Goal: Task Accomplishment & Management: Complete application form

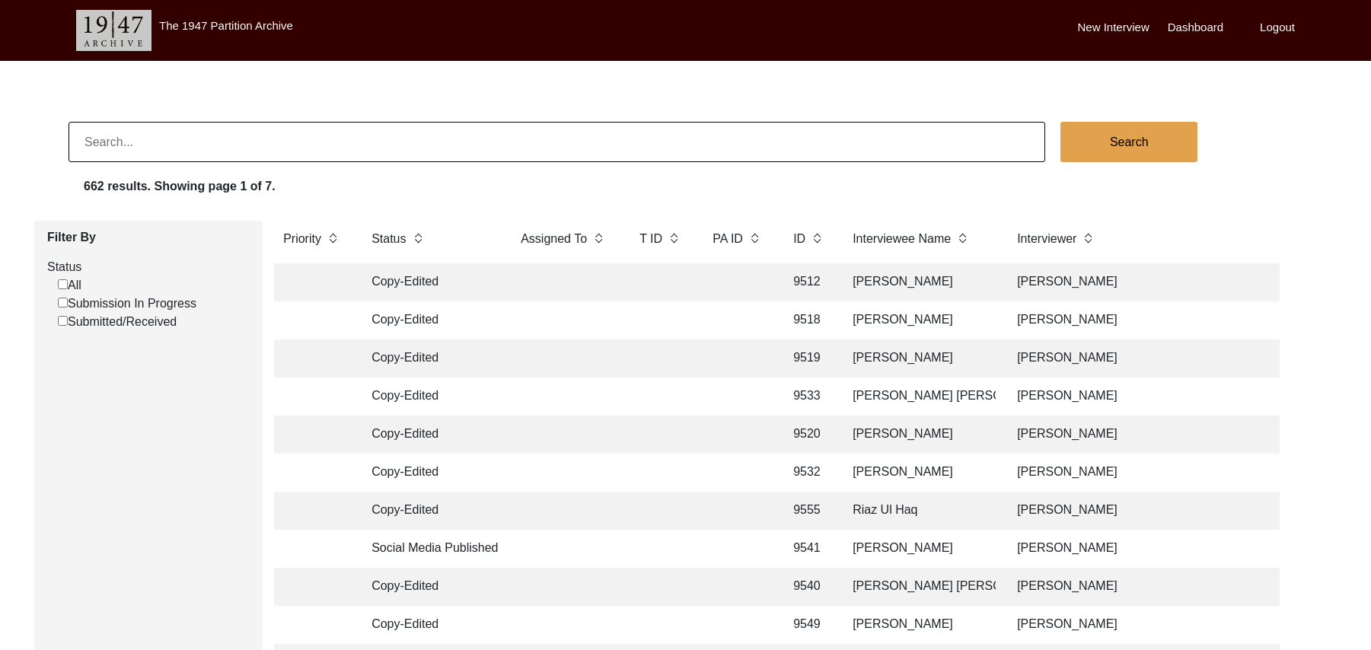
scroll to position [18, 0]
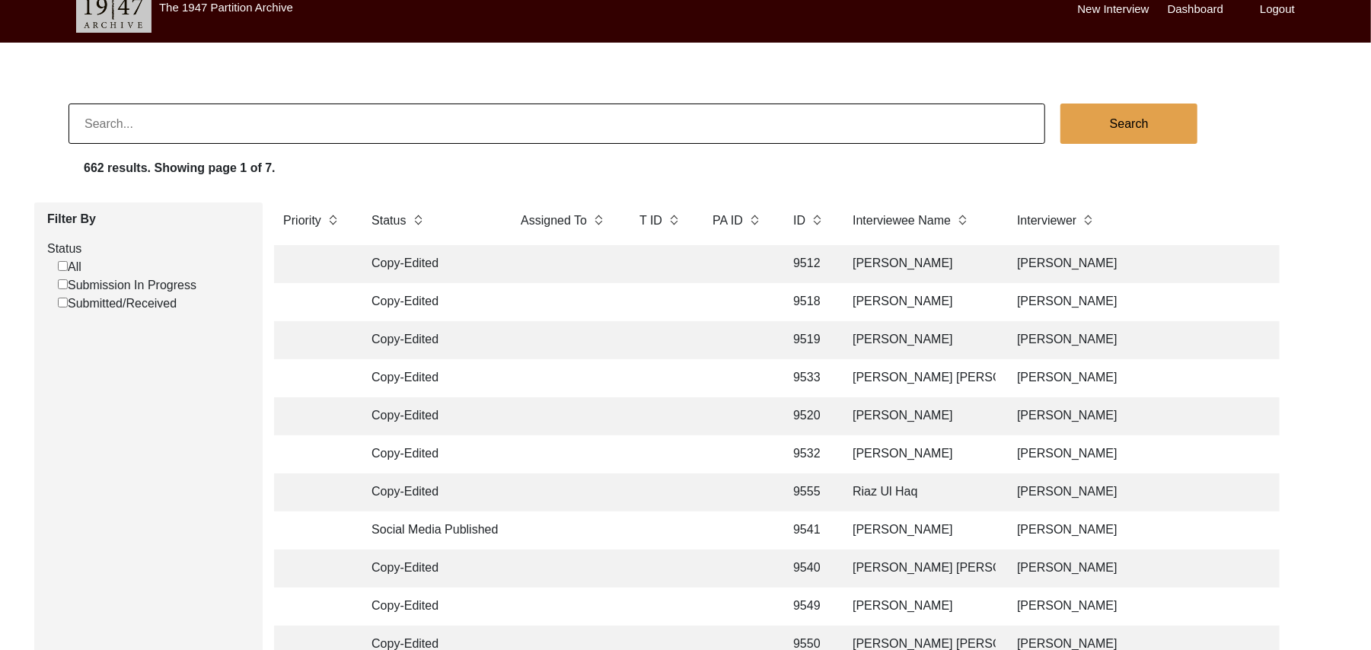
click at [59, 290] on label "Submission In Progress" at bounding box center [127, 285] width 139 height 18
click at [59, 289] on input "Submission In Progress" at bounding box center [63, 284] width 10 height 10
checkbox input "false"
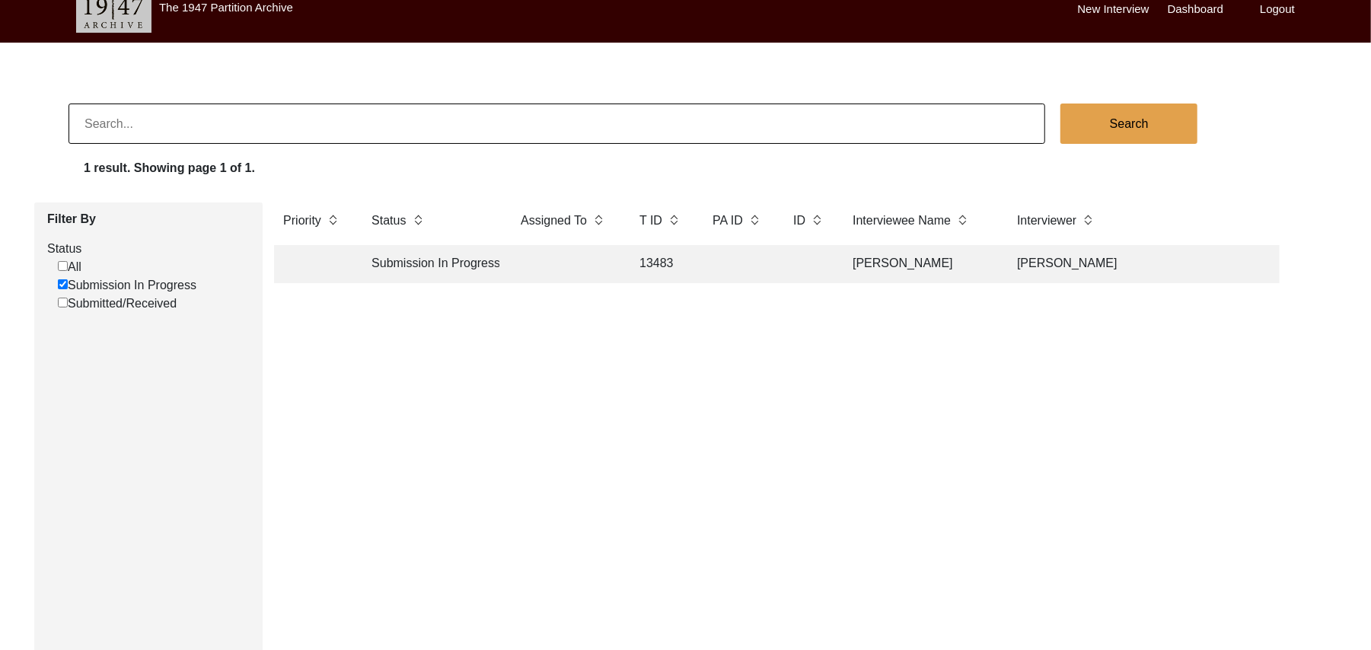
click at [659, 265] on td "13483" at bounding box center [660, 264] width 61 height 38
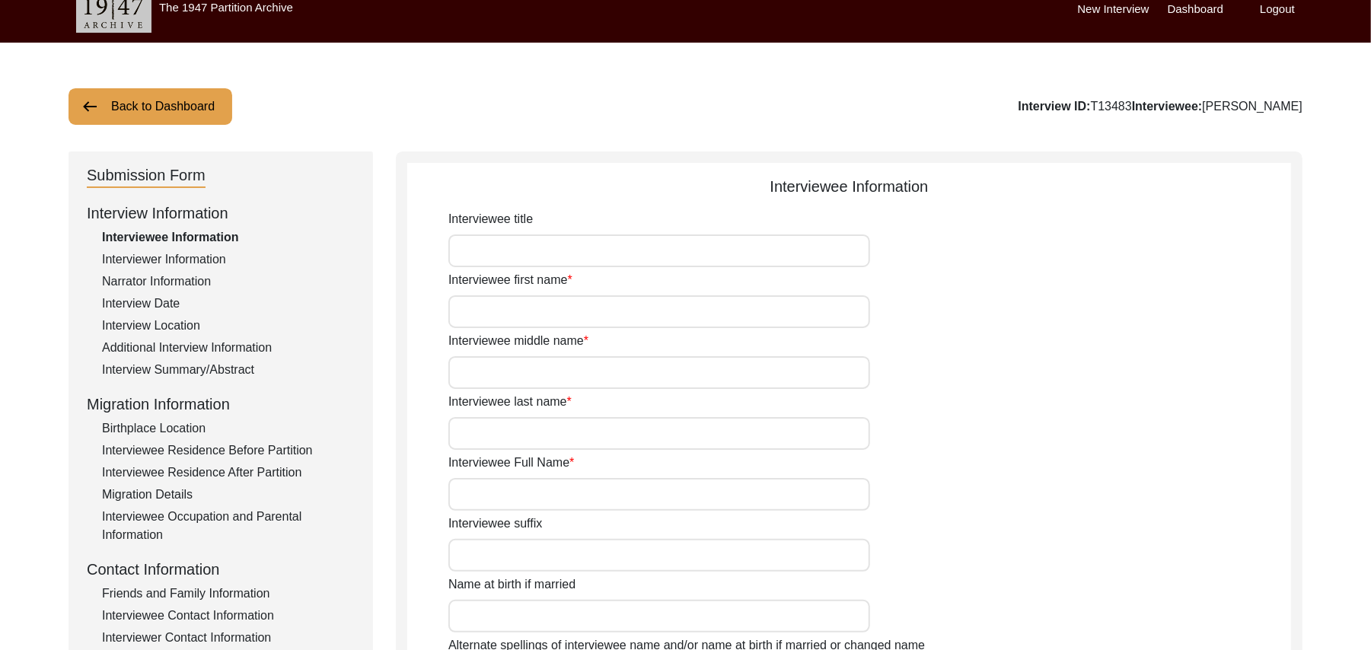
type input "Mr"
type input "[DEMOGRAPHIC_DATA]"
type input "[PERSON_NAME]"
type input "N/A"
type input "[PERSON_NAME]"
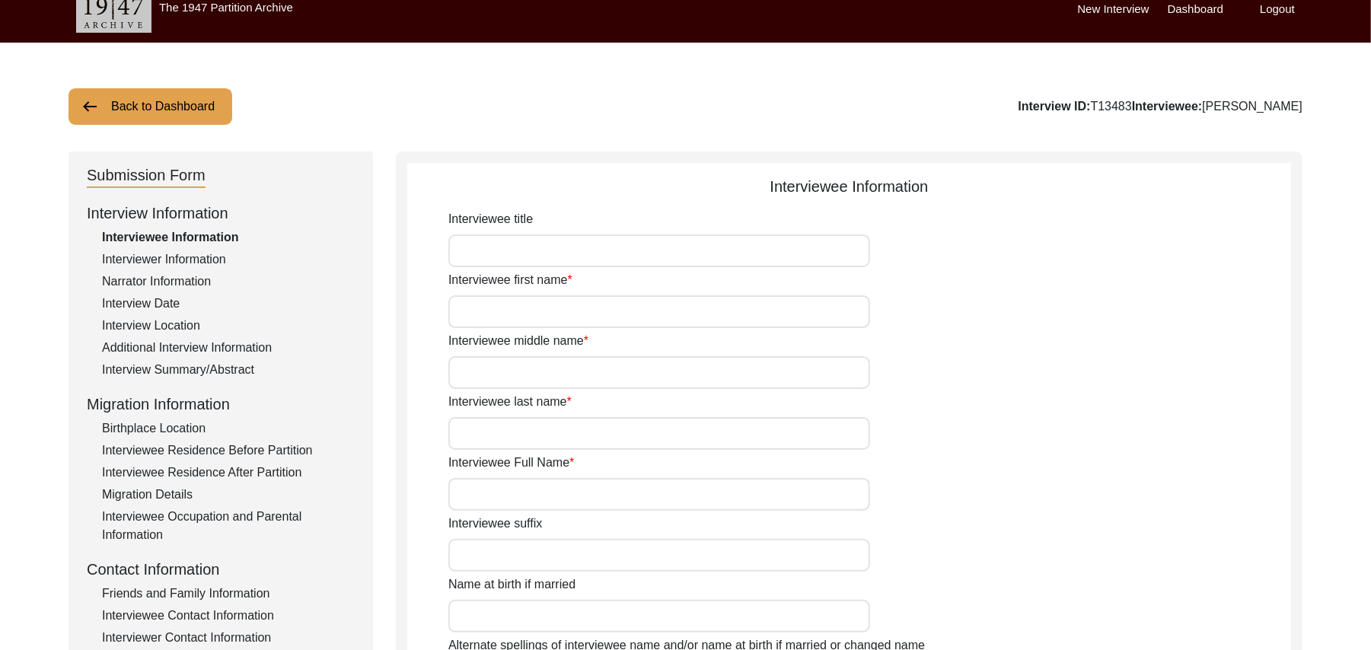
type input "N/A"
type input "[PERSON_NAME]"
type input "1935"
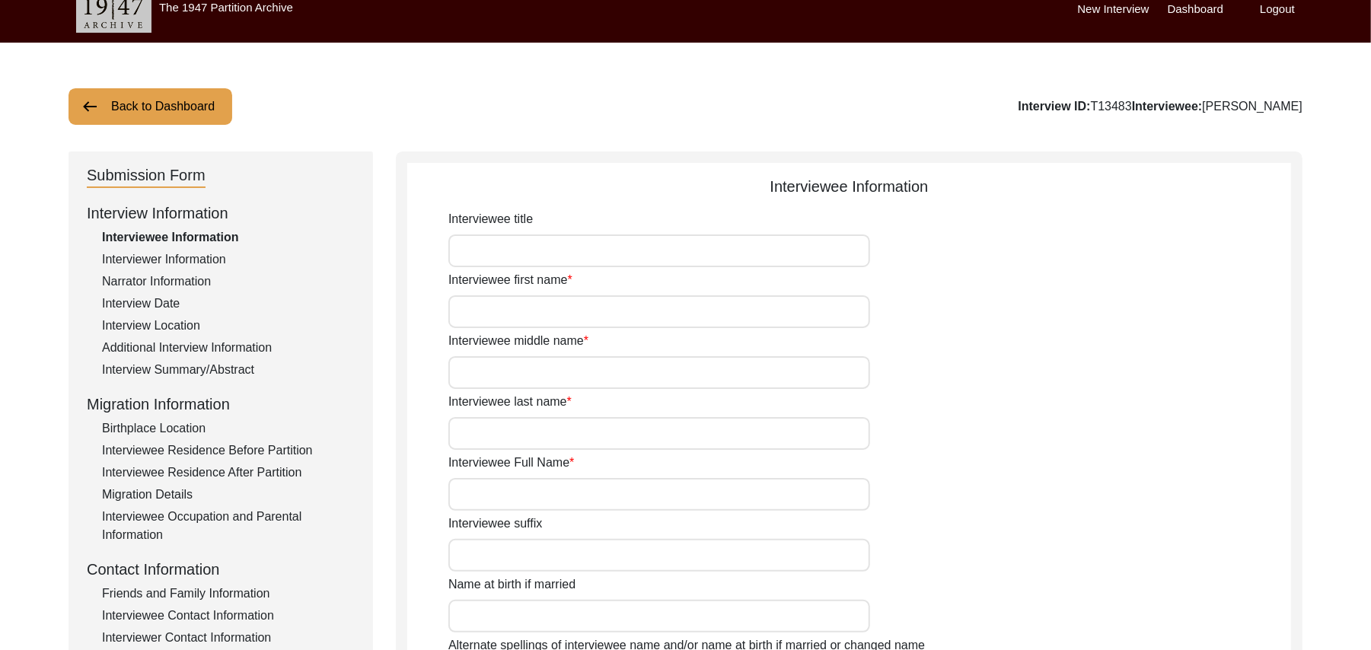
type input "90 Years"
type input "[DEMOGRAPHIC_DATA]"
type input "N/A"
type textarea "N/A"
type input "Punjabi"
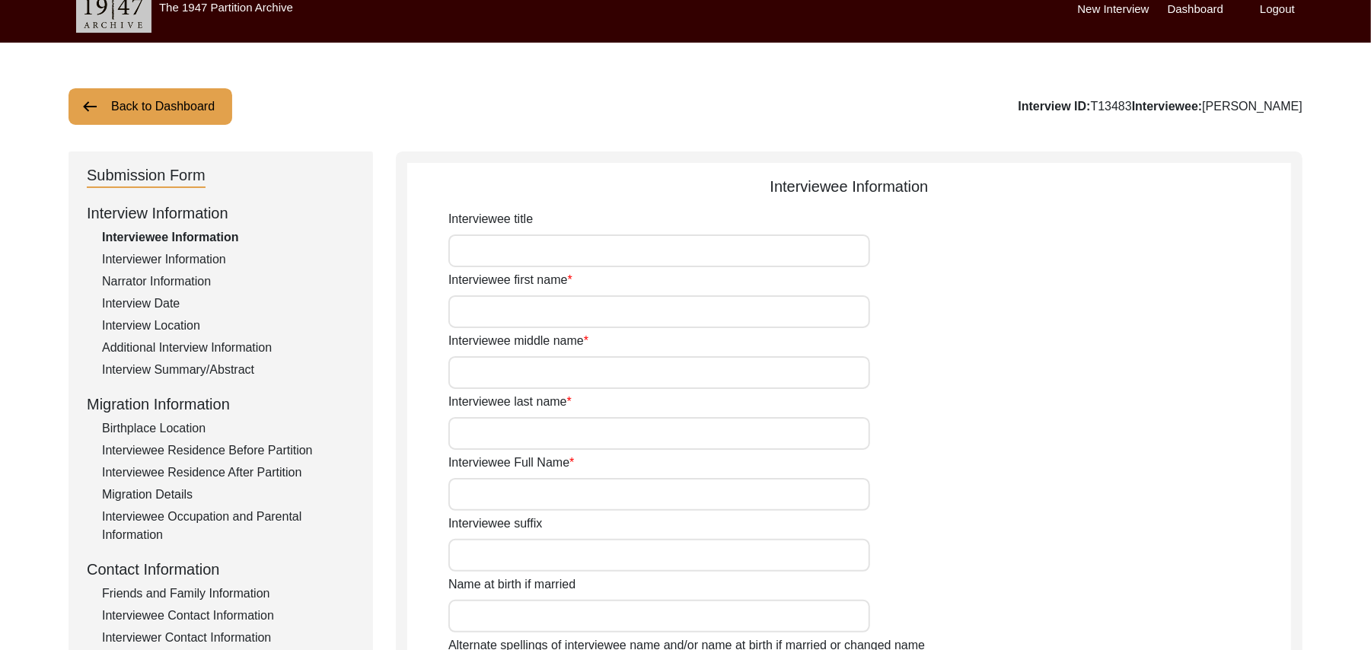
type input "Malwai"
type input "[DEMOGRAPHIC_DATA]"
type input "Araein"
click at [239, 364] on div "Interview Summary/Abstract" at bounding box center [228, 370] width 253 height 18
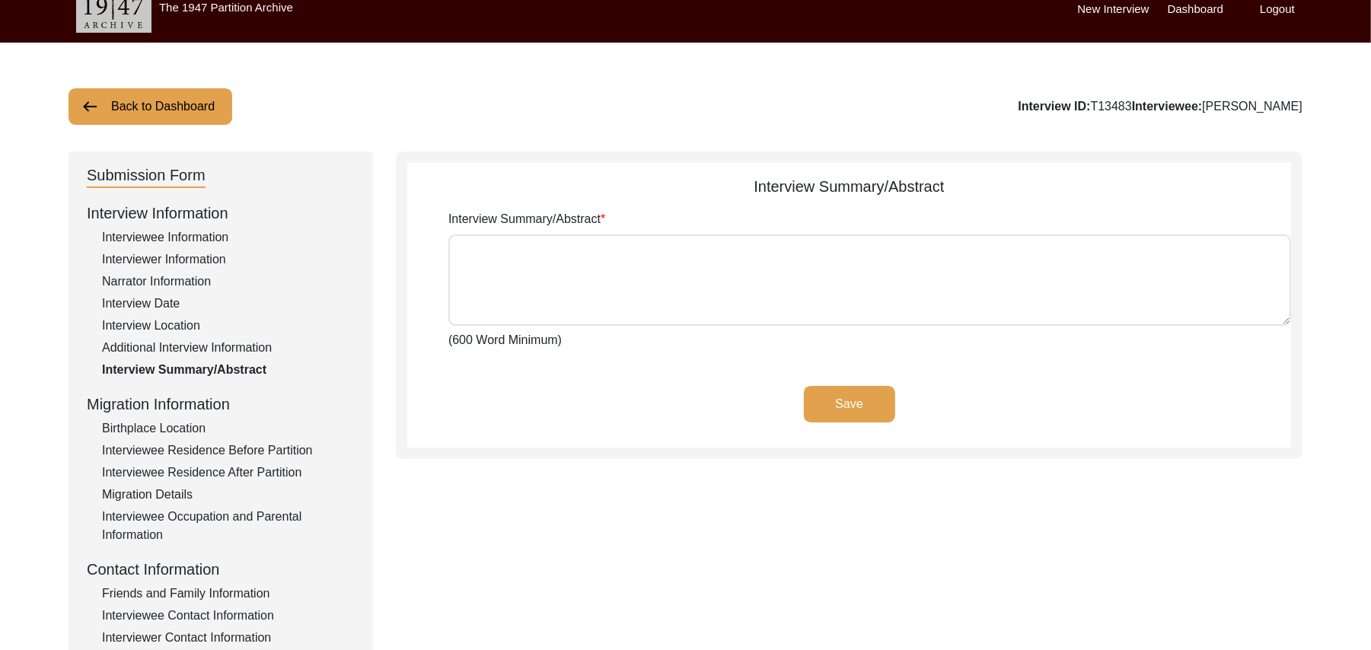
click at [470, 278] on textarea "Interview Summary/Abstract" at bounding box center [869, 279] width 843 height 91
paste textarea "Loremips Dolors Ametcons Adipisc Elitsedd Eiusmo tem in Utlabo Etdo Magnaa, eni…"
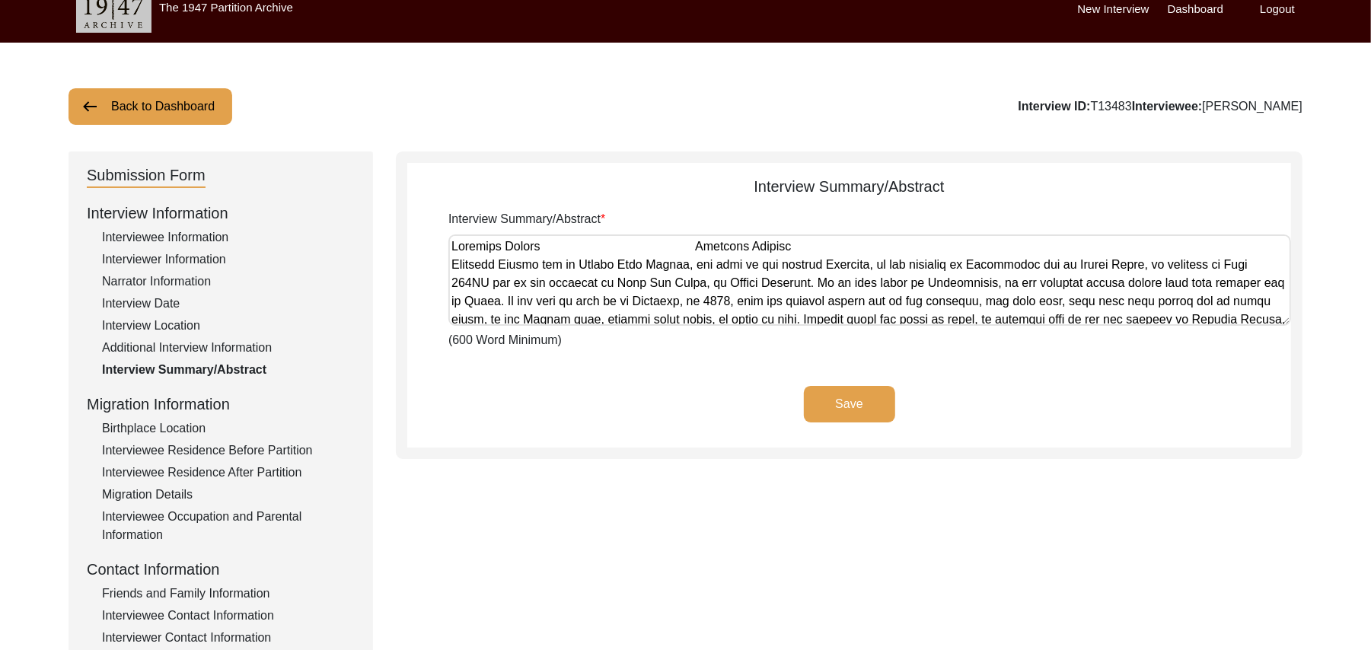
scroll to position [915, 0]
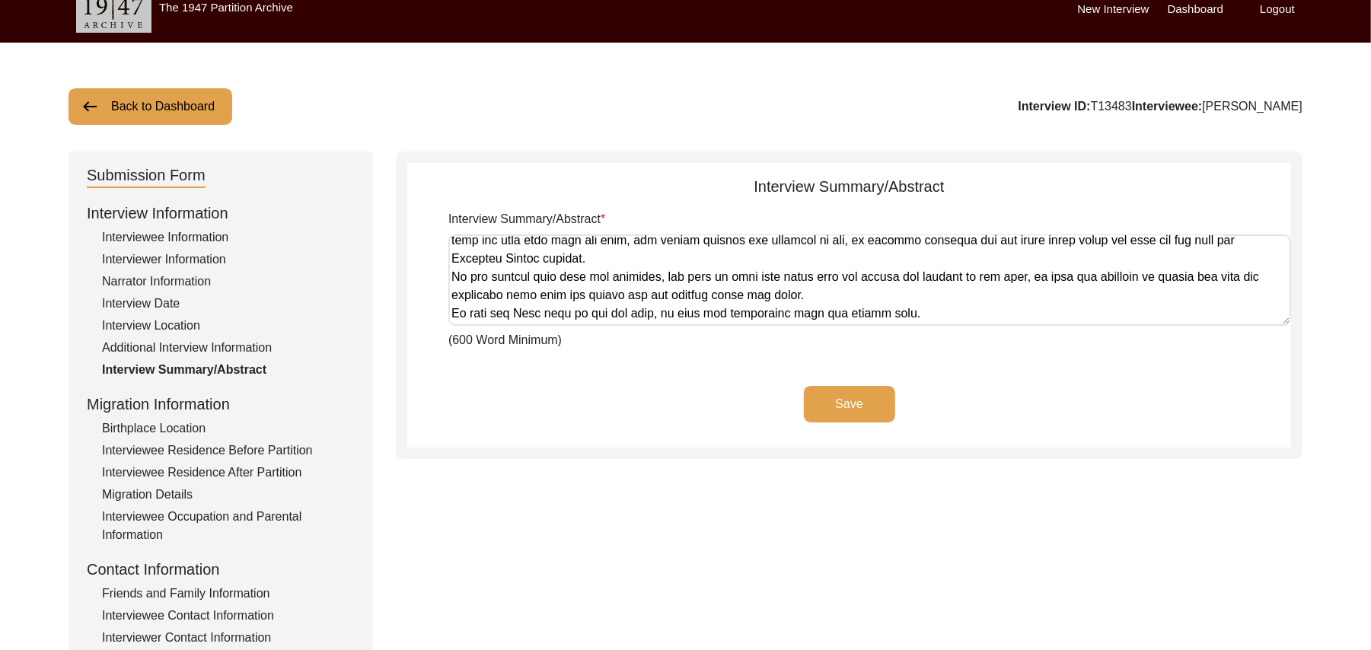
type textarea "Loremips Dolors Ametcons Adipisc Elitsedd Eiusmo tem in Utlabo Etdo Magnaa, eni…"
click at [833, 406] on button "Save" at bounding box center [849, 404] width 91 height 37
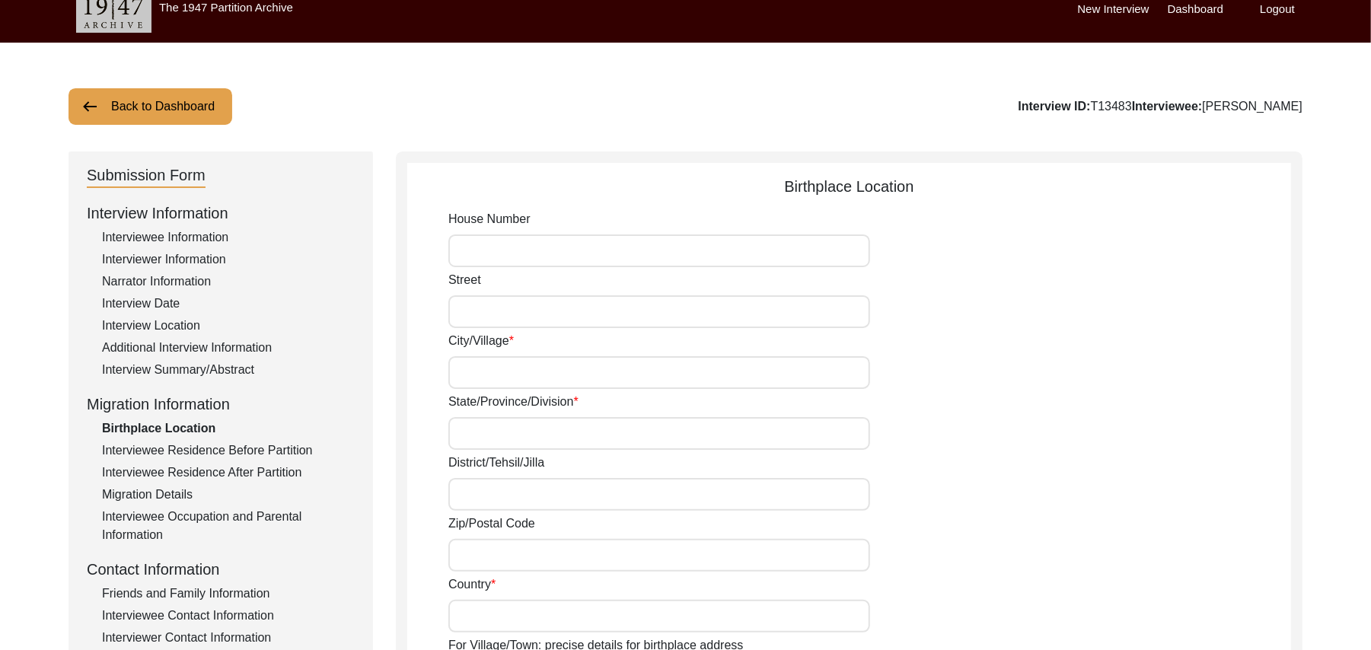
type input "N/A"
type input "Tulluwal"
type input "[GEOGRAPHIC_DATA]"
type input "Hoshiarpur/[GEOGRAPHIC_DATA]"
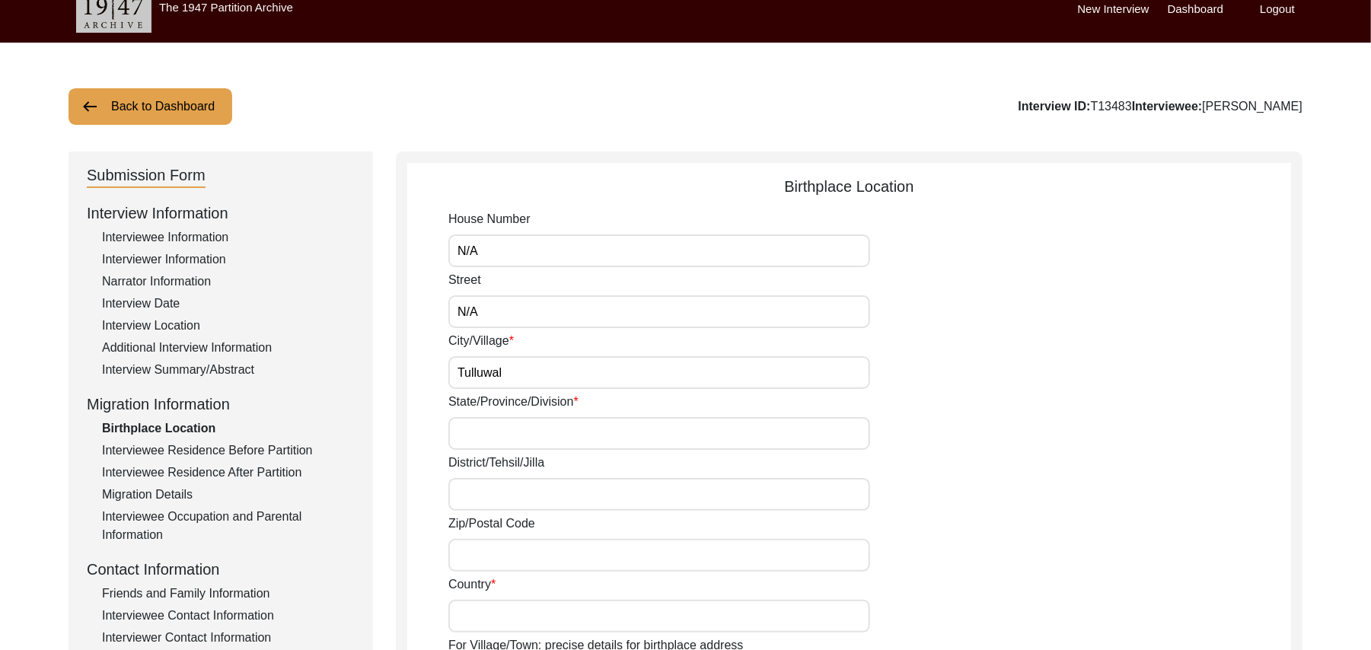
type input "144305"
type input "[GEOGRAPHIC_DATA]"
type input "Tulluwal"
type input "[GEOGRAPHIC_DATA], [GEOGRAPHIC_DATA], [GEOGRAPHIC_DATA]"
type input "N/A"
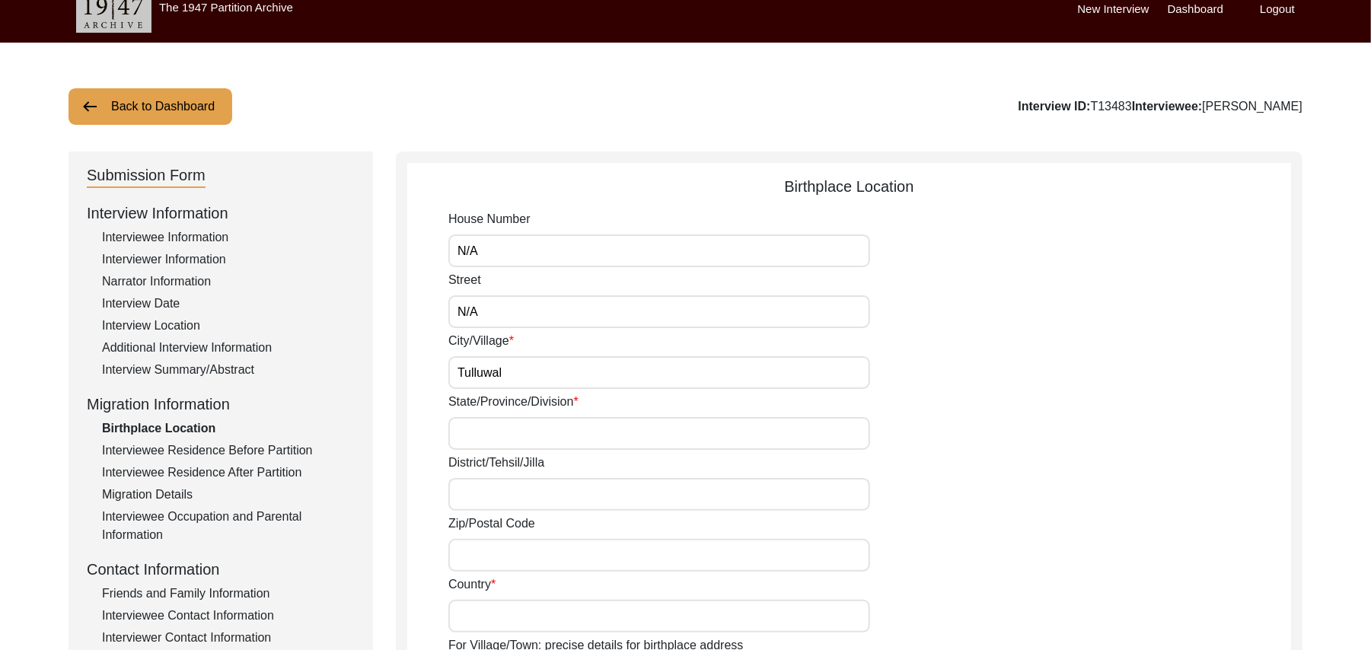
type input "N/A"
click at [216, 228] on div "Interviewee Information" at bounding box center [228, 237] width 253 height 18
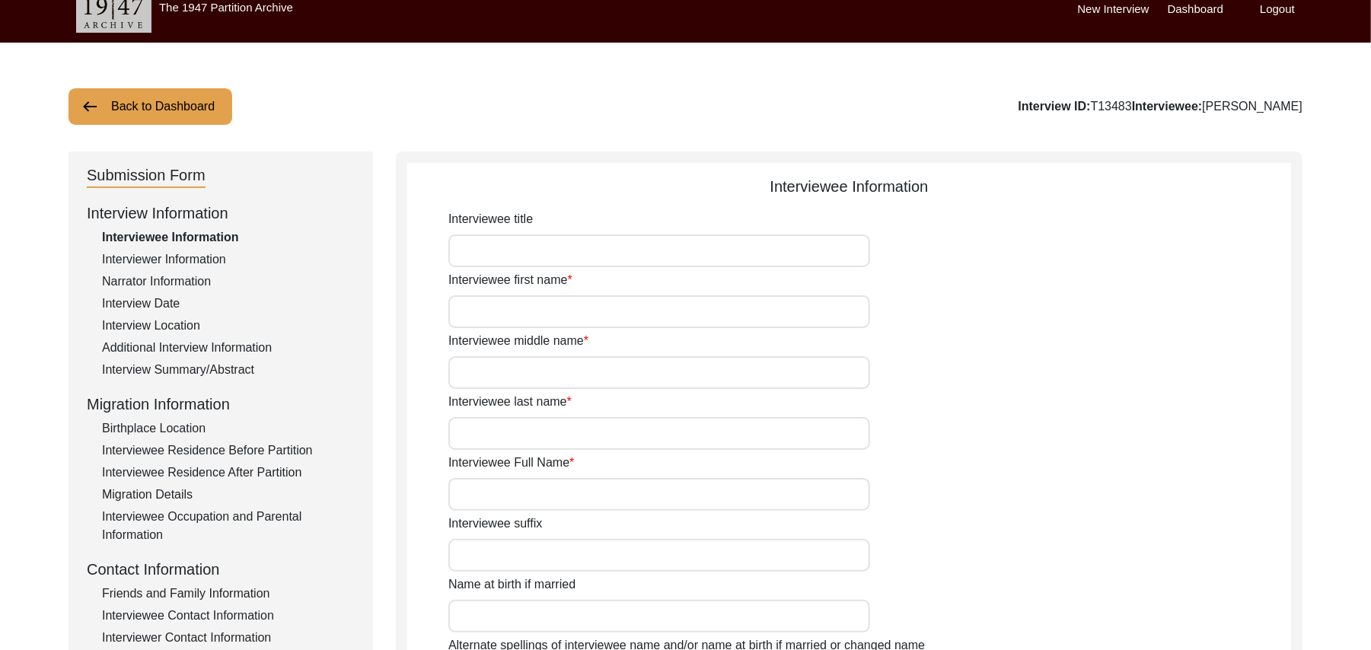
type input "Mr"
type input "[DEMOGRAPHIC_DATA]"
type input "[PERSON_NAME]"
type input "N/A"
type input "[PERSON_NAME]"
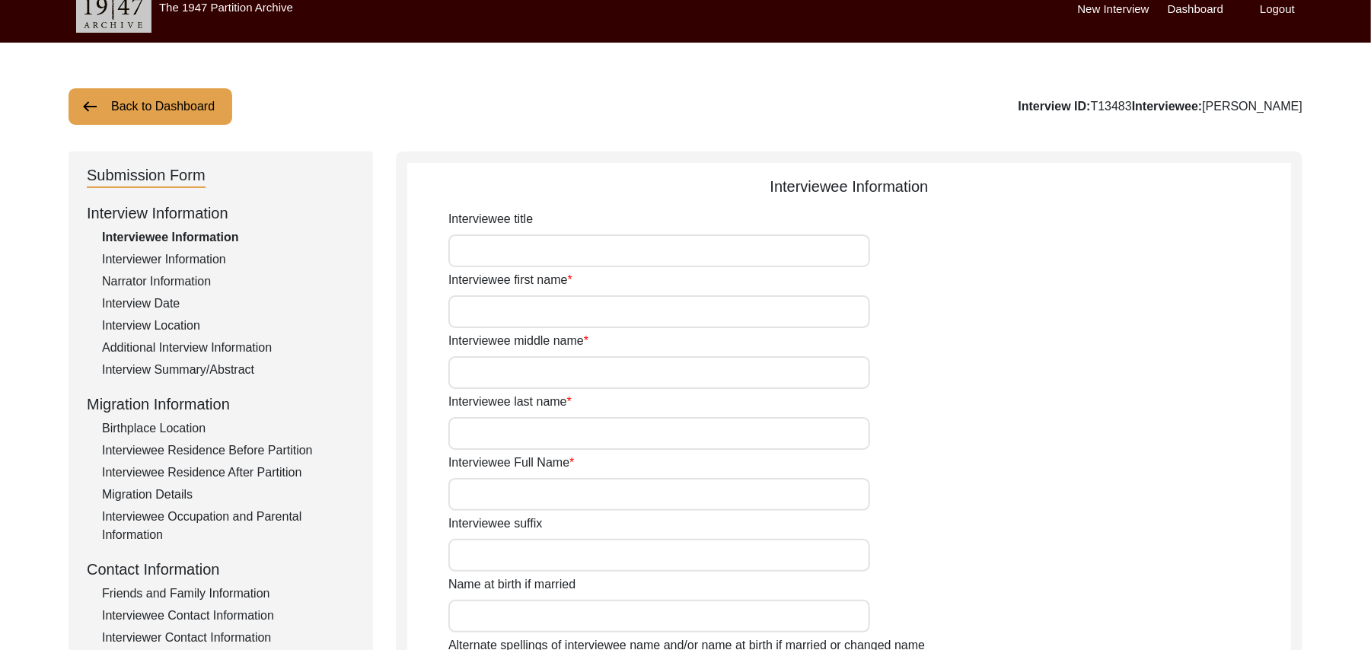
type input "N/A"
type input "[PERSON_NAME]"
type input "1935"
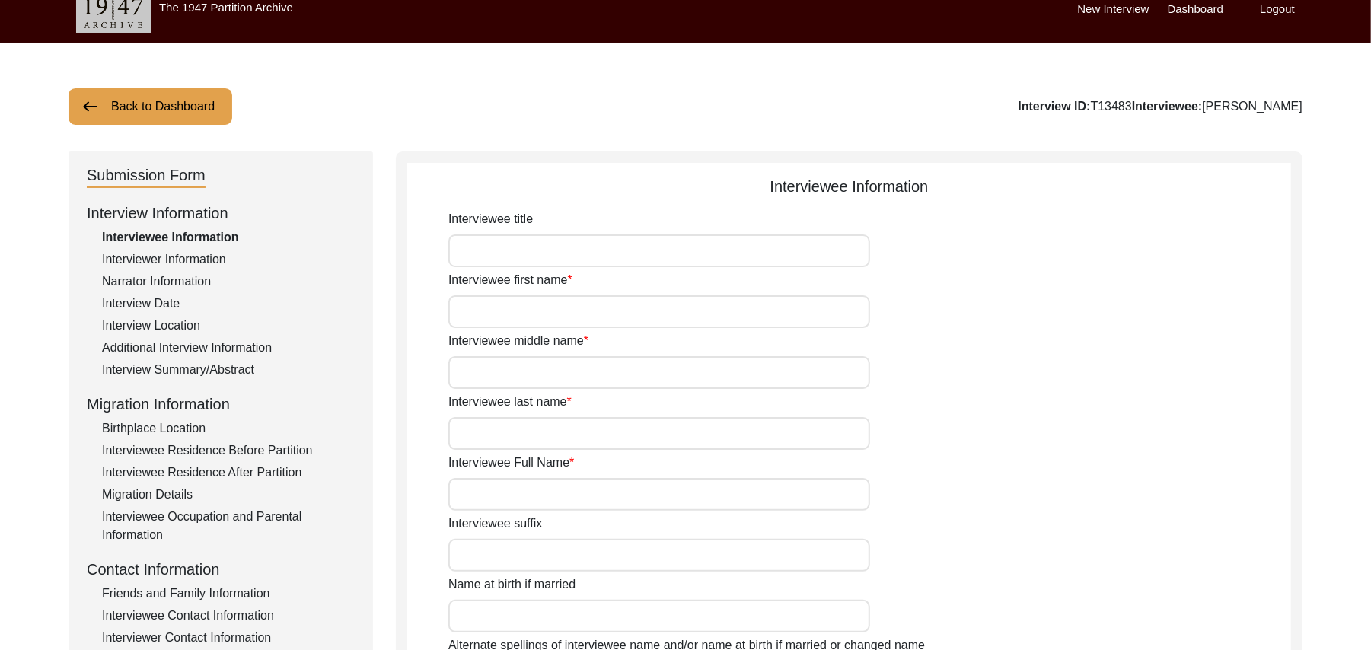
type input "90 Years"
type input "[DEMOGRAPHIC_DATA]"
type input "N/A"
type textarea "N/A"
type input "Punjabi"
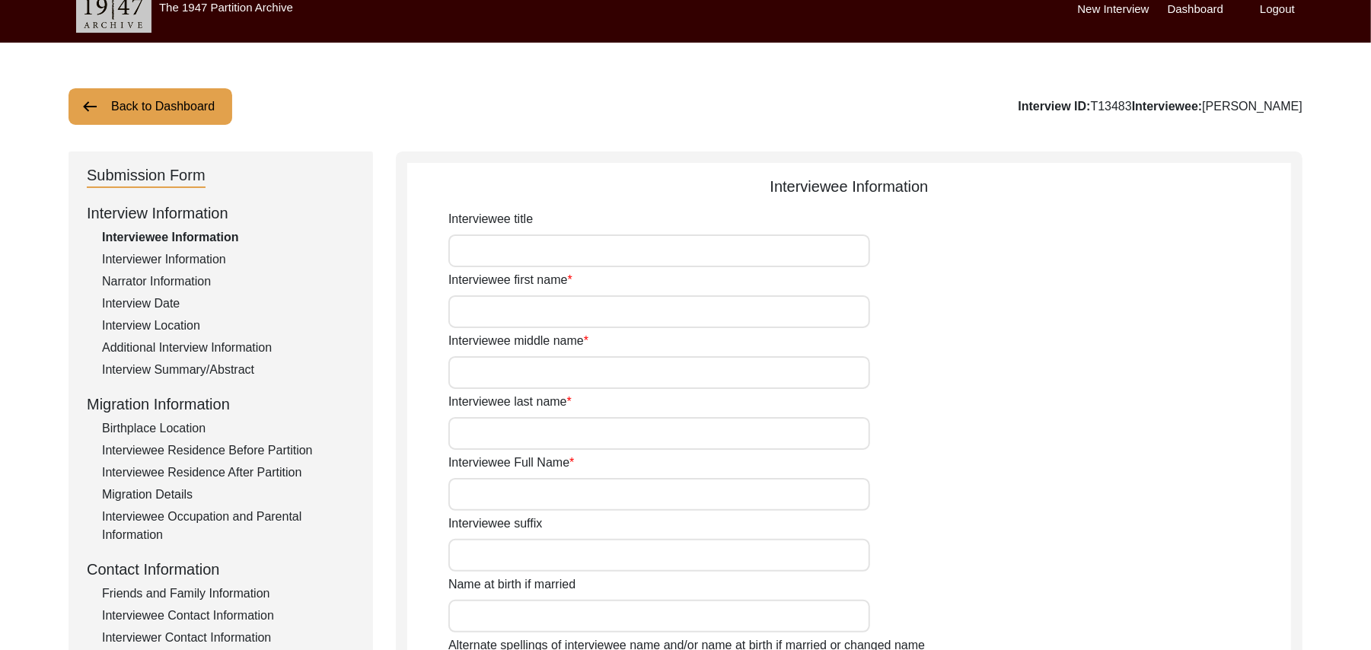
type input "Malwai"
type input "[DEMOGRAPHIC_DATA]"
type input "Araein"
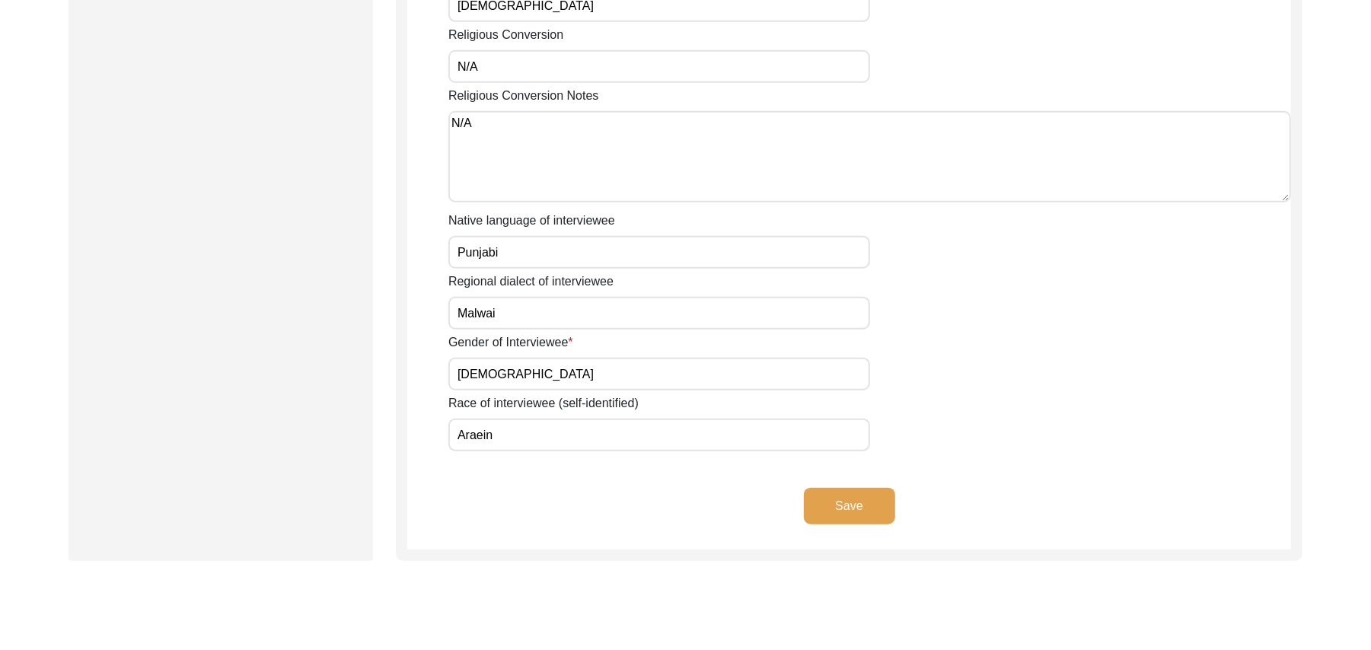
scroll to position [936, 0]
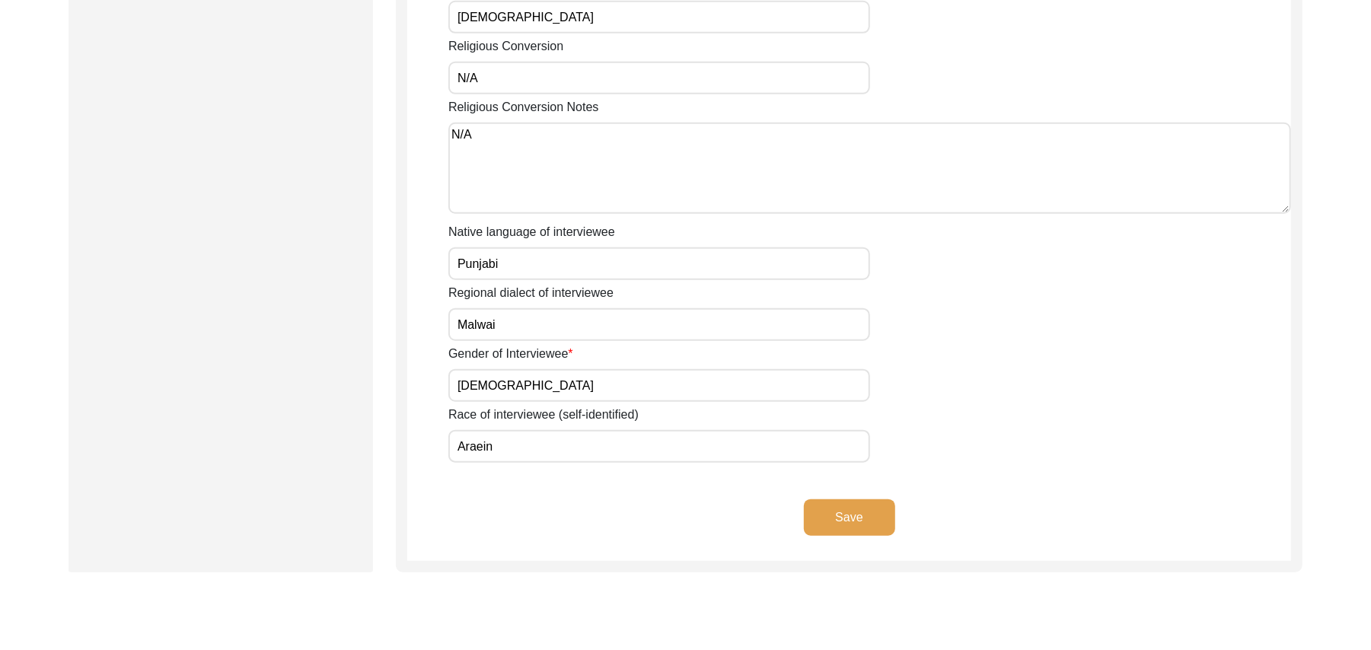
click at [851, 499] on button "Save" at bounding box center [849, 517] width 91 height 37
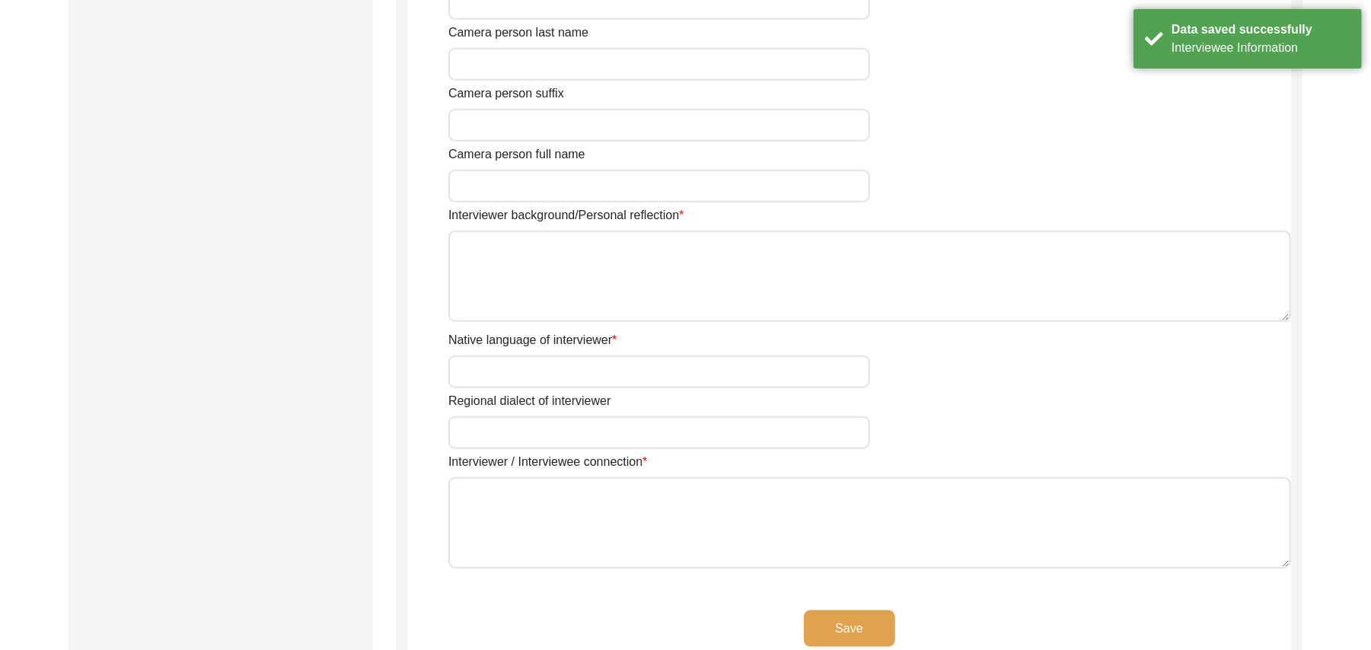
type input "Mr"
type input "[DEMOGRAPHIC_DATA]"
type input "[PERSON_NAME]"
type input "N/A"
type input "[PERSON_NAME]"
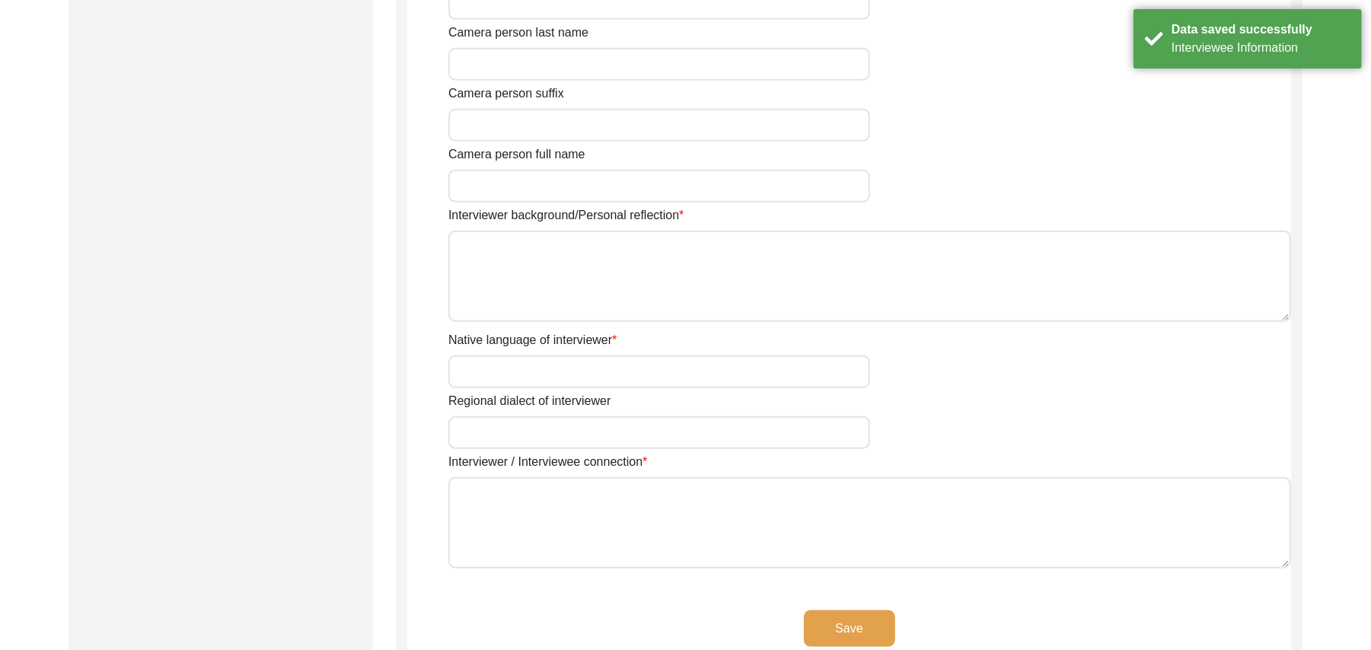
type input "[DEMOGRAPHIC_DATA]"
type input "[DATE]"
type input "[GEOGRAPHIC_DATA], [GEOGRAPHIC_DATA], [GEOGRAPHIC_DATA]"
type input "Retired Govt Servant"
type input "Mr"
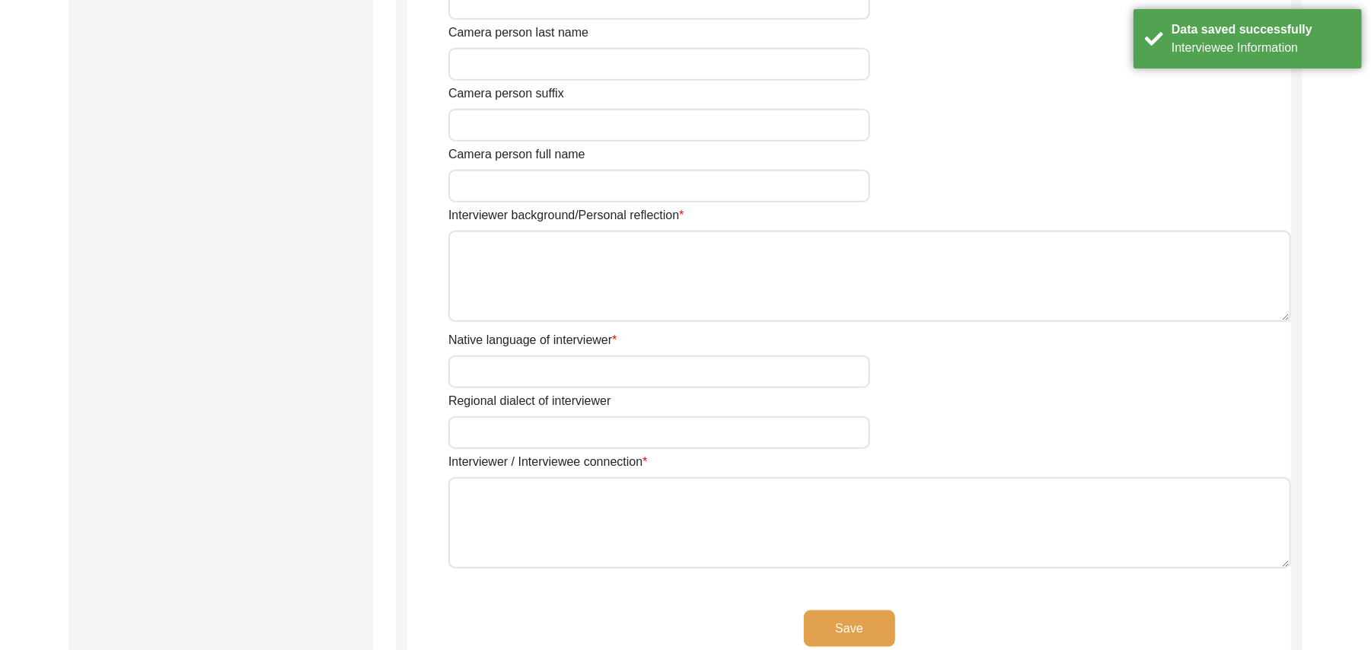
type input "[DEMOGRAPHIC_DATA]"
type input "[PERSON_NAME]"
type input "N/A"
type input "[PERSON_NAME]"
type textarea "A graduate in the subjects of education and [DEMOGRAPHIC_DATA] history."
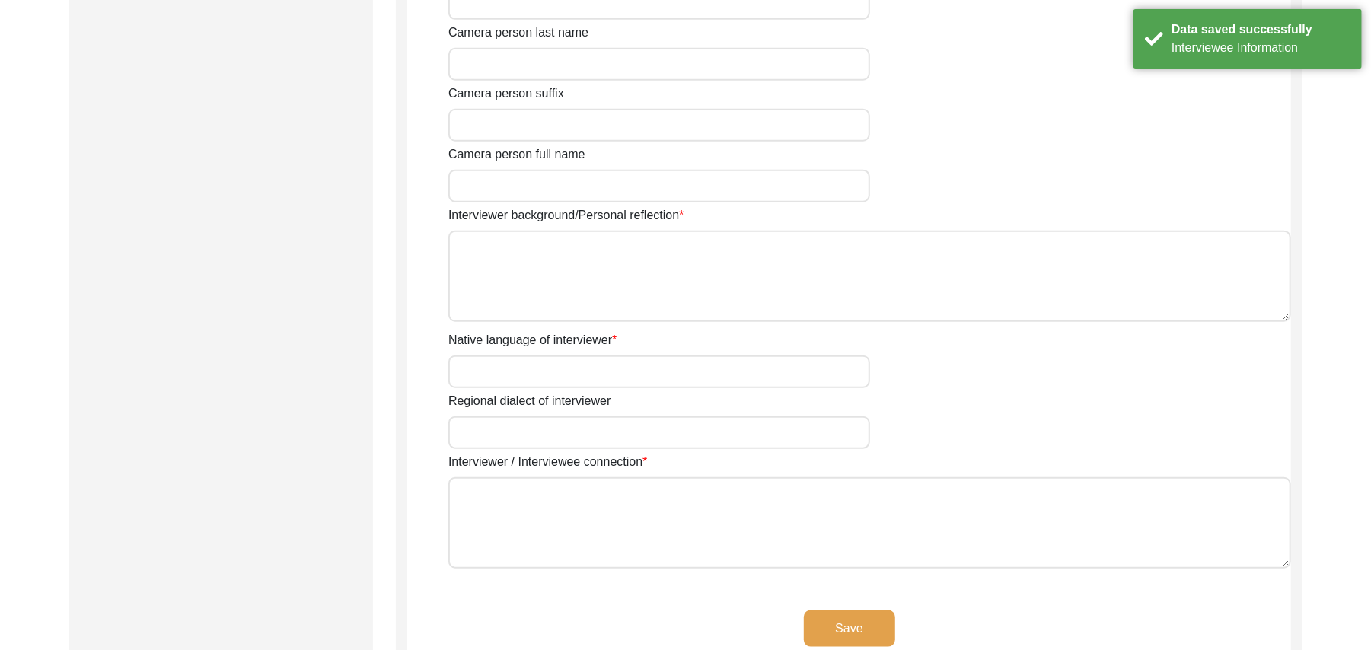
type input "Punjabi"
type input "Malwai"
type textarea "N/A"
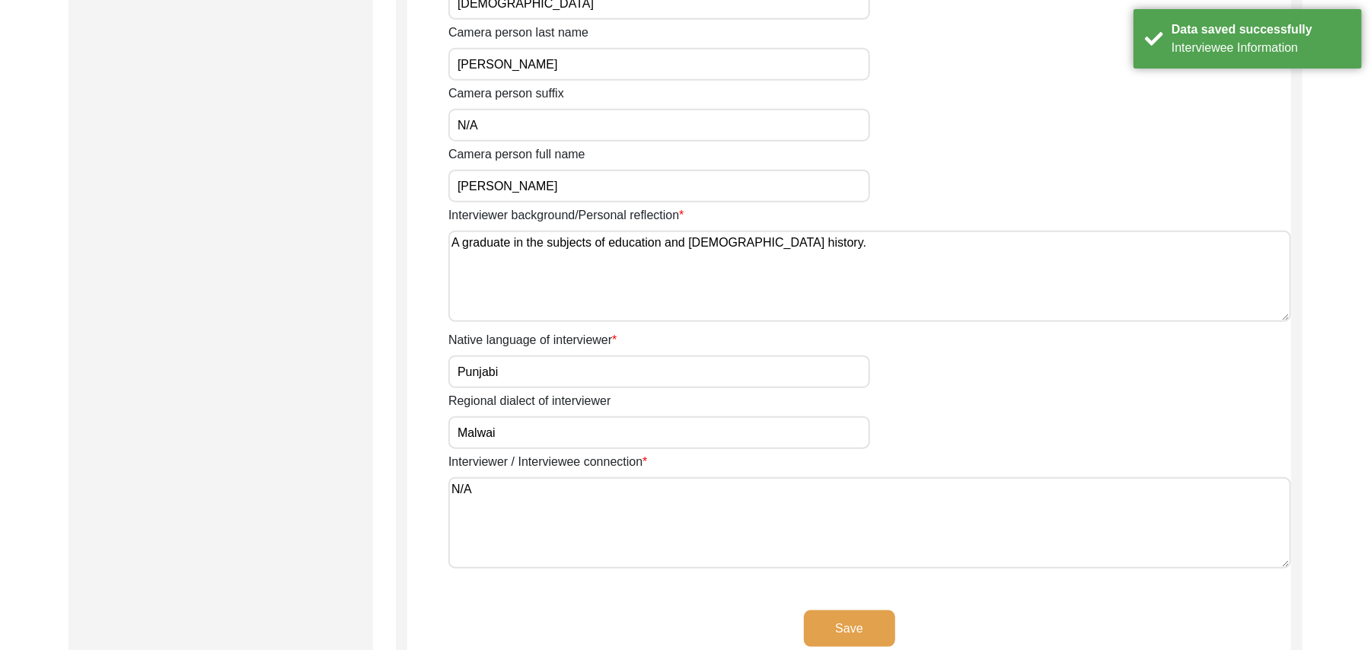
click at [845, 612] on button "Save" at bounding box center [849, 629] width 91 height 37
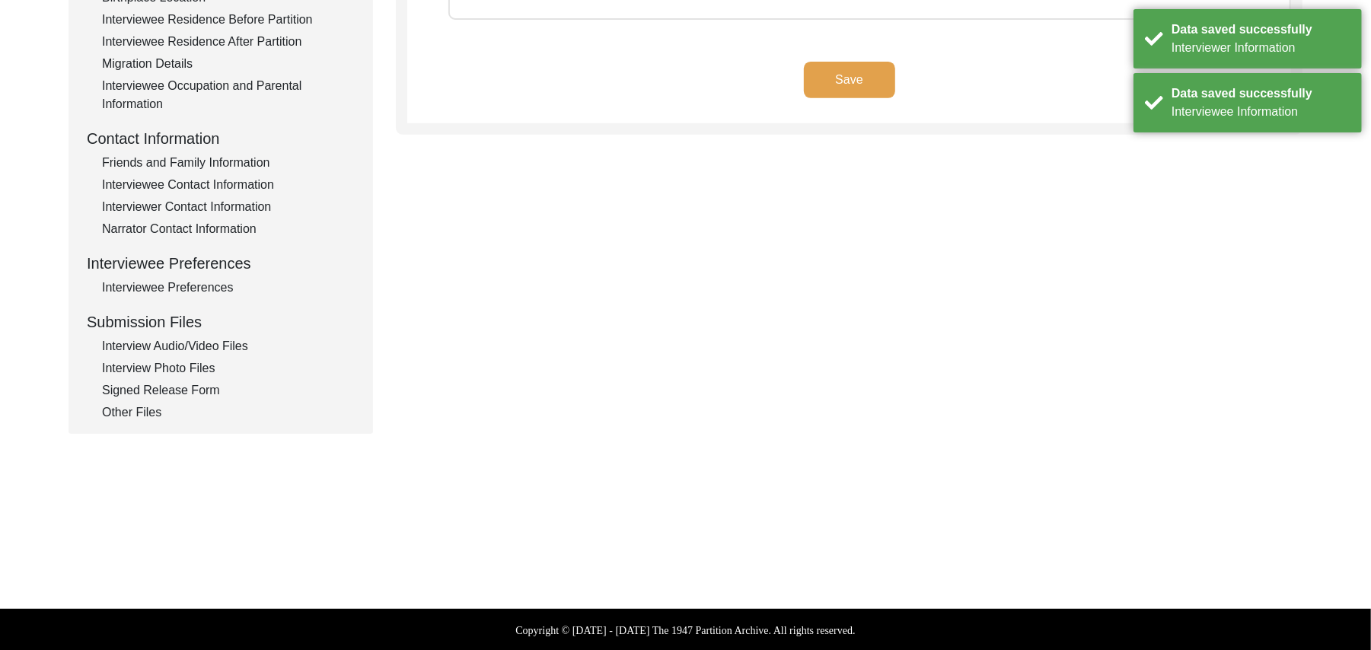
type textarea "N/A"
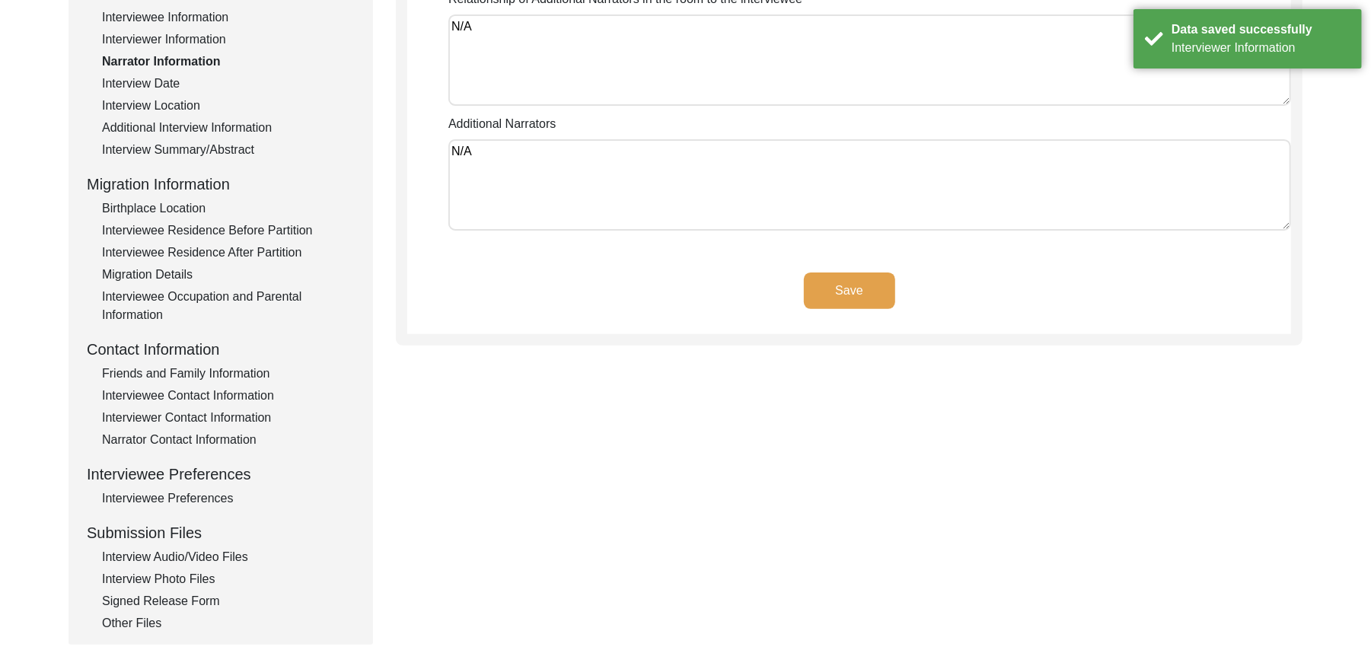
scroll to position [114, 0]
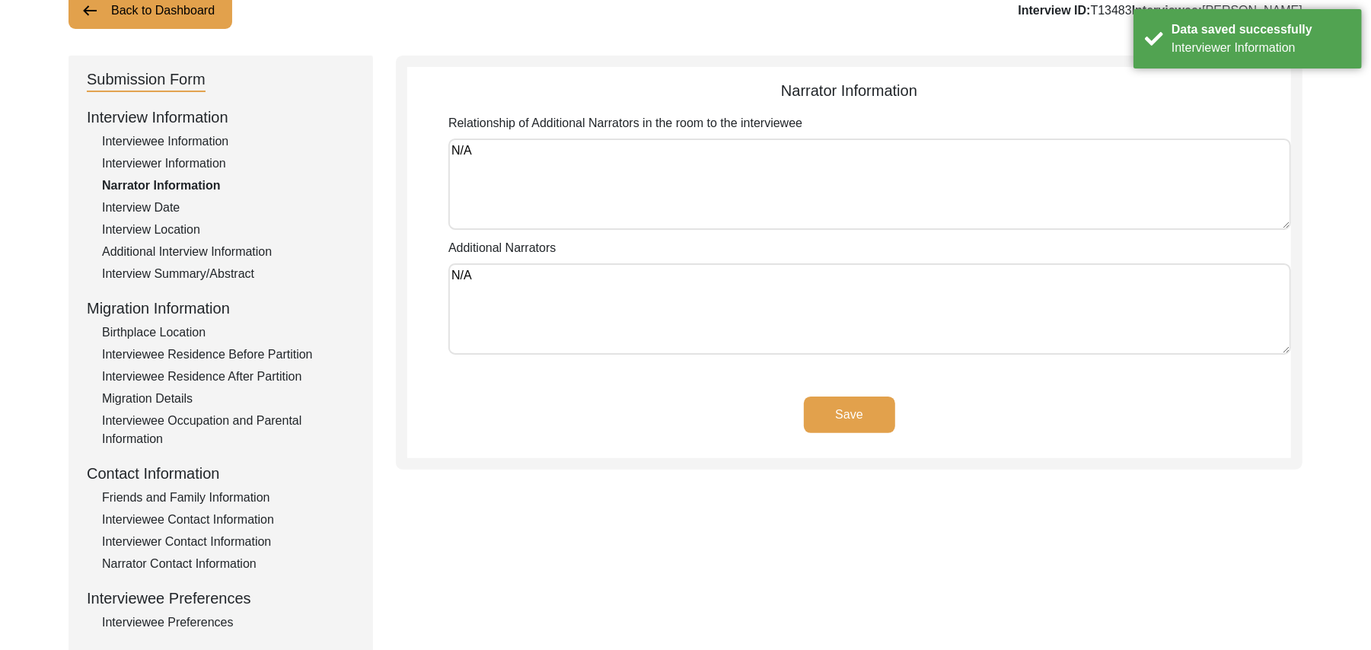
click at [860, 408] on button "Save" at bounding box center [849, 415] width 91 height 37
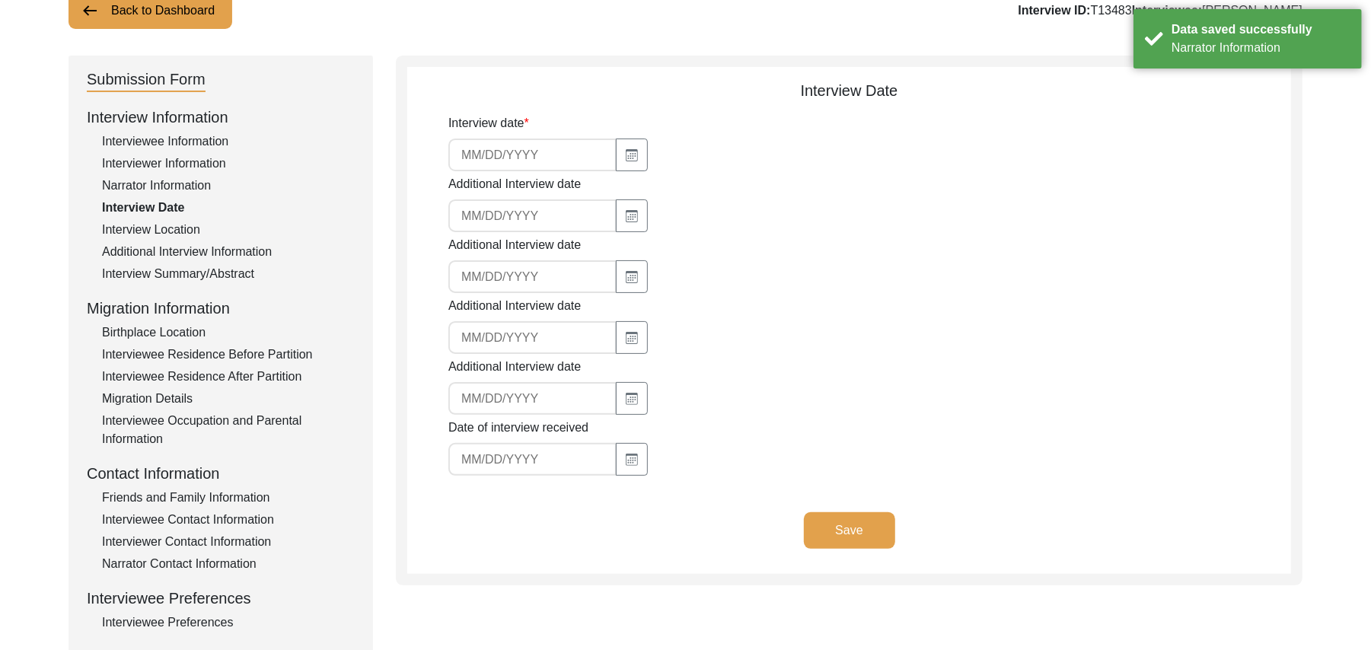
type input "[DATE]"
click at [848, 530] on button "Save" at bounding box center [849, 530] width 91 height 37
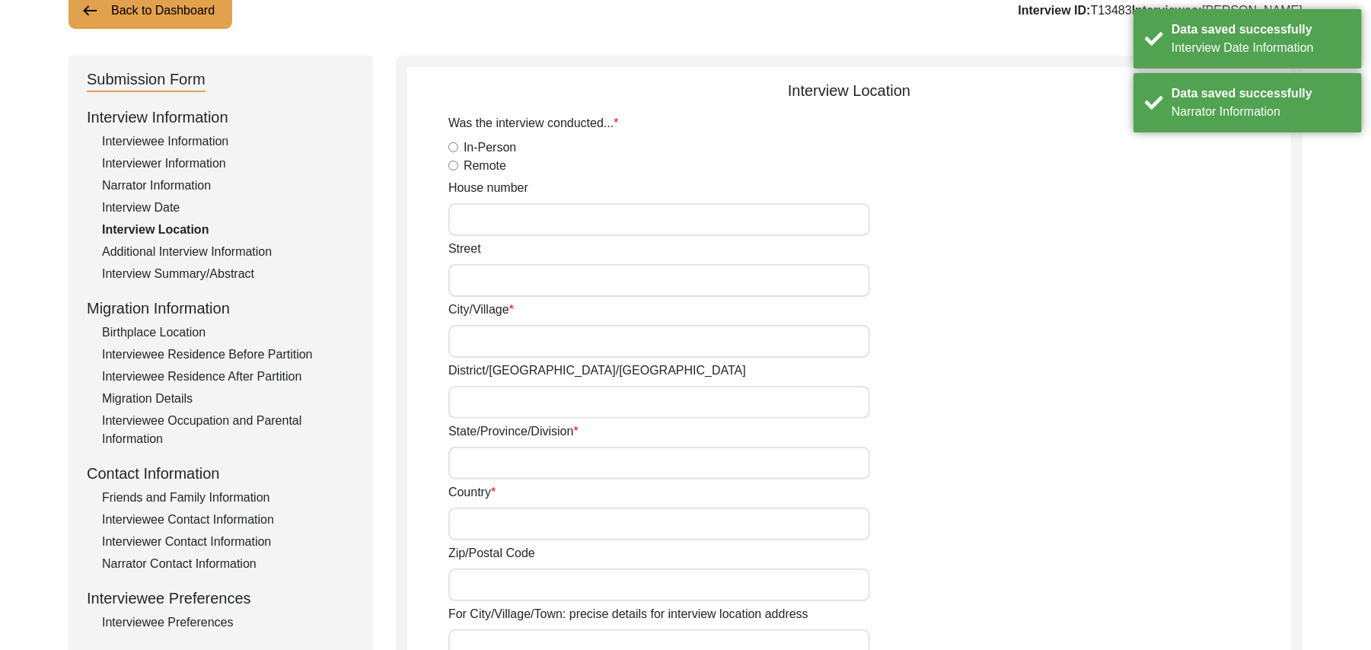
radio input "true"
type input "N/A"
type input "Chak 384JB Easpur"
type input "[PERSON_NAME]/ [PERSON_NAME]"
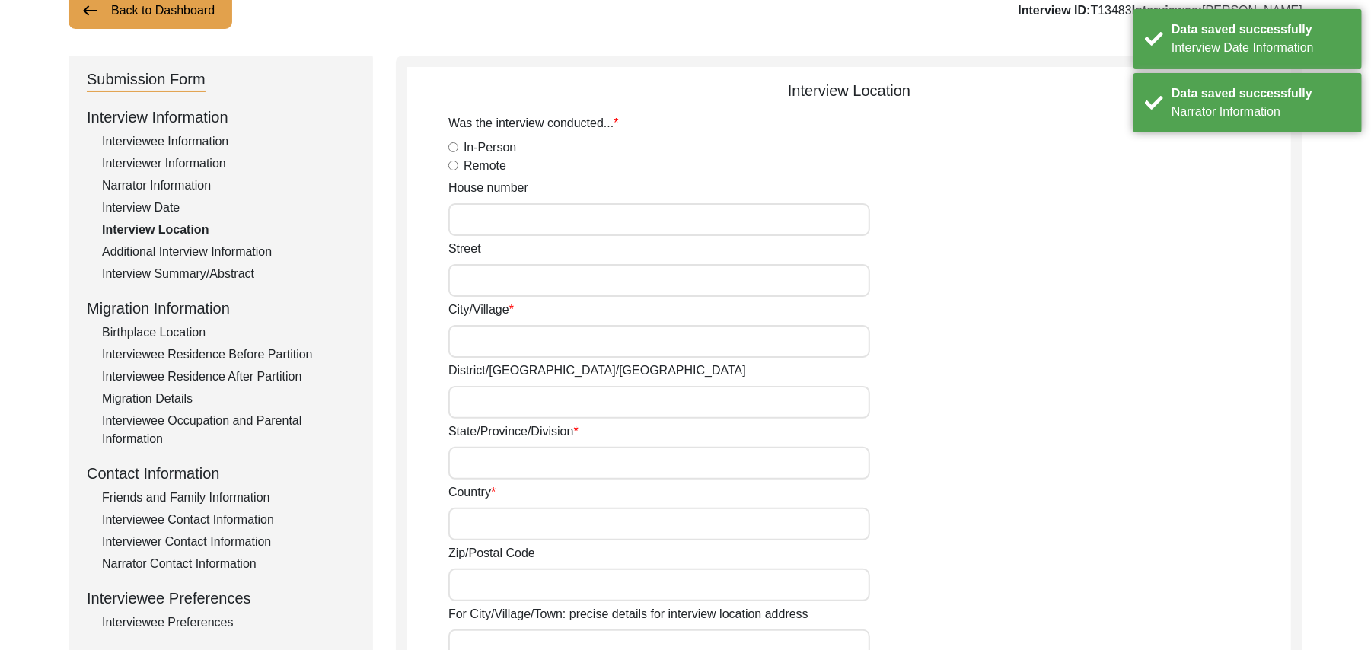
type input "[GEOGRAPHIC_DATA]"
type input "36070"
type input "Chak 384JB / [GEOGRAPHIC_DATA] [PERSON_NAME]"
type input "Chak 384JB Easpur, [GEOGRAPHIC_DATA], [GEOGRAPHIC_DATA]"
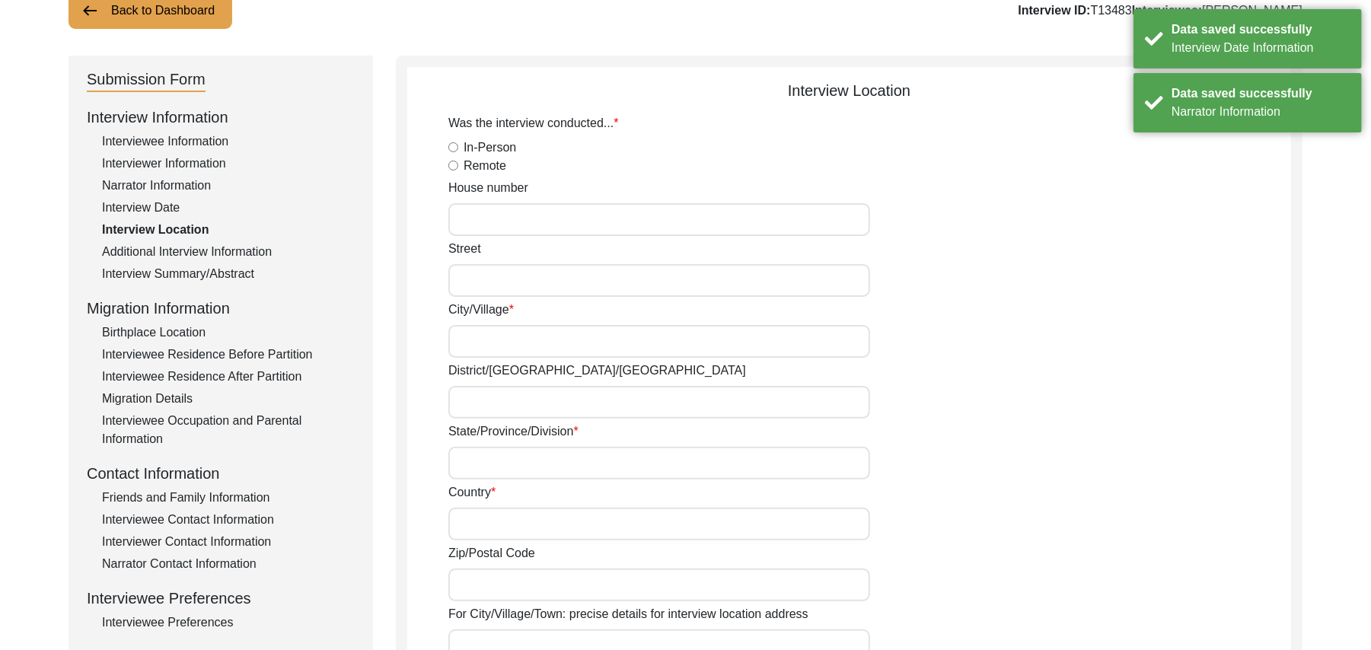
type input "N/A"
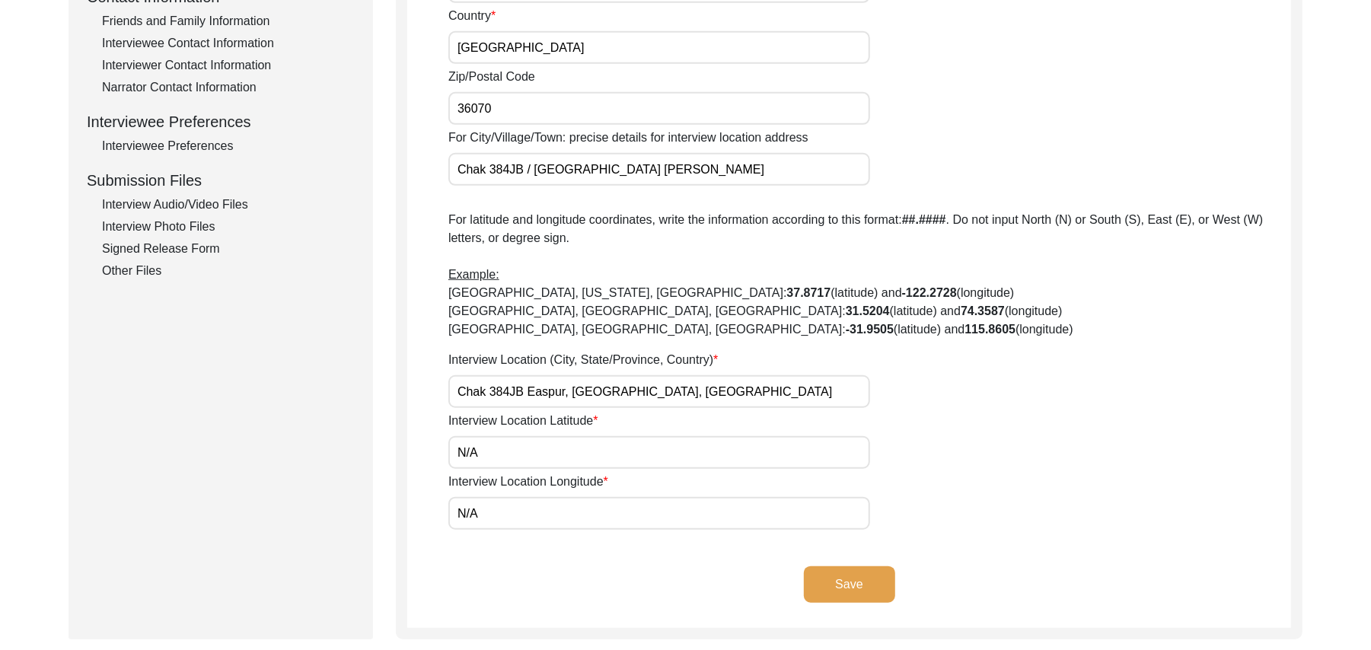
scroll to position [603, 0]
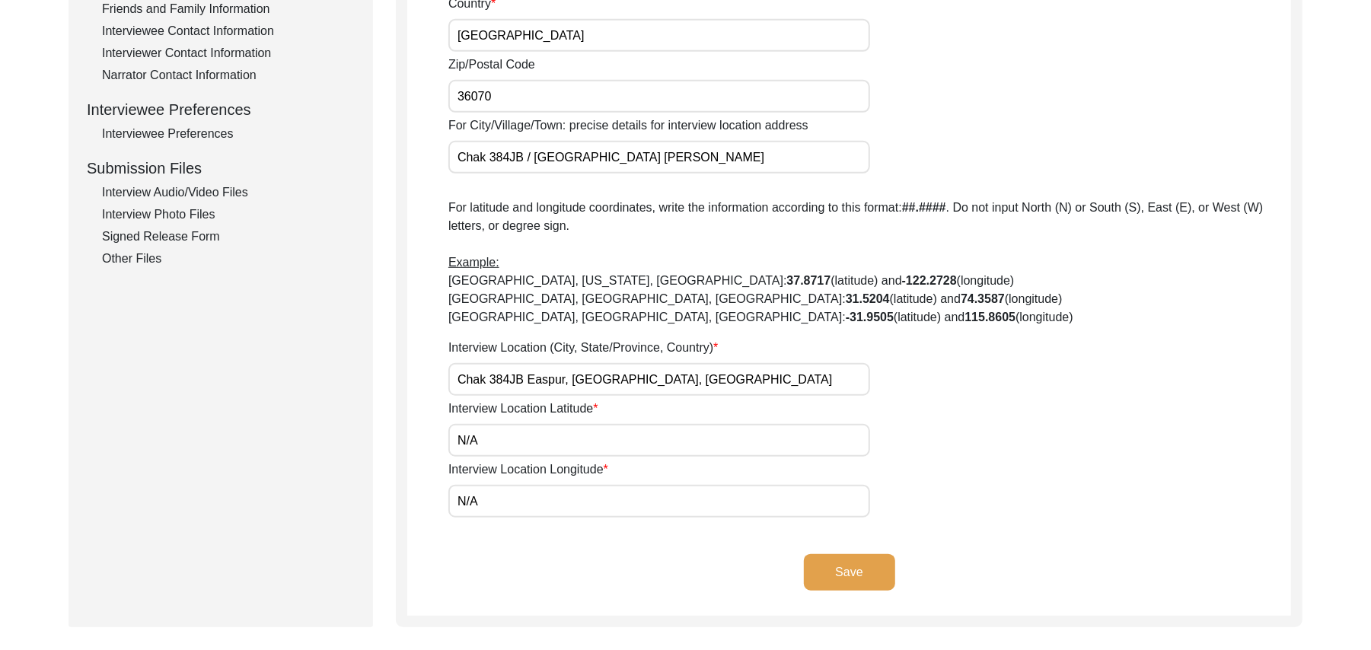
click at [859, 564] on button "Save" at bounding box center [849, 572] width 91 height 37
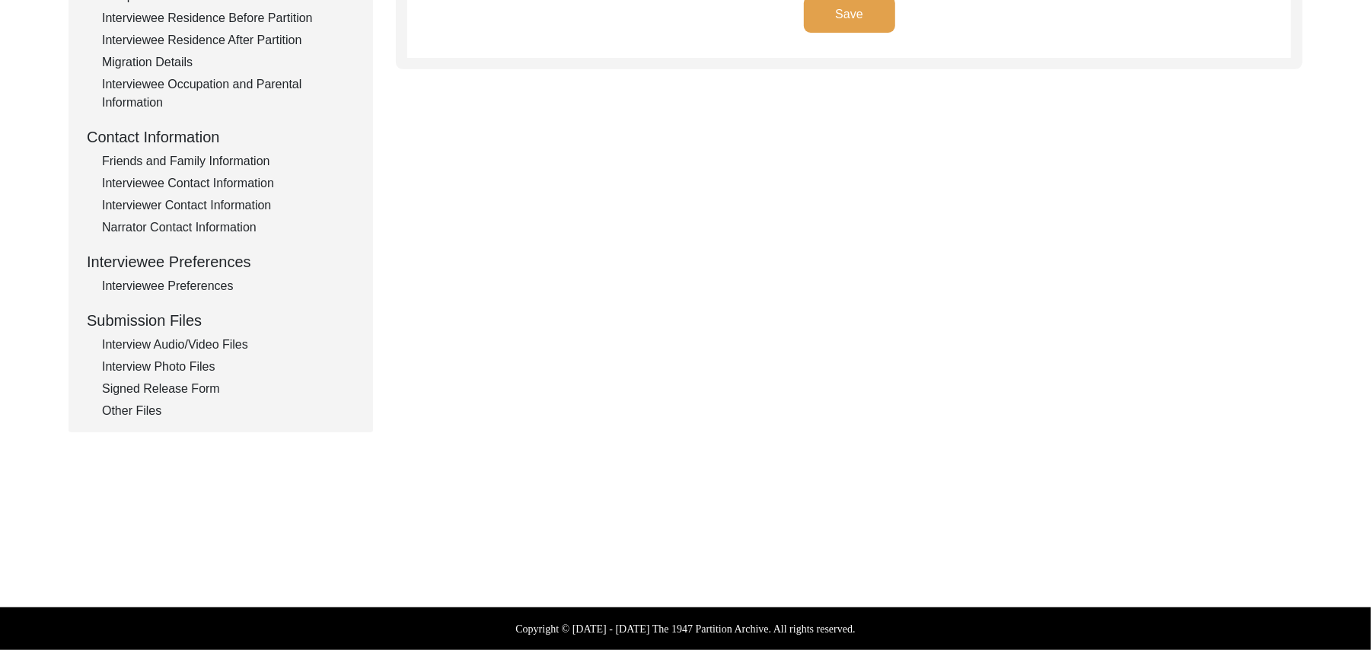
scroll to position [449, 0]
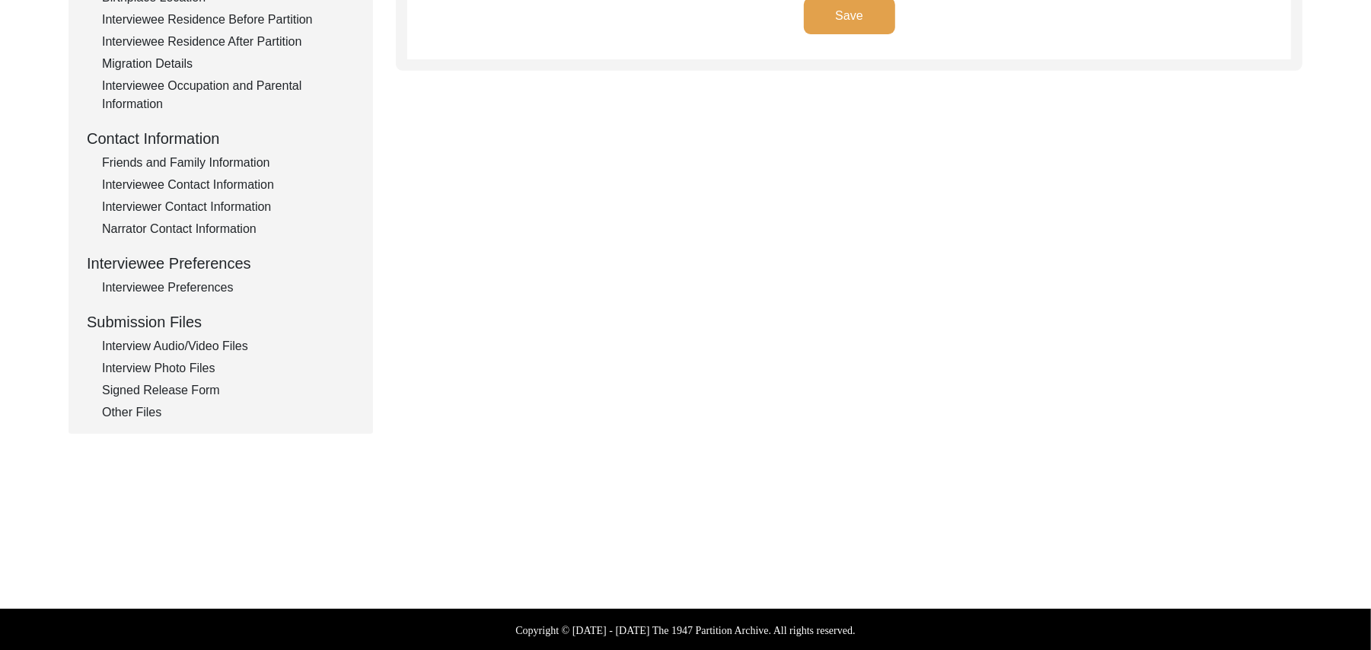
type input "Punjabi"
type textarea "N/A"
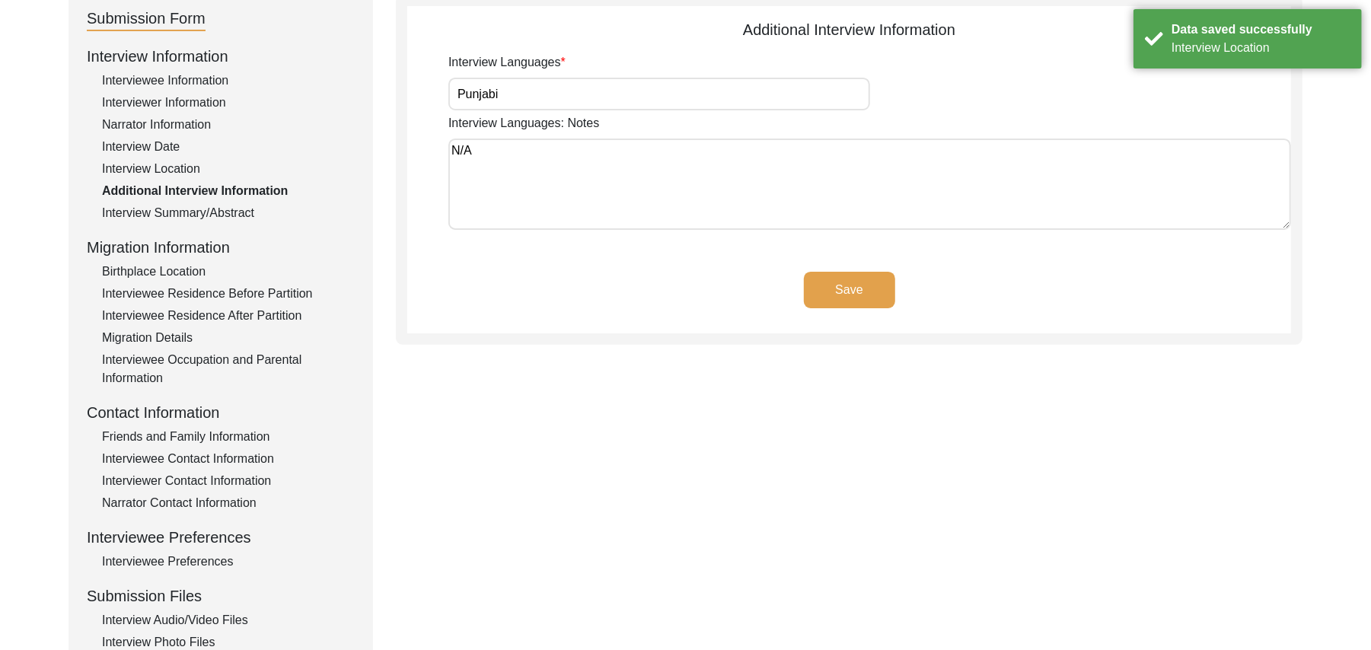
scroll to position [83, 0]
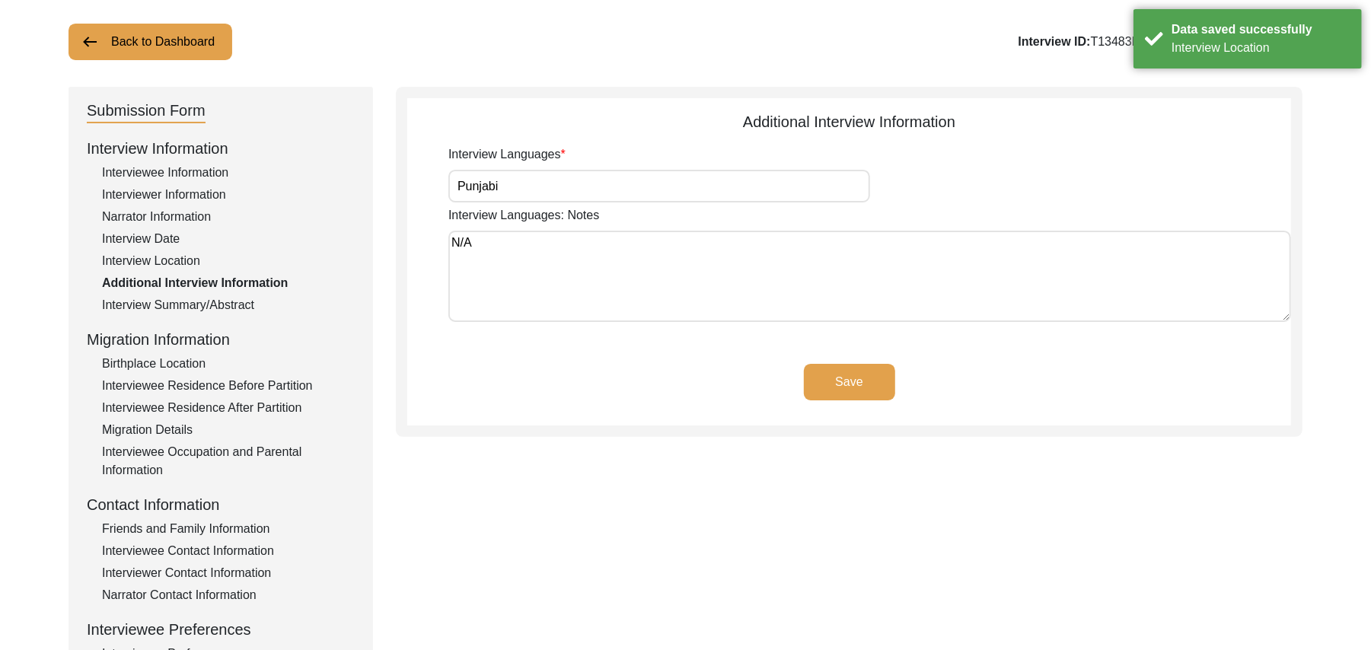
click at [866, 376] on button "Save" at bounding box center [849, 382] width 91 height 37
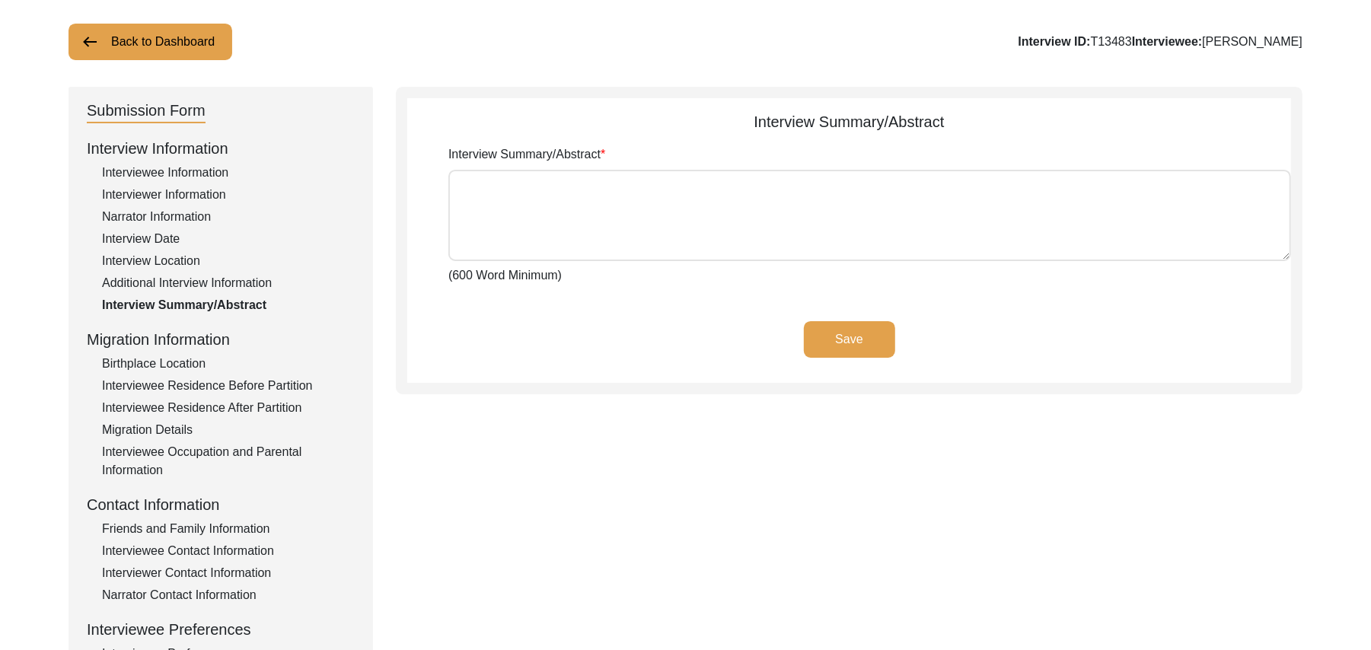
type textarea "Loremips Dolors Ametcons Adipisc Elitsedd Eiusmo tem in Utlabo Etdo Magnaa, eni…"
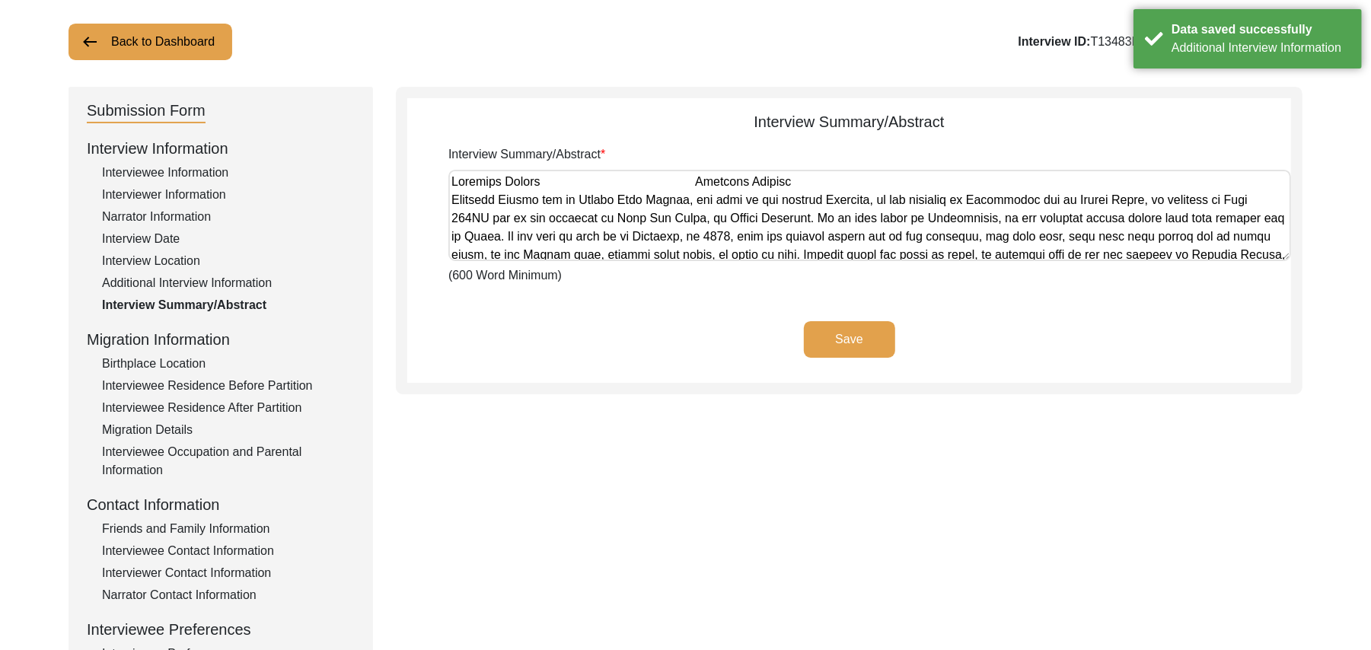
click at [853, 336] on button "Save" at bounding box center [849, 339] width 91 height 37
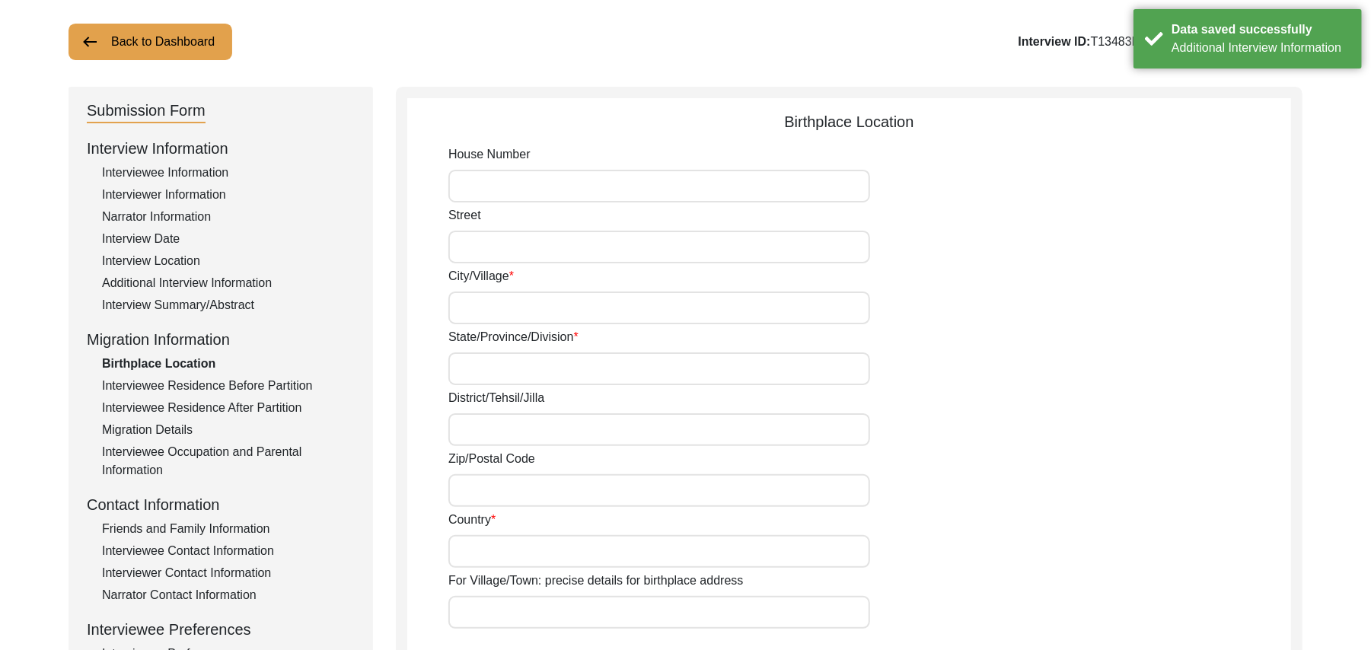
type input "N/A"
type input "Tulluwal"
type input "[GEOGRAPHIC_DATA]"
type input "Hoshiarpur/[GEOGRAPHIC_DATA]"
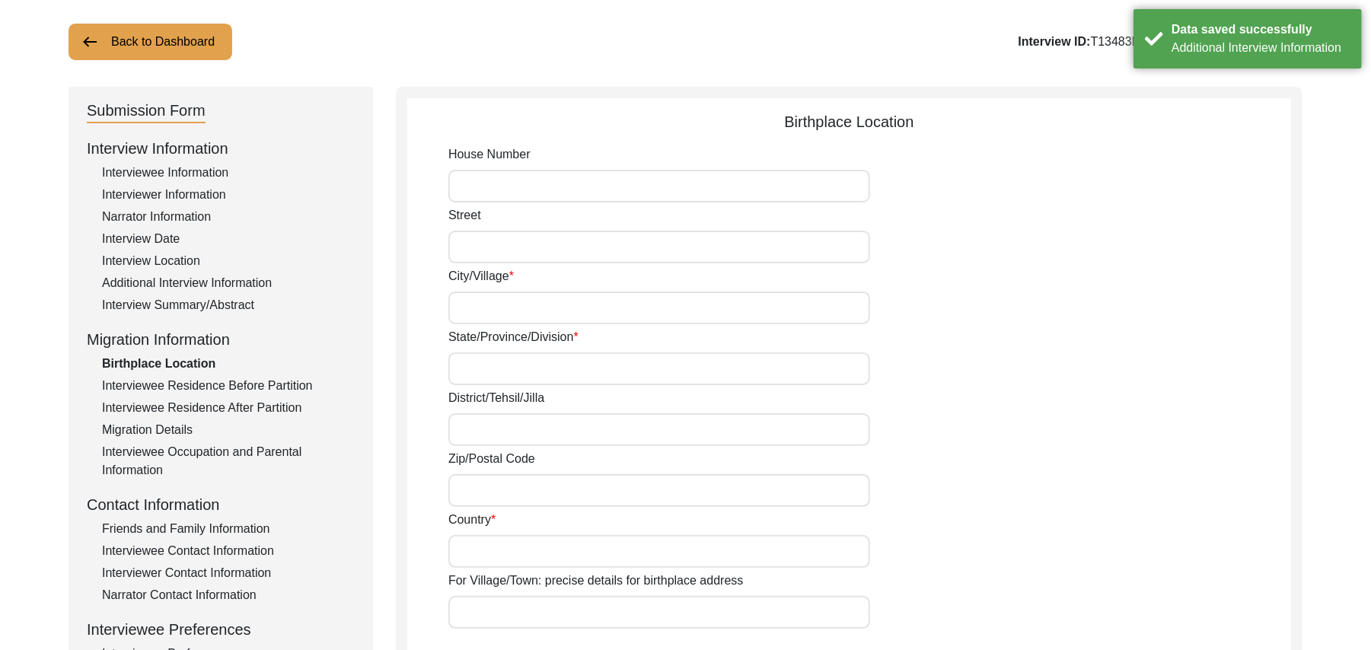
type input "144305"
type input "[GEOGRAPHIC_DATA]"
type input "Tulluwal"
type input "[GEOGRAPHIC_DATA], [GEOGRAPHIC_DATA], [GEOGRAPHIC_DATA]"
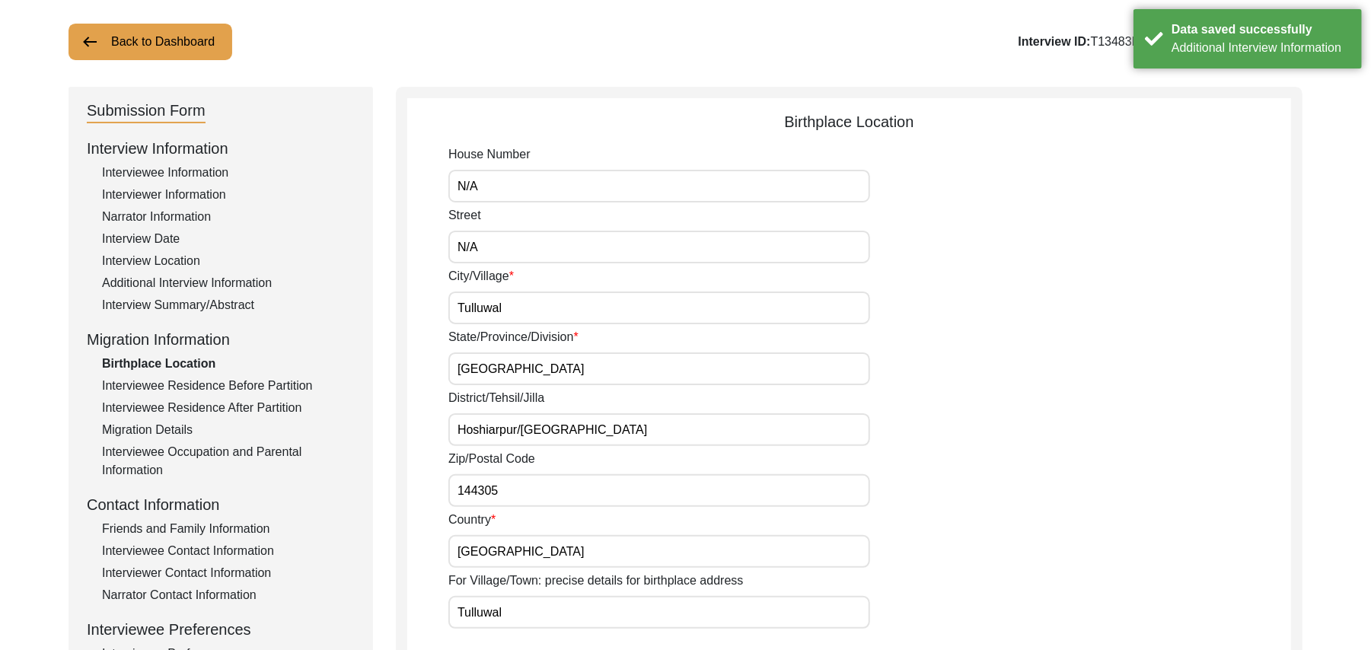
type input "N/A"
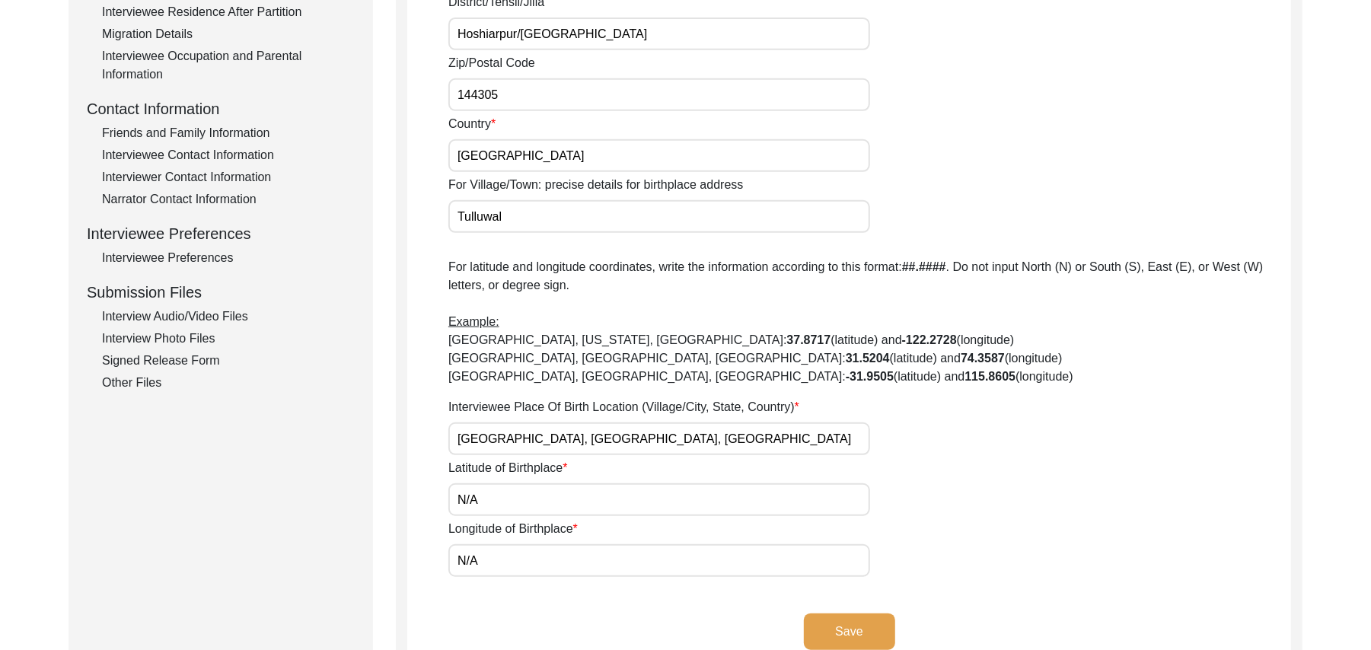
scroll to position [481, 0]
click at [868, 621] on button "Save" at bounding box center [849, 629] width 91 height 37
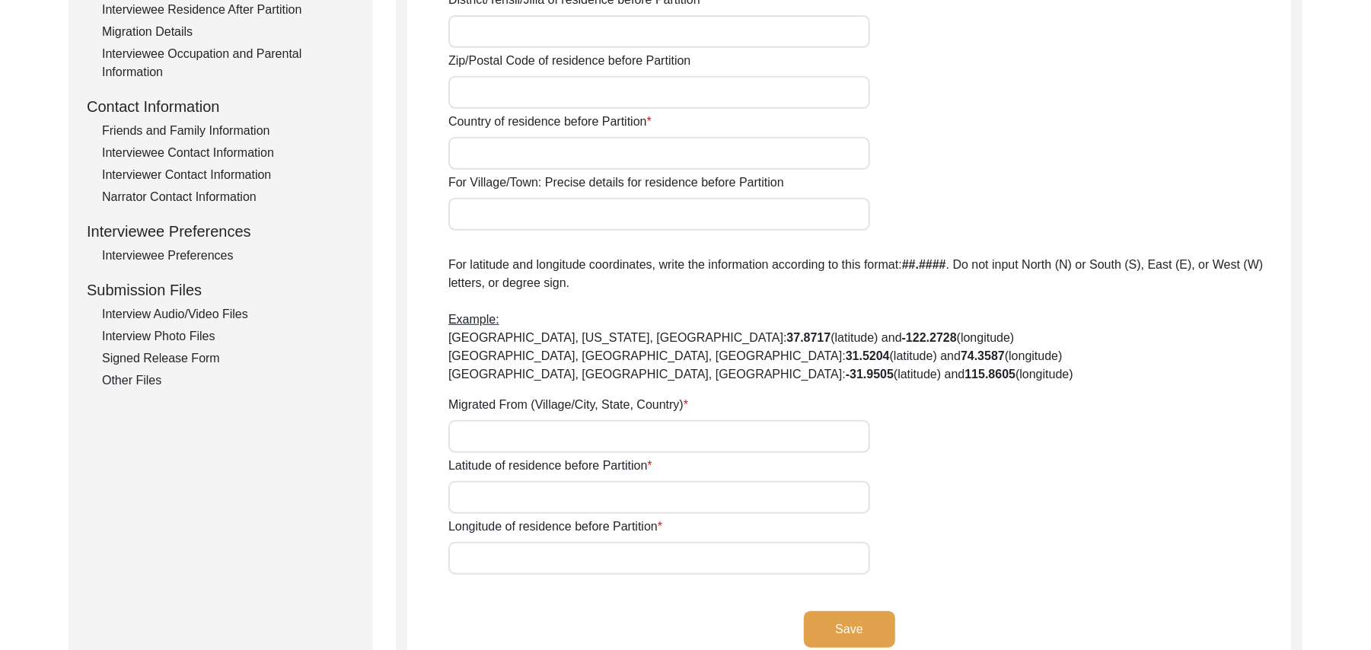
type input "N/A"
type input "Tulluwal"
type input "[GEOGRAPHIC_DATA]"
type input "Hoshiarpur/[GEOGRAPHIC_DATA]"
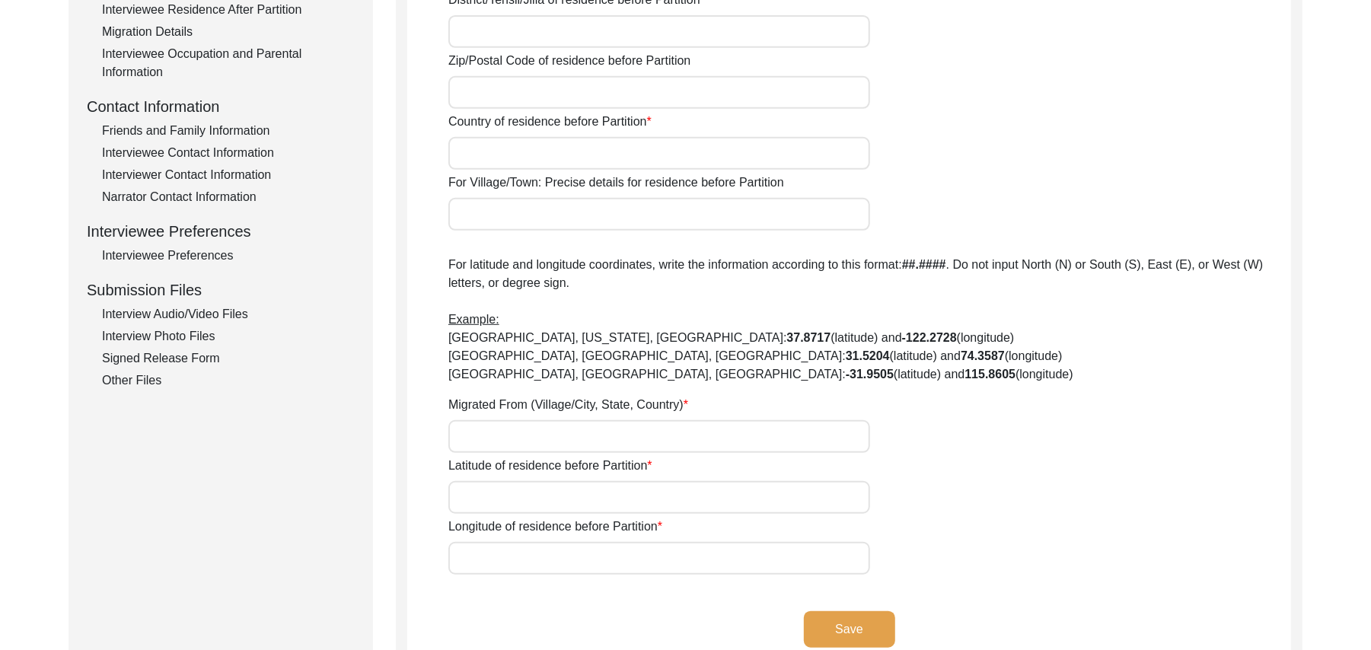
type input "144305"
type input "[GEOGRAPHIC_DATA]"
type input "Tulluwal"
type input "[GEOGRAPHIC_DATA], [GEOGRAPHIC_DATA], [GEOGRAPHIC_DATA]"
type input "N/A"
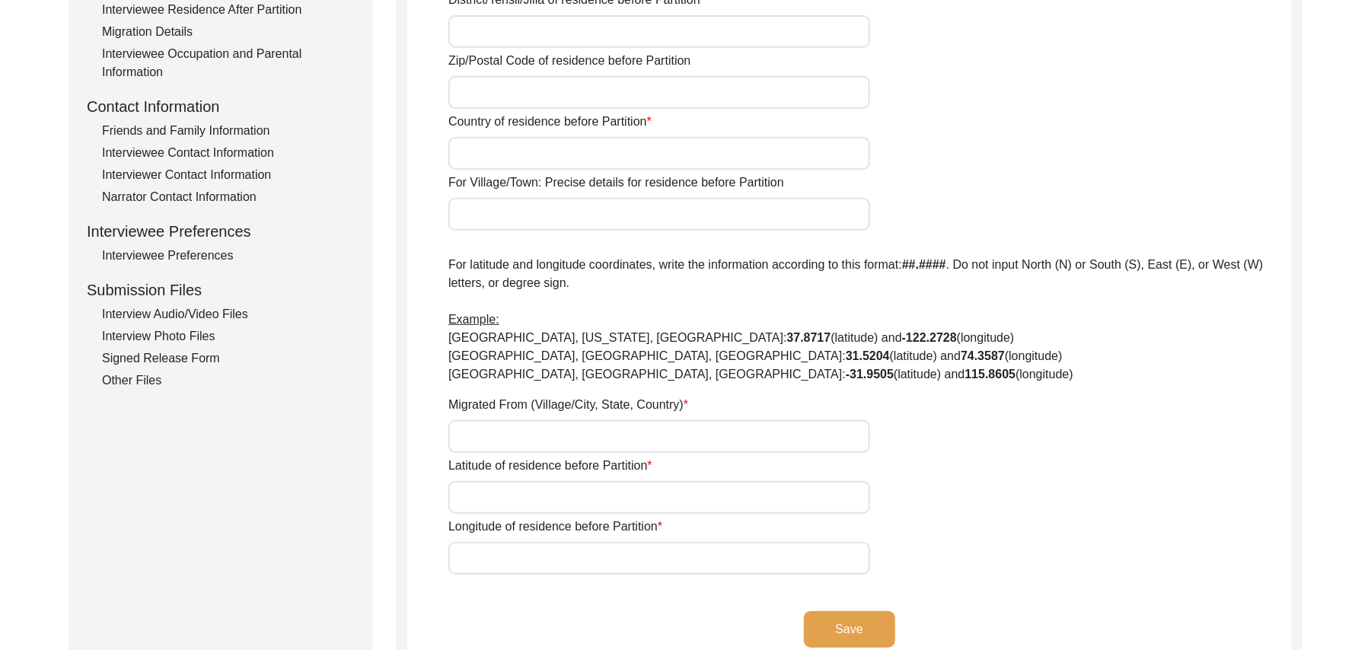
type input "N/A"
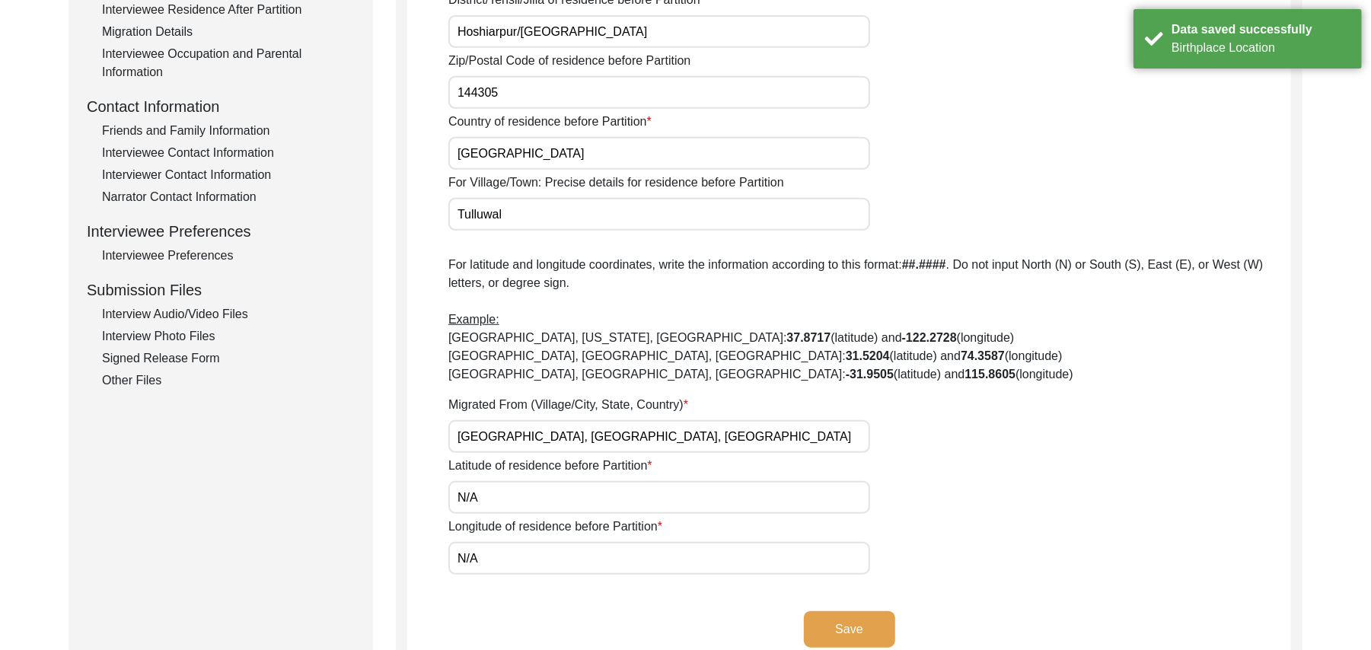
click at [856, 624] on button "Save" at bounding box center [849, 629] width 91 height 37
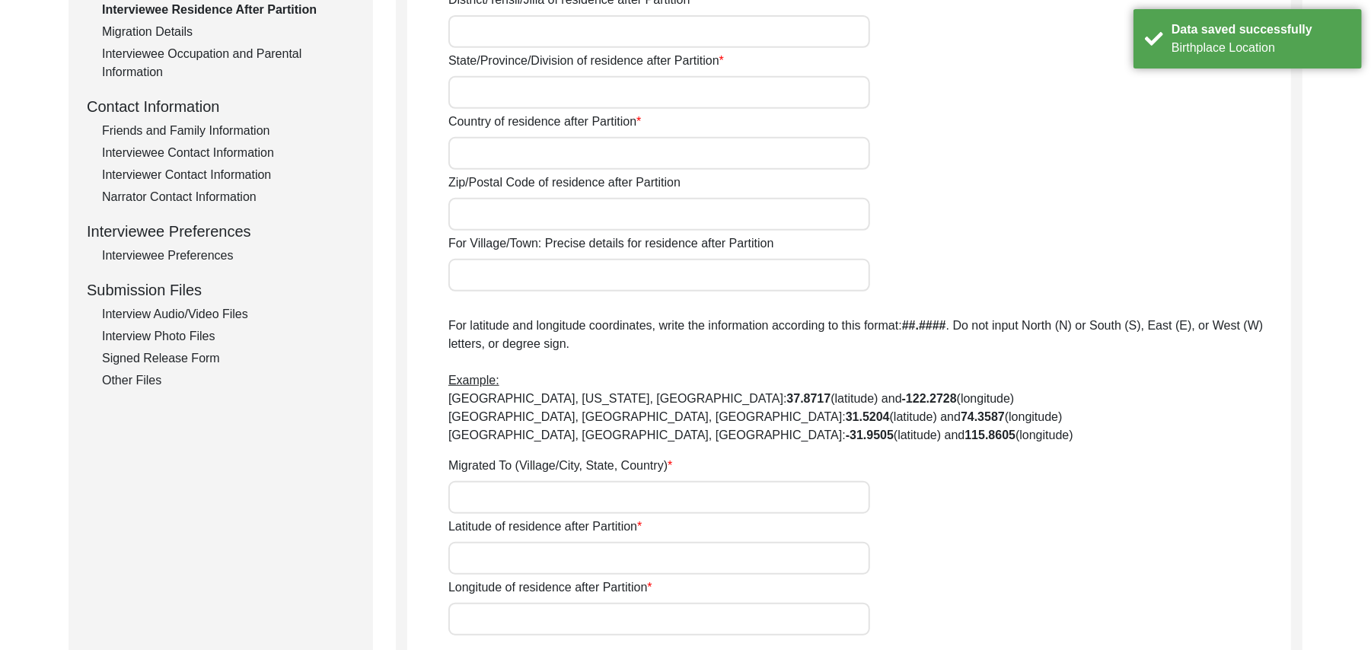
type input "Yes"
type input "N/A"
type input "Chak 384JB Easpur"
type input "[PERSON_NAME]/ [PERSON_NAME]"
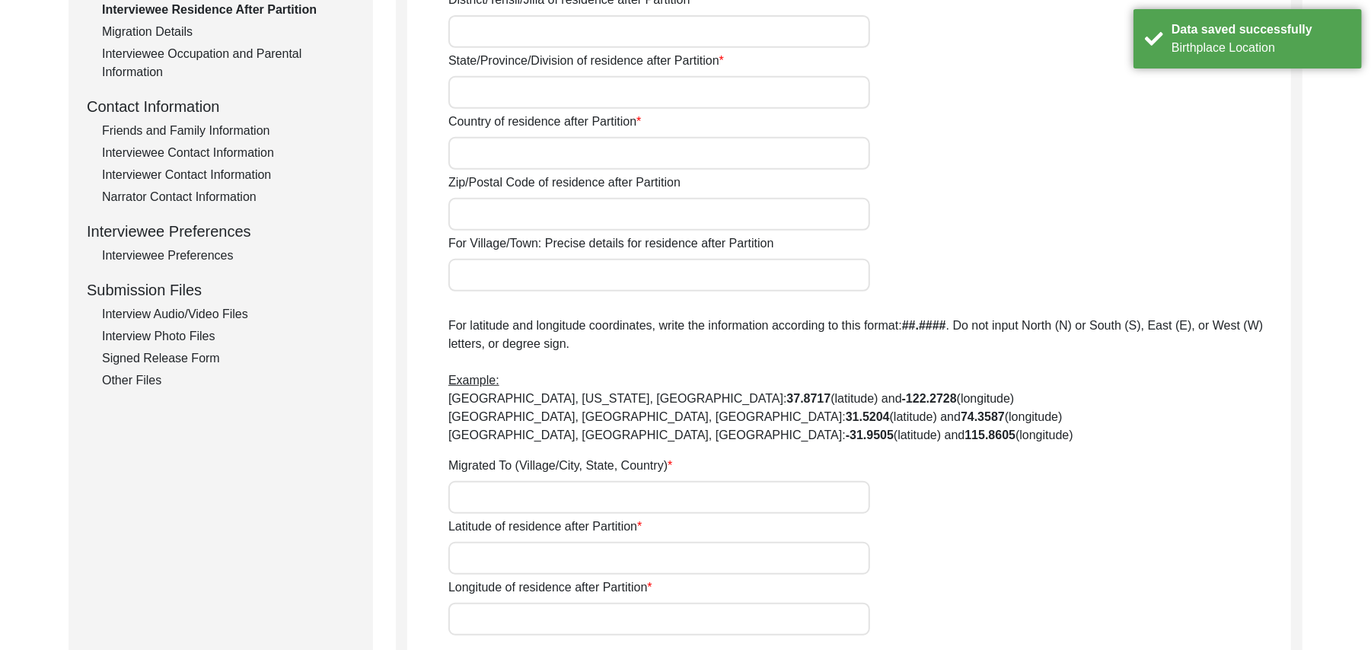
type input "[GEOGRAPHIC_DATA]"
type input "36070"
type input "Chak 384JB/ [GEOGRAPHIC_DATA] [PERSON_NAME]"
type input "Chak 384JB Easpur, [GEOGRAPHIC_DATA], [GEOGRAPHIC_DATA]"
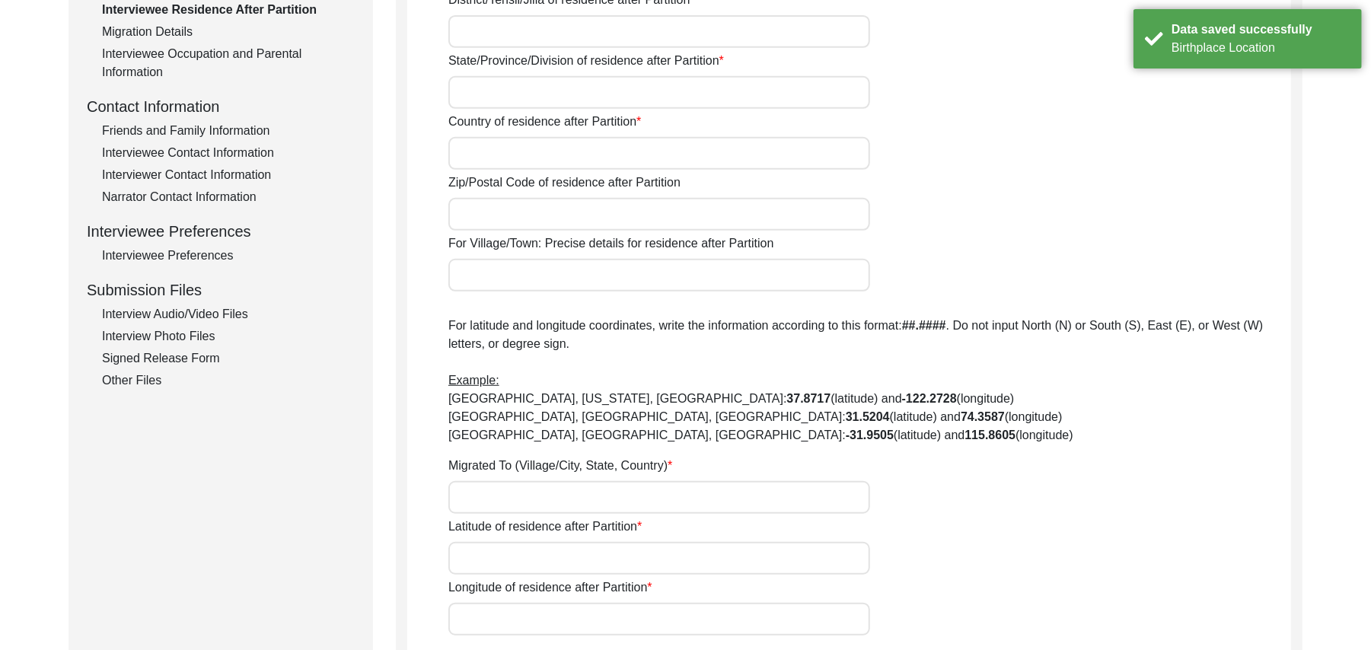
type input "N/A"
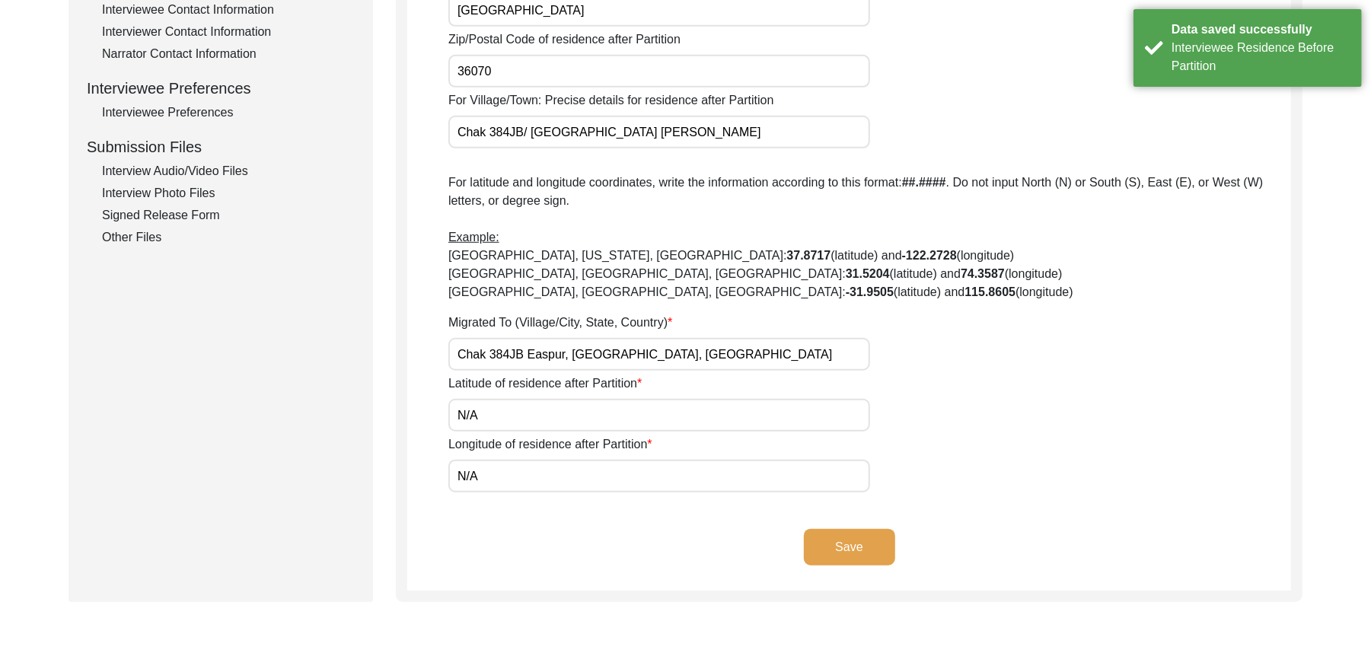
scroll to position [636, 0]
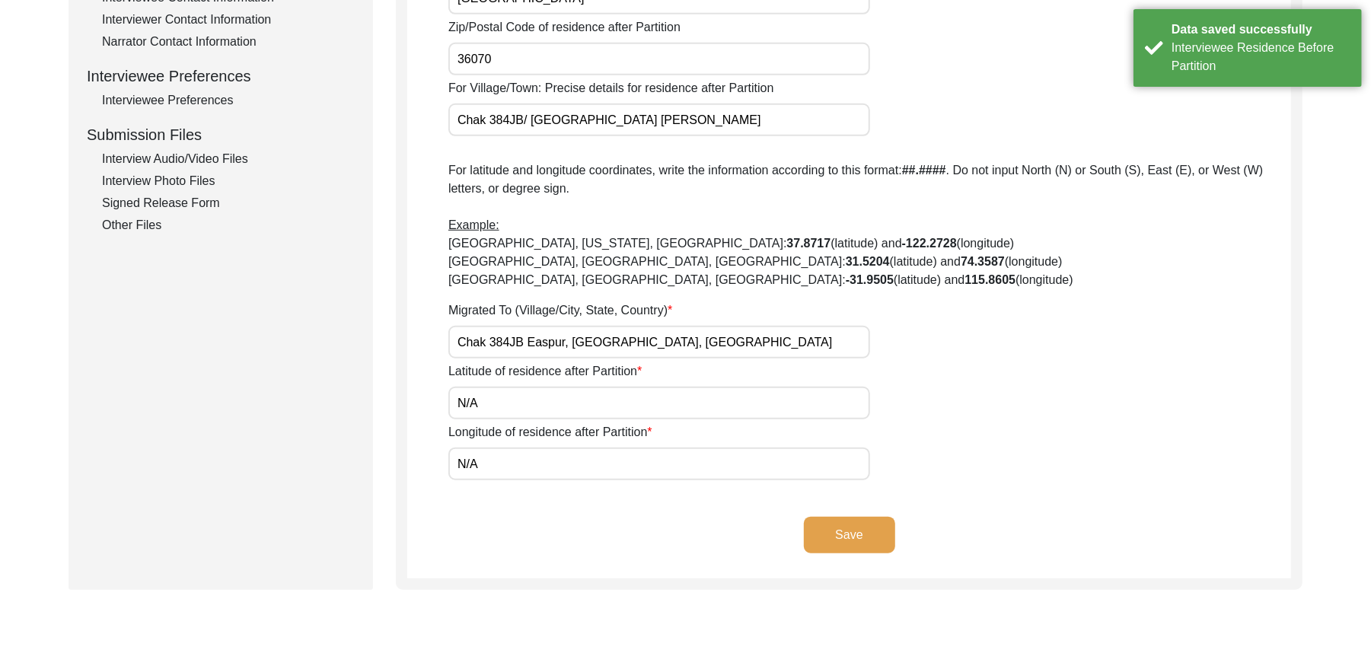
click at [851, 536] on button "Save" at bounding box center [849, 535] width 91 height 37
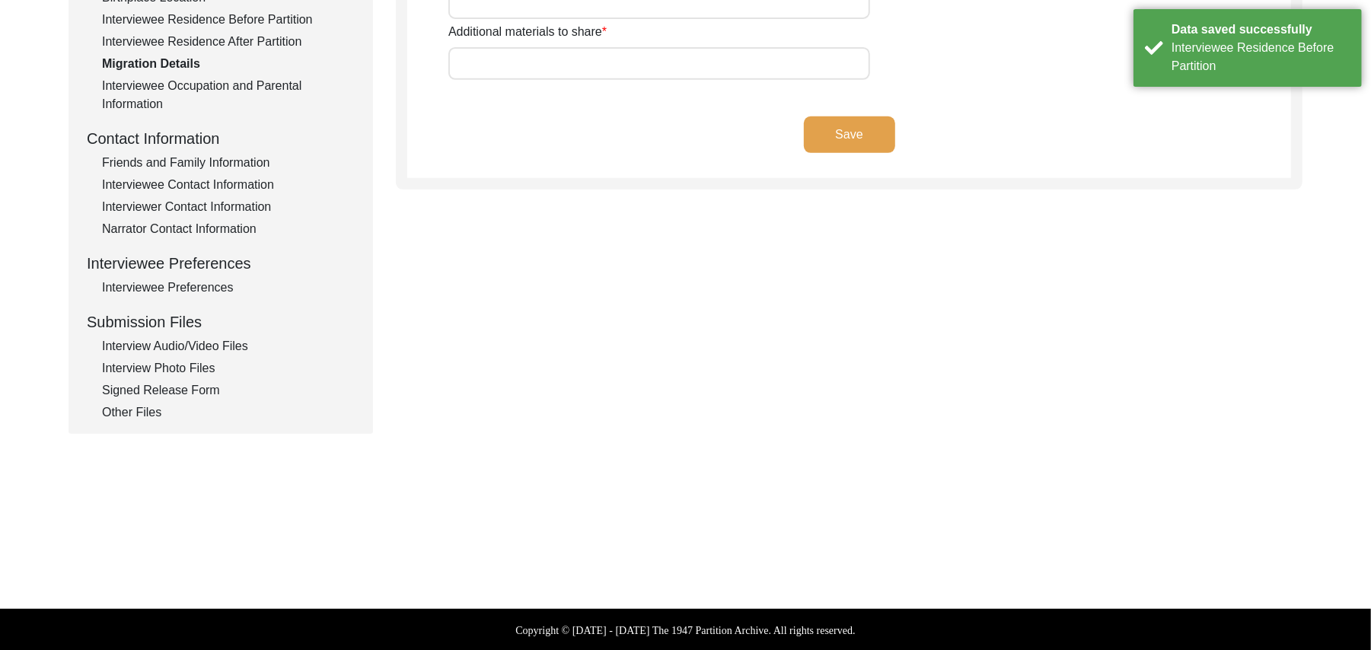
type input "Land, Home, Animals"
type input "Land, Home"
type input "Wagah"
type input "add"
type input "N/A"
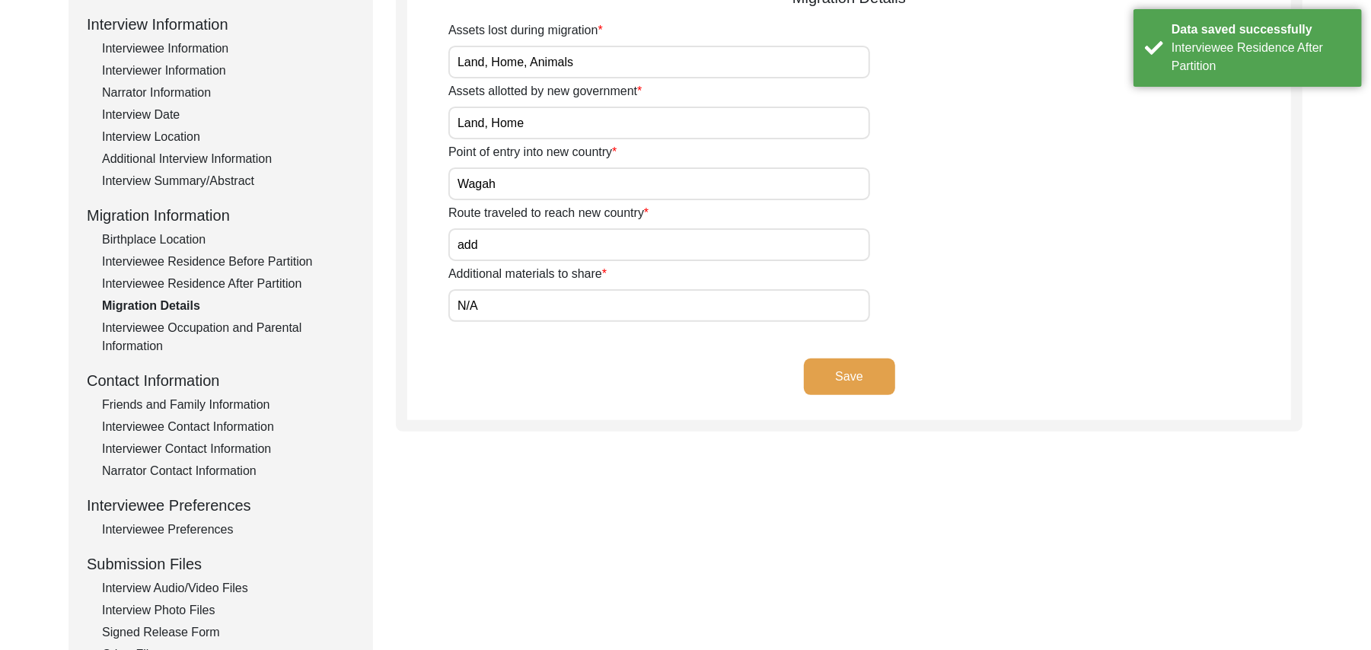
scroll to position [187, 0]
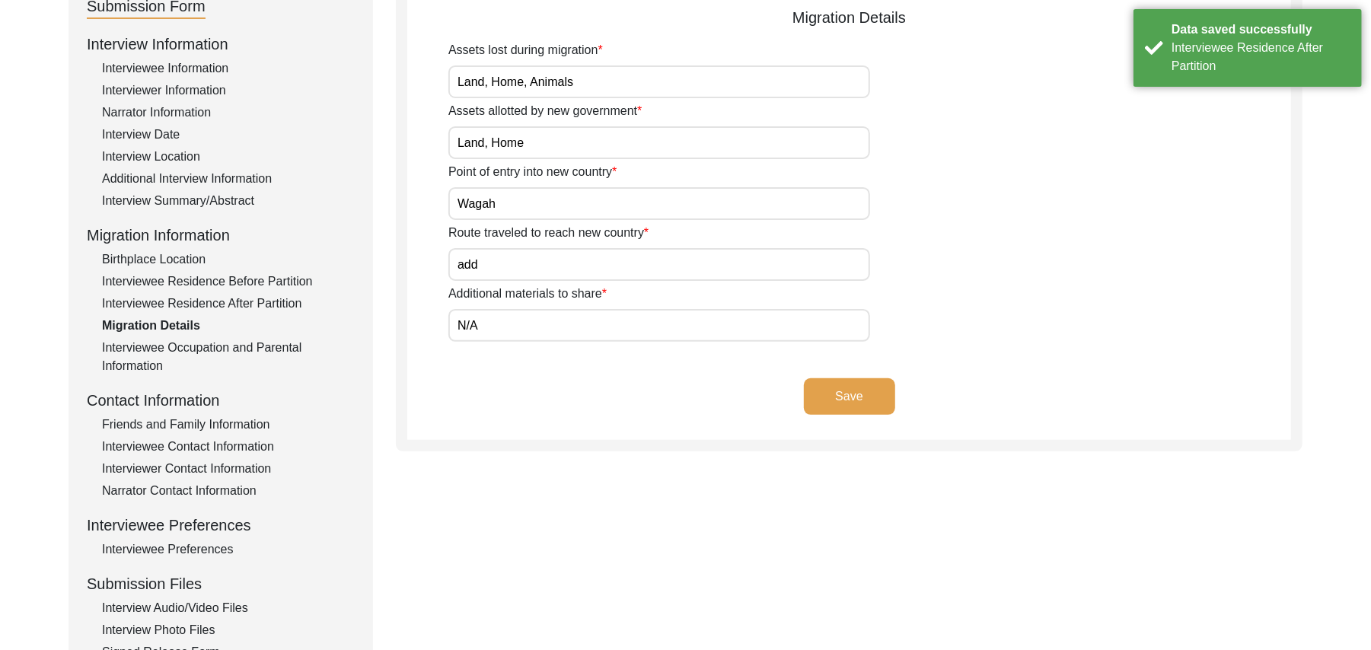
click at [541, 268] on input "add" at bounding box center [659, 264] width 422 height 33
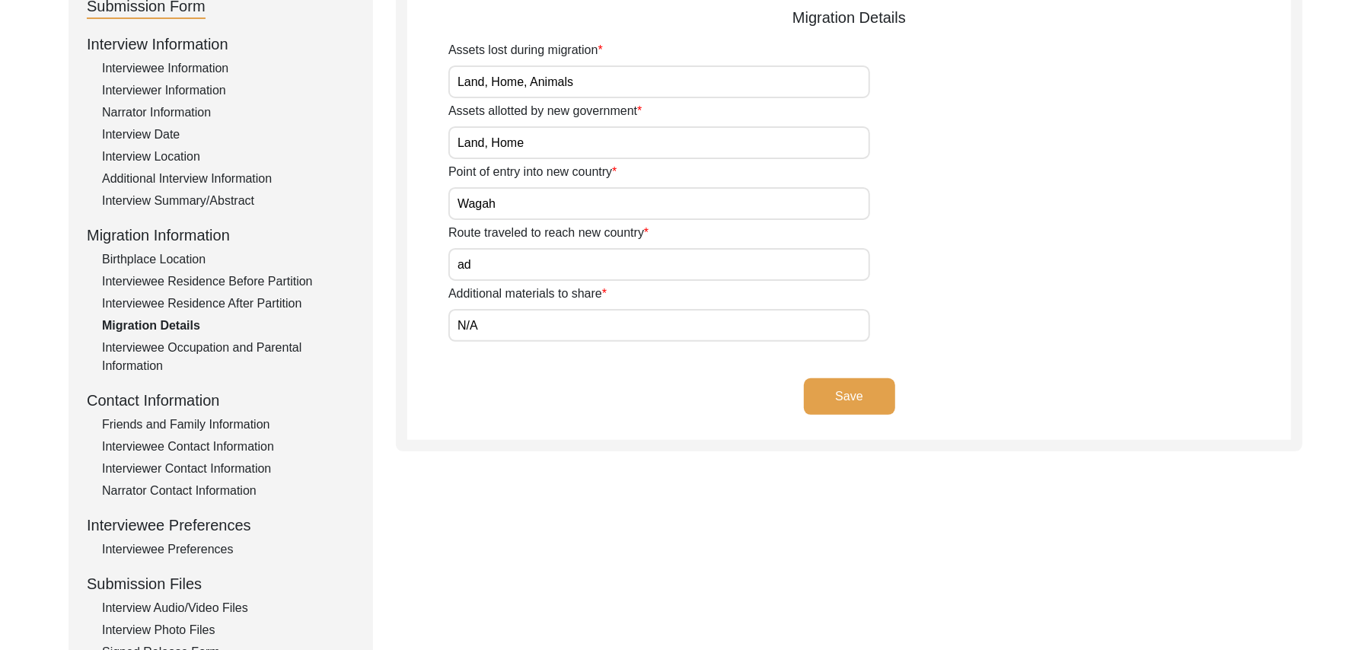
type input "a"
type input "Khuda, [GEOGRAPHIC_DATA], [GEOGRAPHIC_DATA], [GEOGRAPHIC_DATA], [GEOGRAPHIC_DAT…"
click at [551, 314] on input "N/A" at bounding box center [659, 325] width 422 height 33
click at [829, 391] on button "Save" at bounding box center [849, 396] width 91 height 37
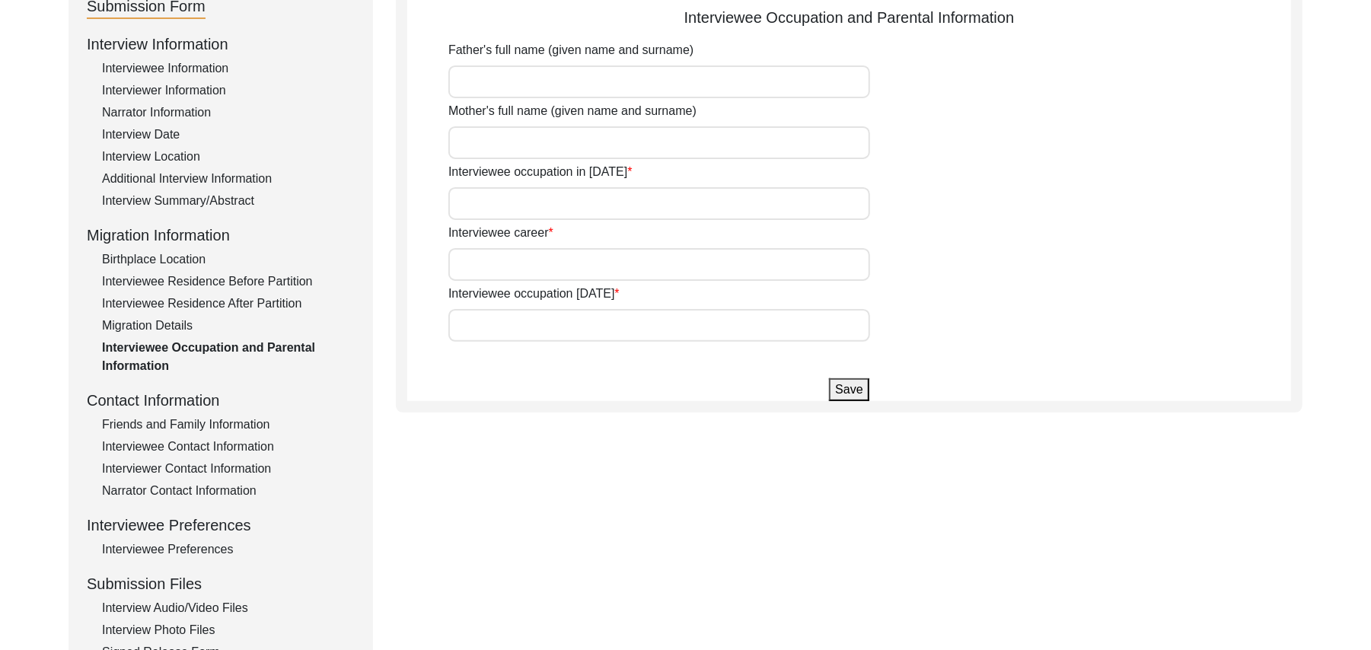
type input "[PERSON_NAME]"
type input "House Boy"
type input "Farmer"
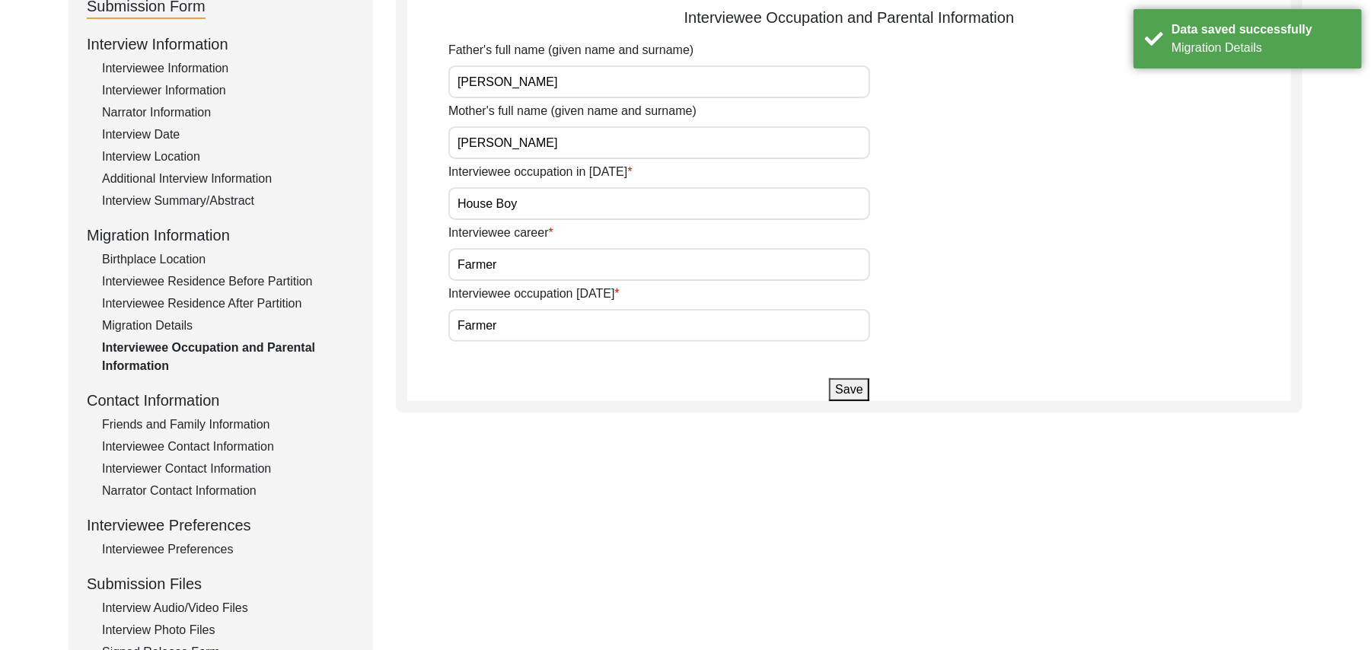
click at [853, 391] on button "Save" at bounding box center [849, 389] width 40 height 23
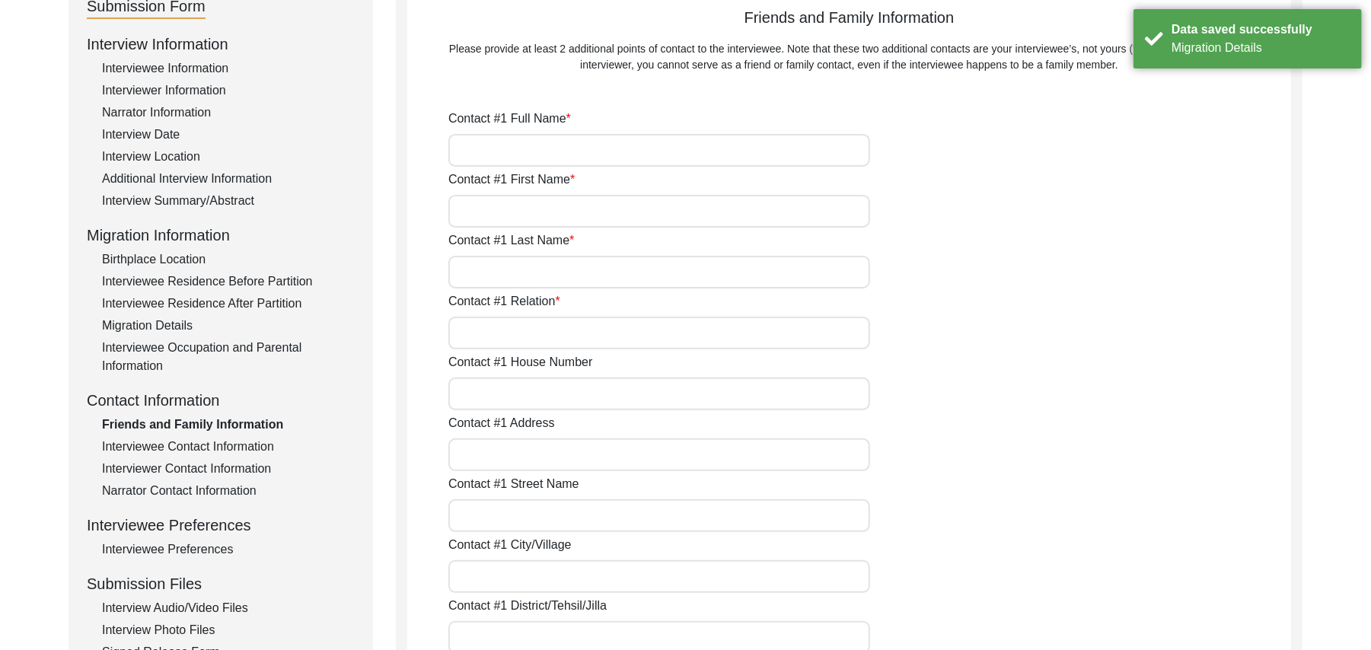
type input "[PERSON_NAME]"
type input "Son"
type input "N/A"
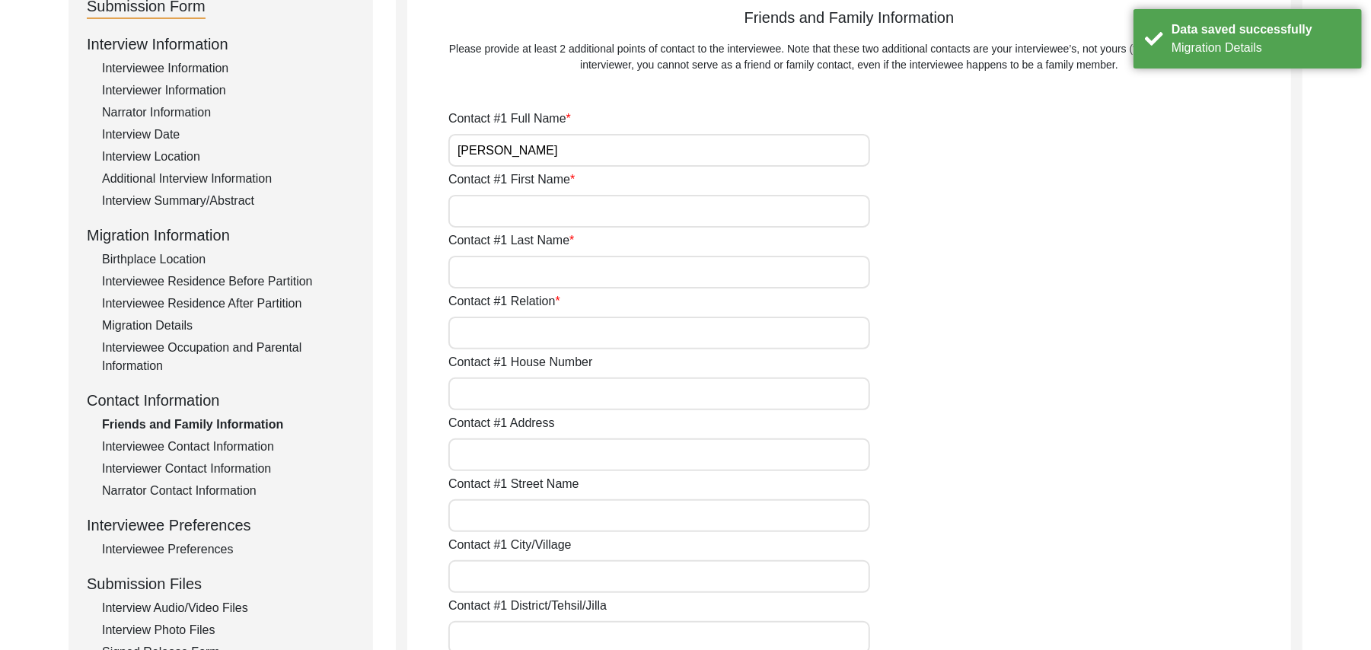
type input "Chak 384Jb"
type input "N/A"
type input "Chak 384Jb"
type input "[PERSON_NAME]/ [PERSON_NAME]"
type input "[GEOGRAPHIC_DATA]"
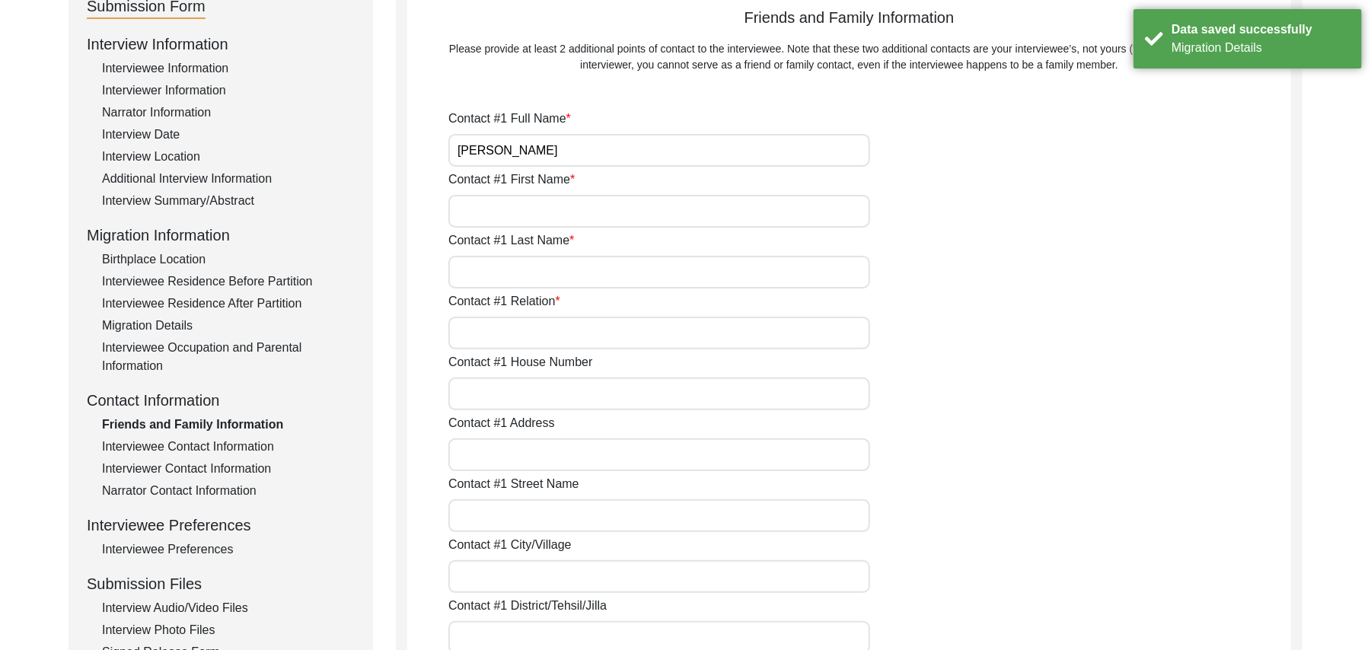
type input "36070"
type input "[GEOGRAPHIC_DATA]"
type input "Chak 384JB"
type input "0301-1740384"
type input "N/A"
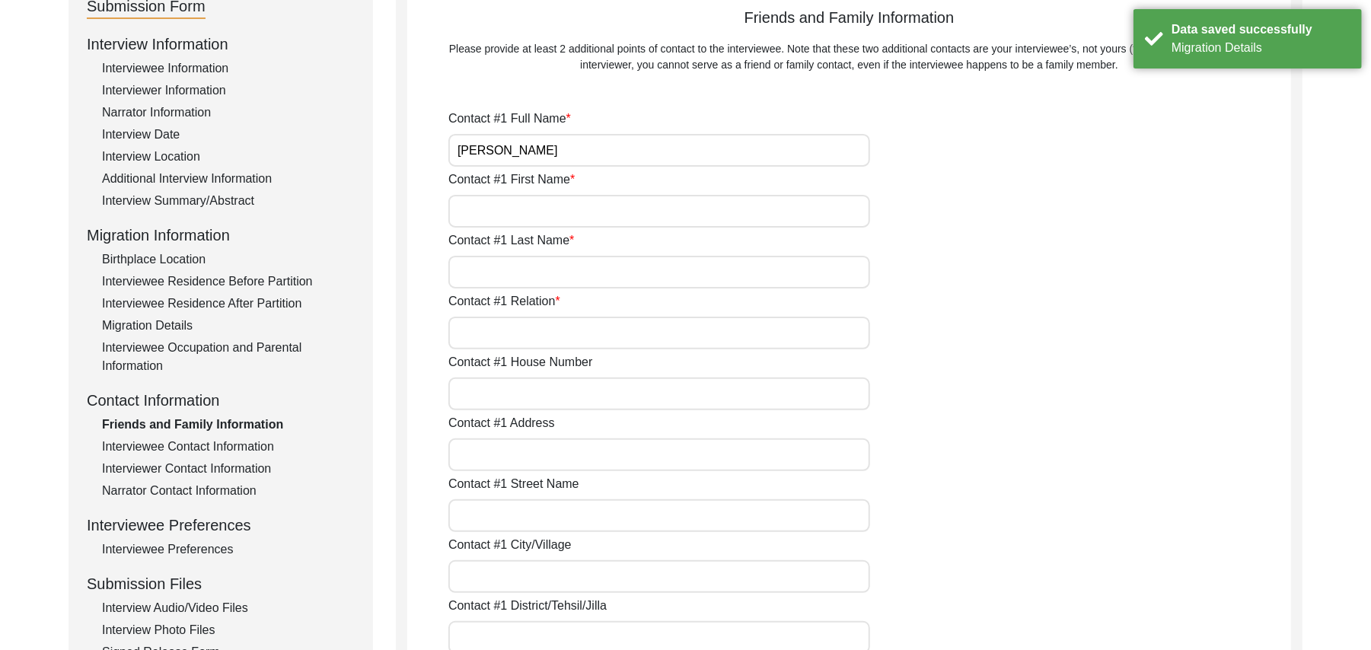
type input "N/A"
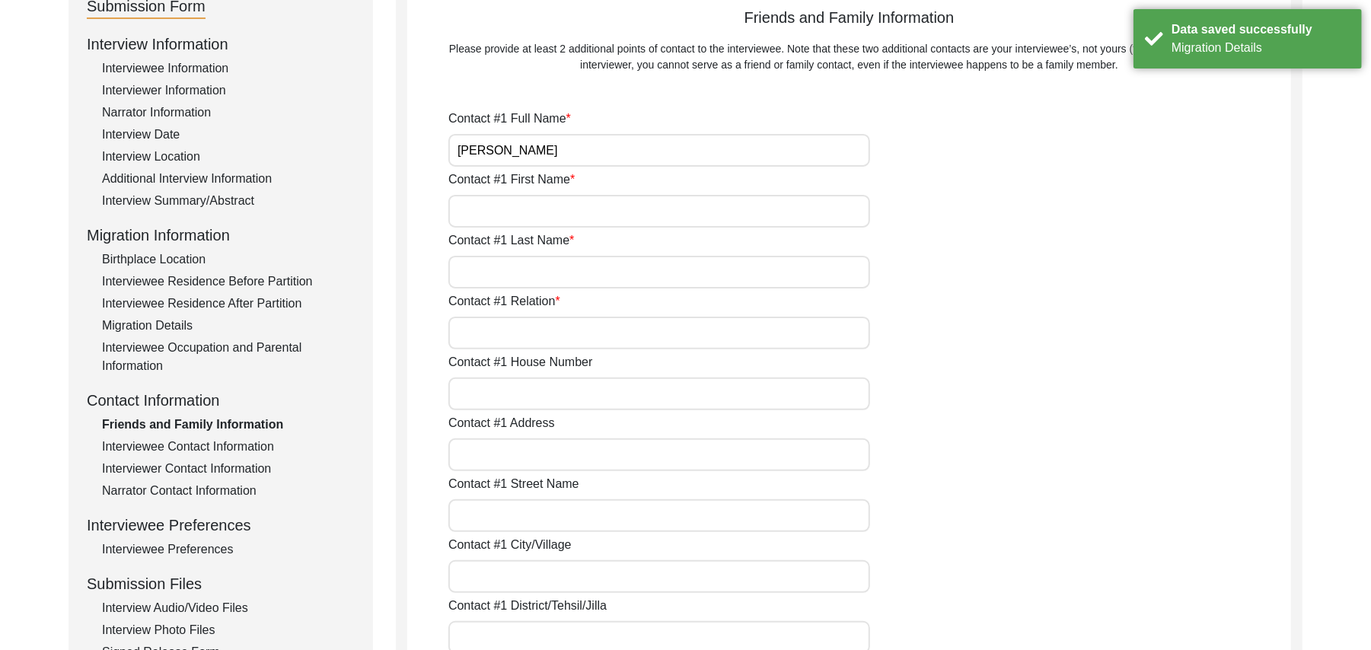
type input "[PERSON_NAME]"
type input "[DEMOGRAPHIC_DATA]"
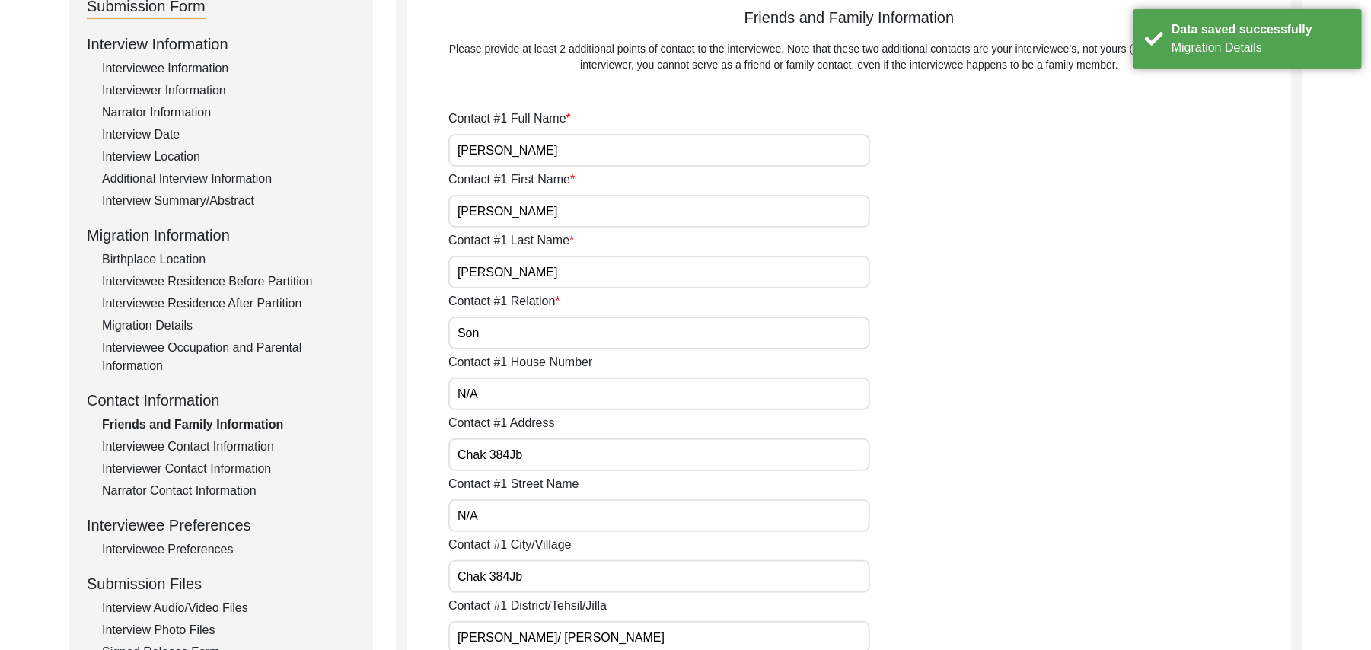
type input "[PERSON_NAME]"
type input "Son"
type input "N/A"
type input "Chak 384JB"
type input "N/A"
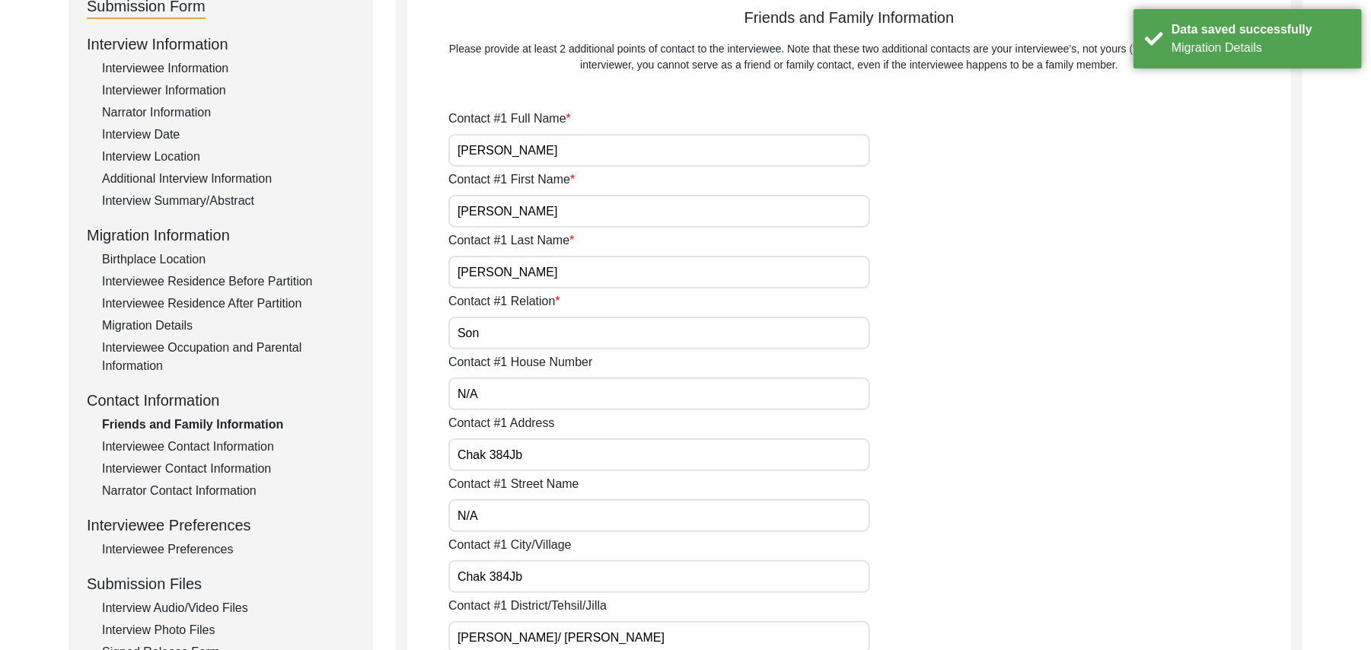
type input "Chak 384JB"
type input "[PERSON_NAME]/ [PERSON_NAME]"
type input "[GEOGRAPHIC_DATA]"
type input "36070"
type input "[GEOGRAPHIC_DATA]"
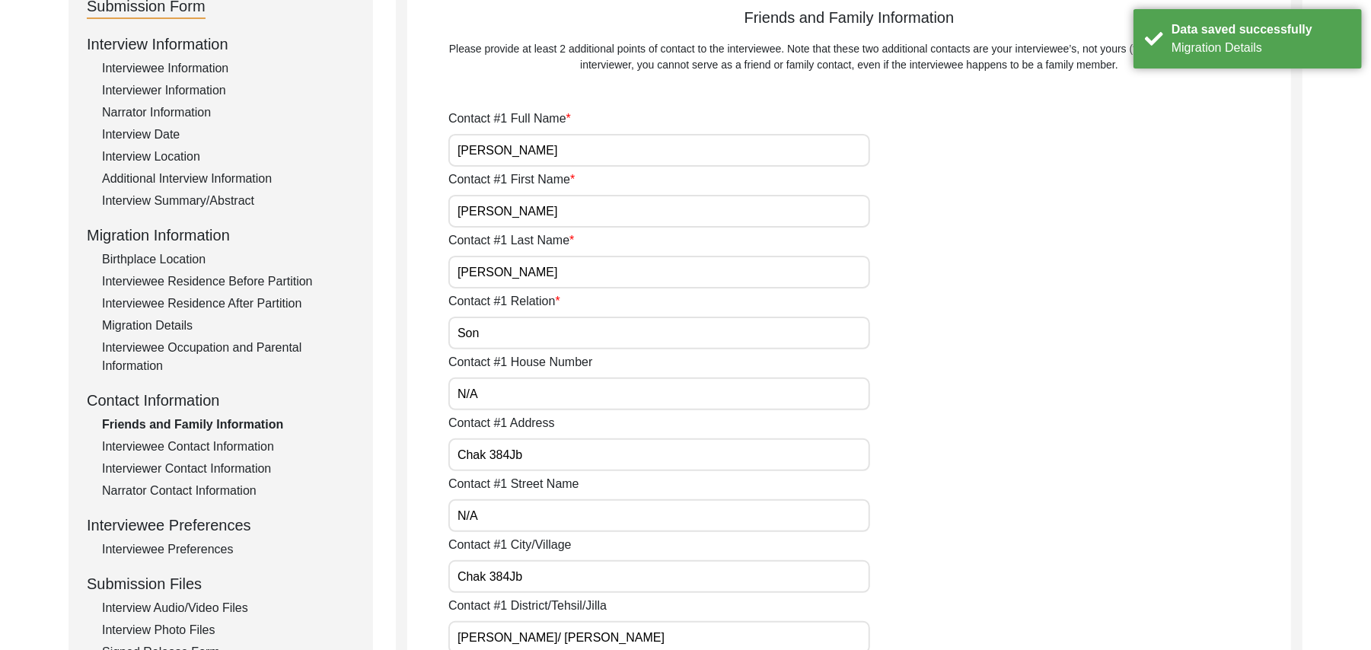
type input "Chak 384JB"
type input "03497944038"
type input "N/A"
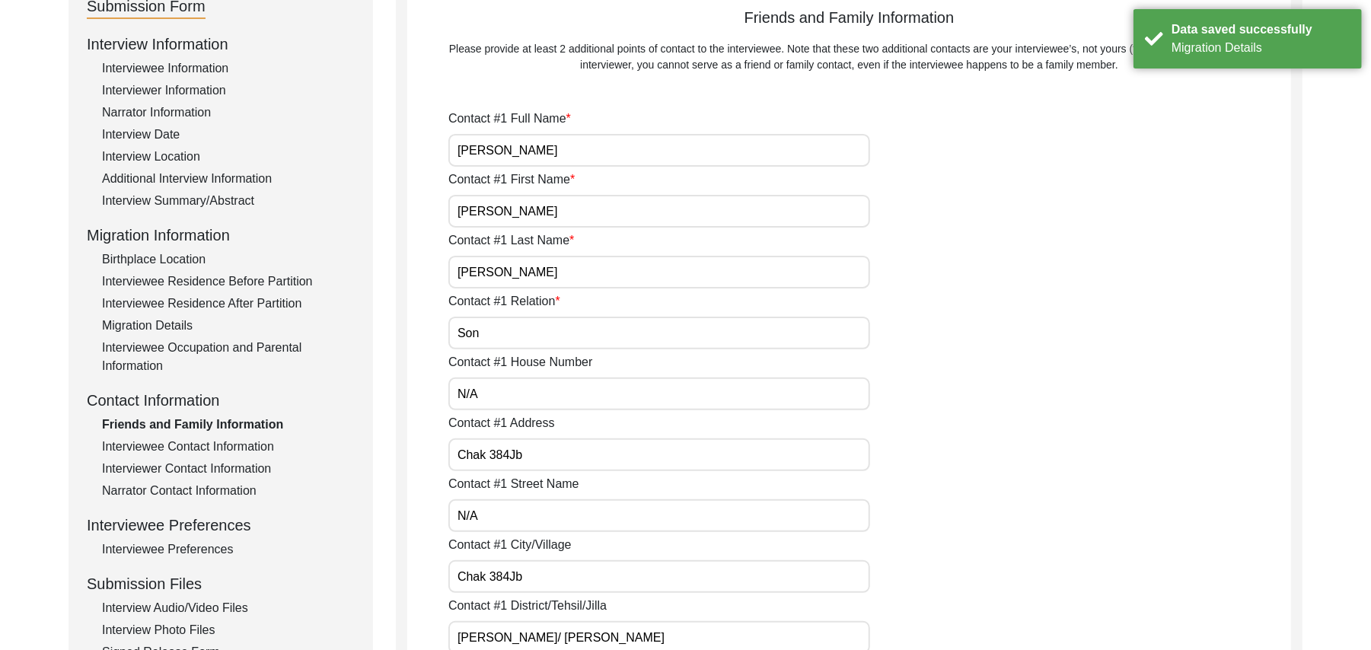
type input "N/A"
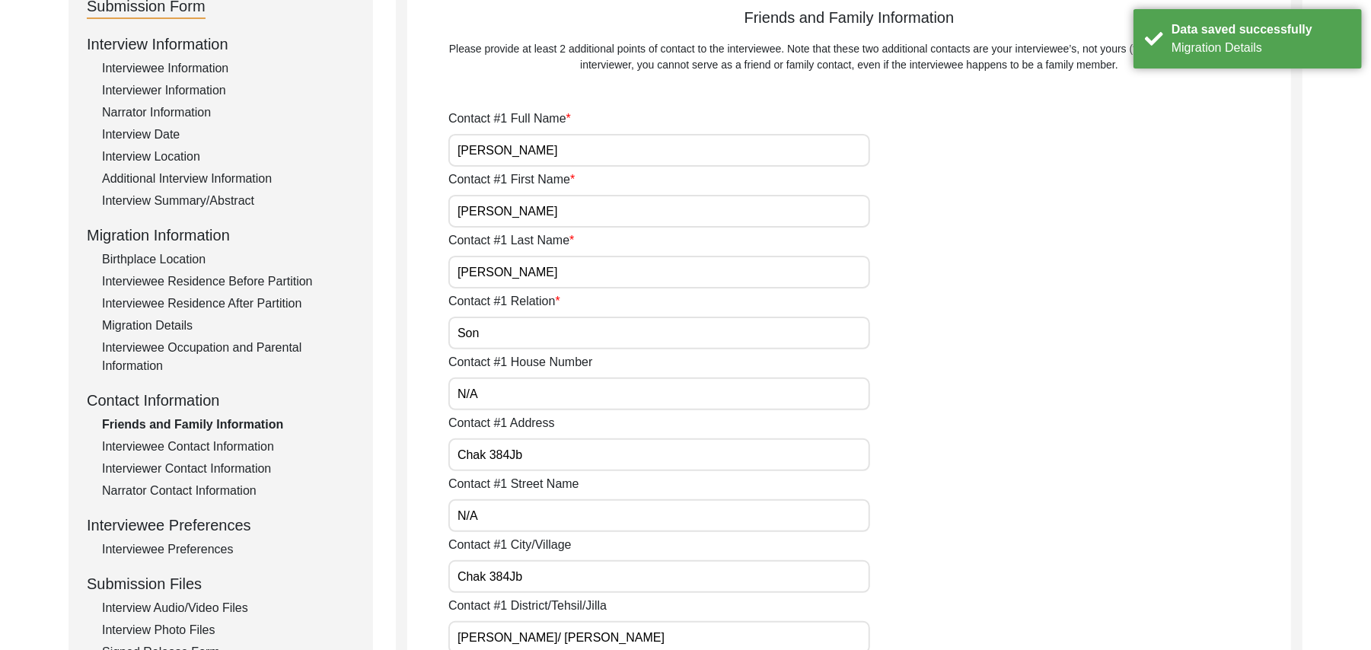
type input "N/A"
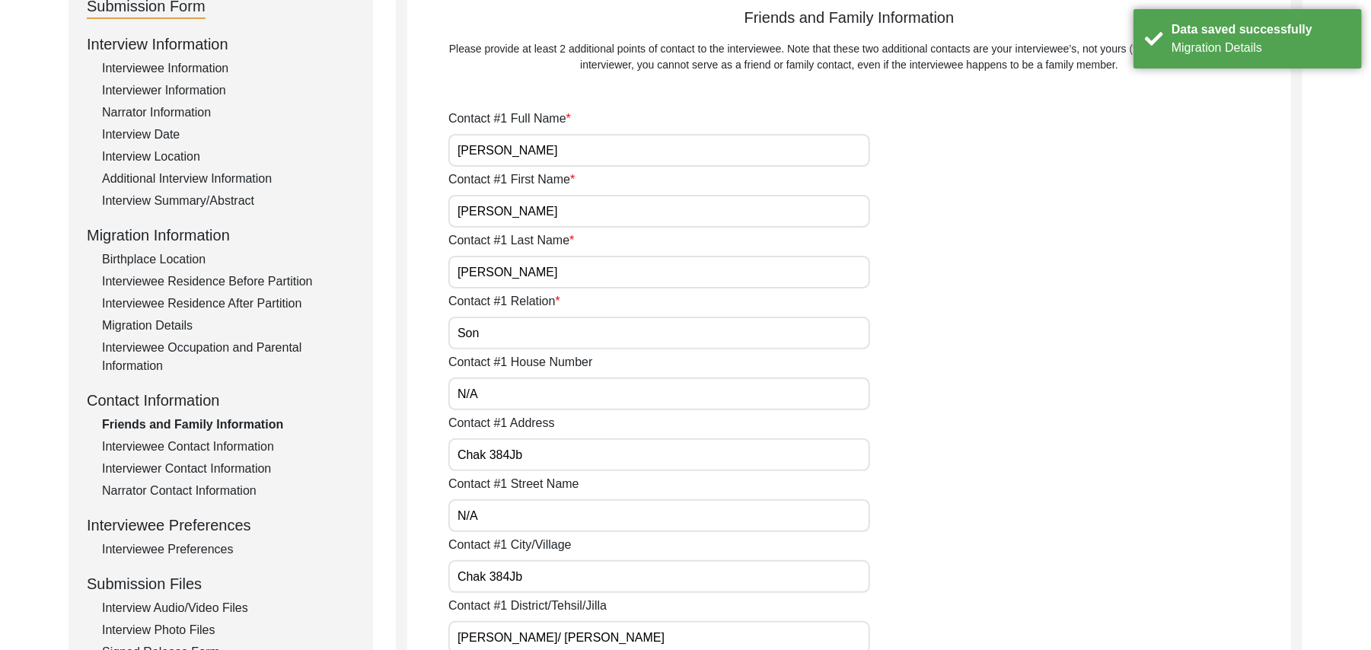
type input "N/A"
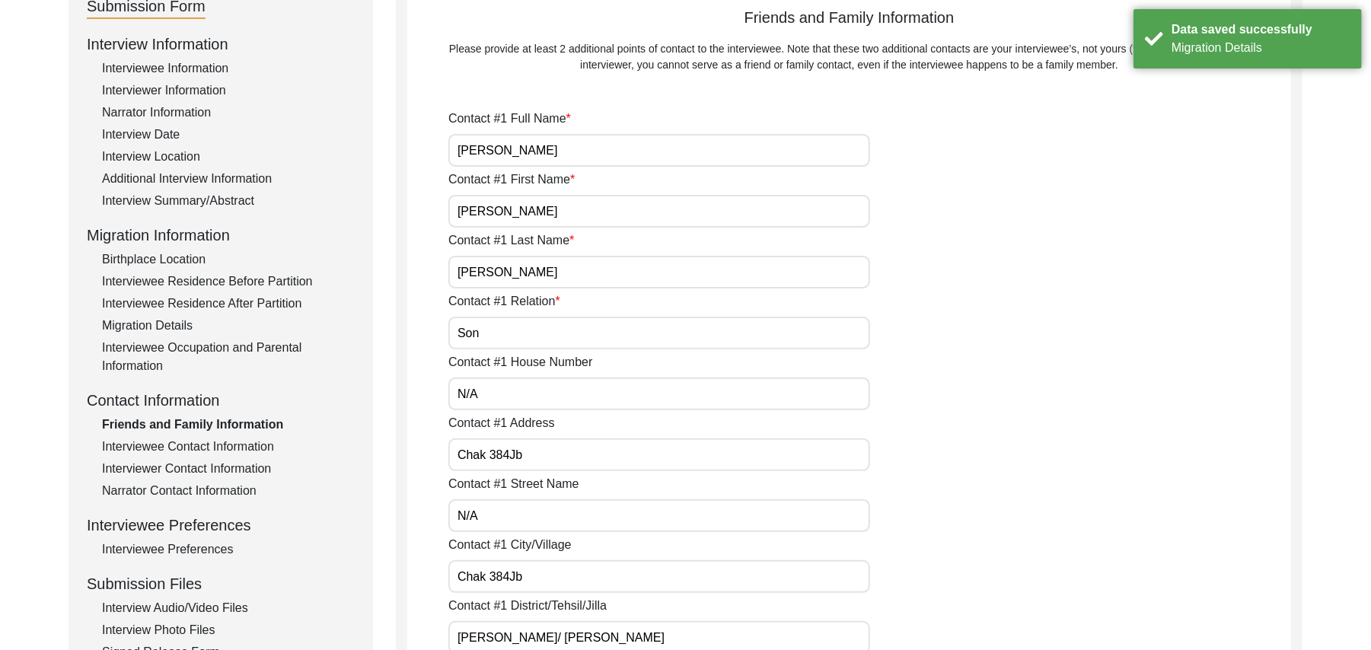
type input "N/A"
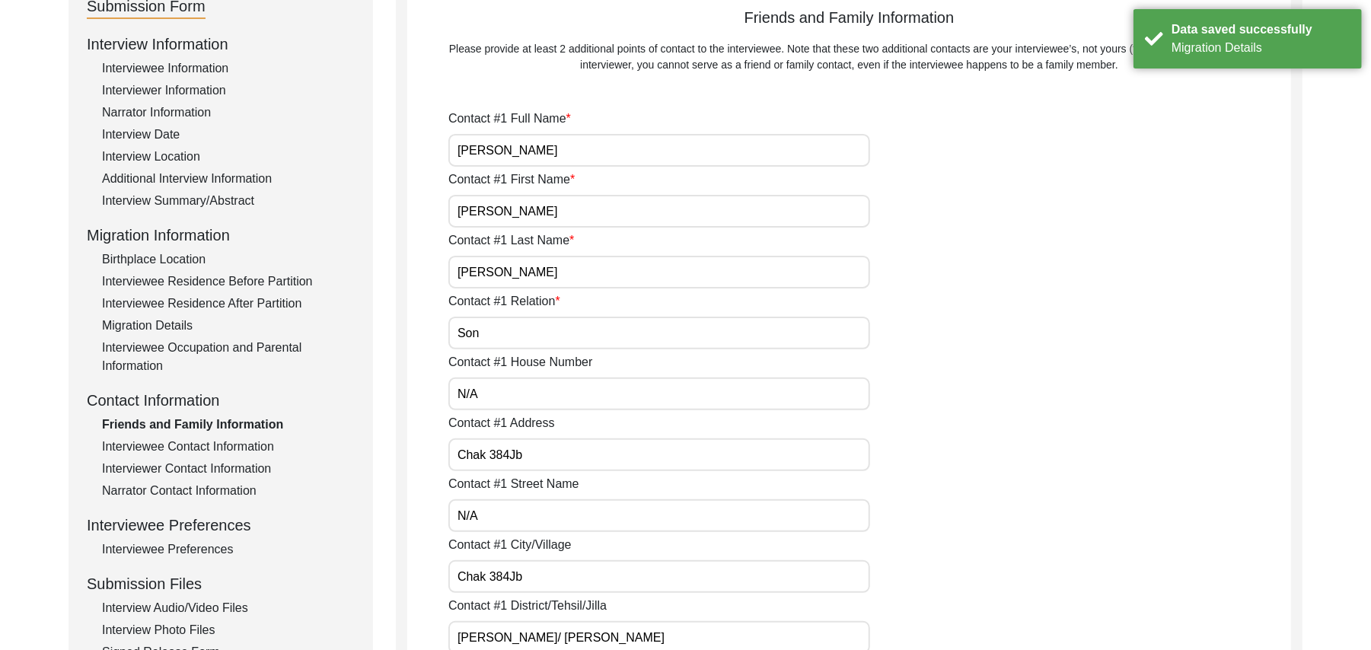
type input "N/A"
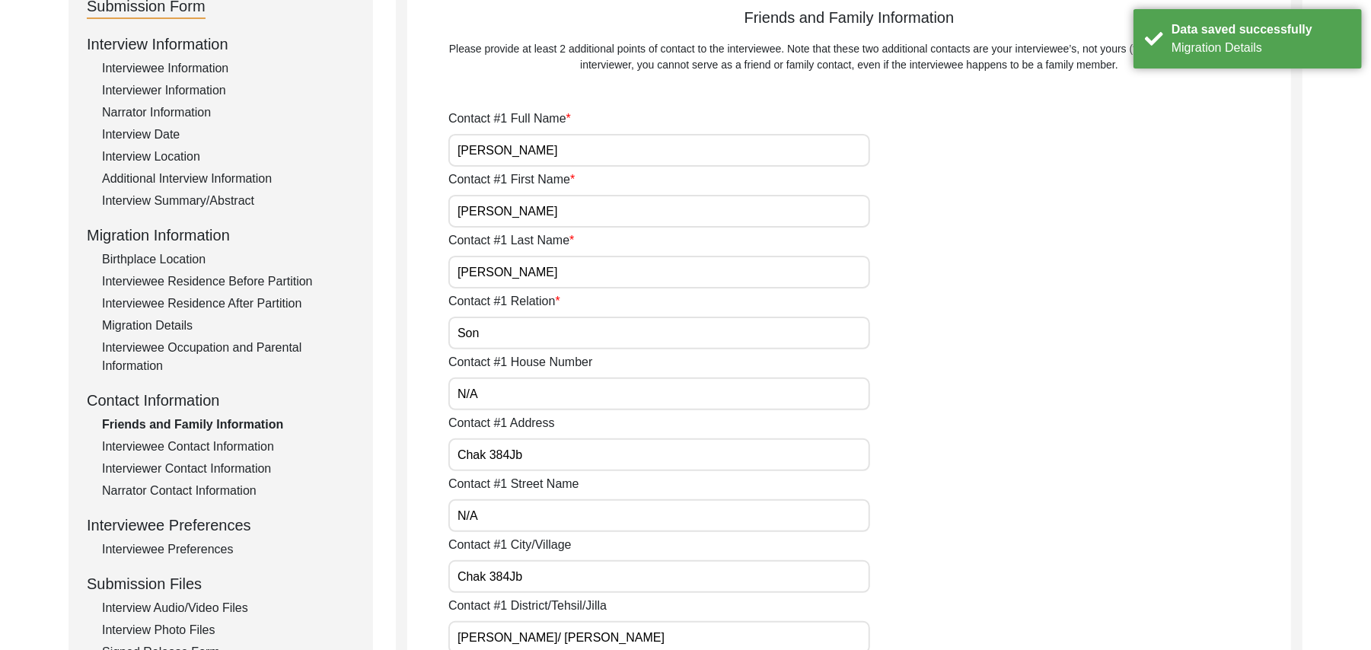
type input "N/A"
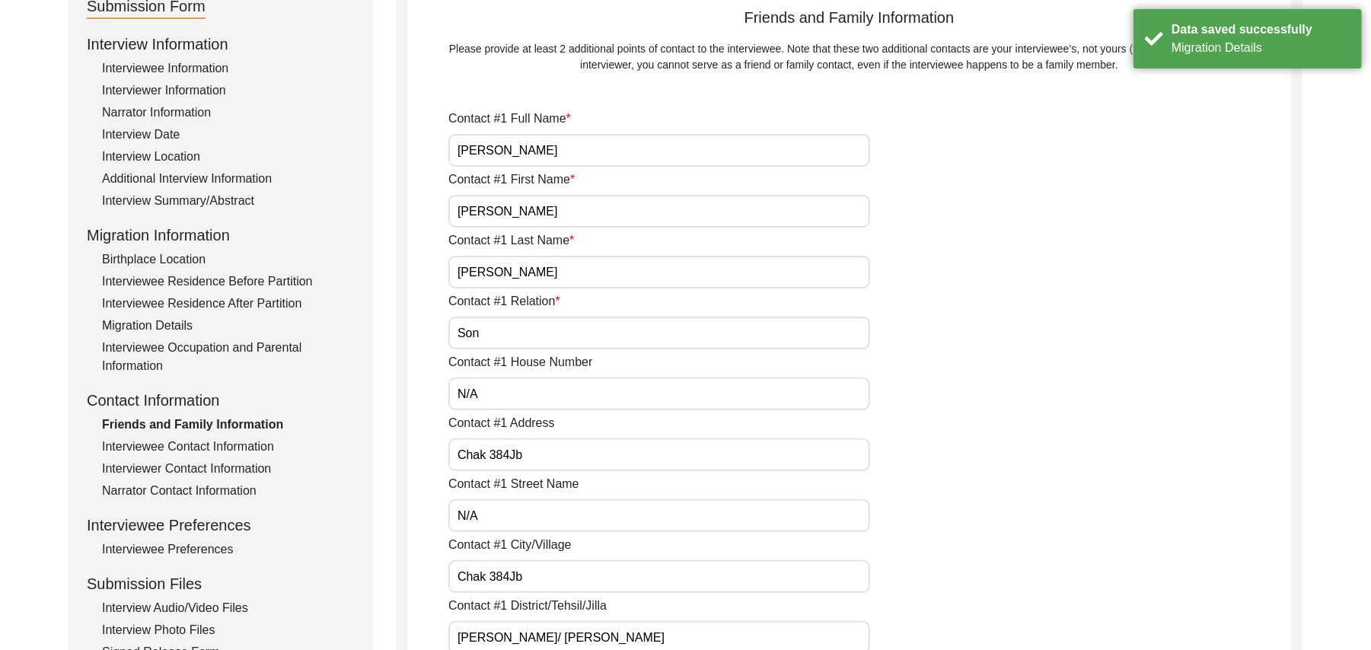
type input "N/A"
click at [266, 445] on div "Interviewee Contact Information" at bounding box center [228, 447] width 253 height 18
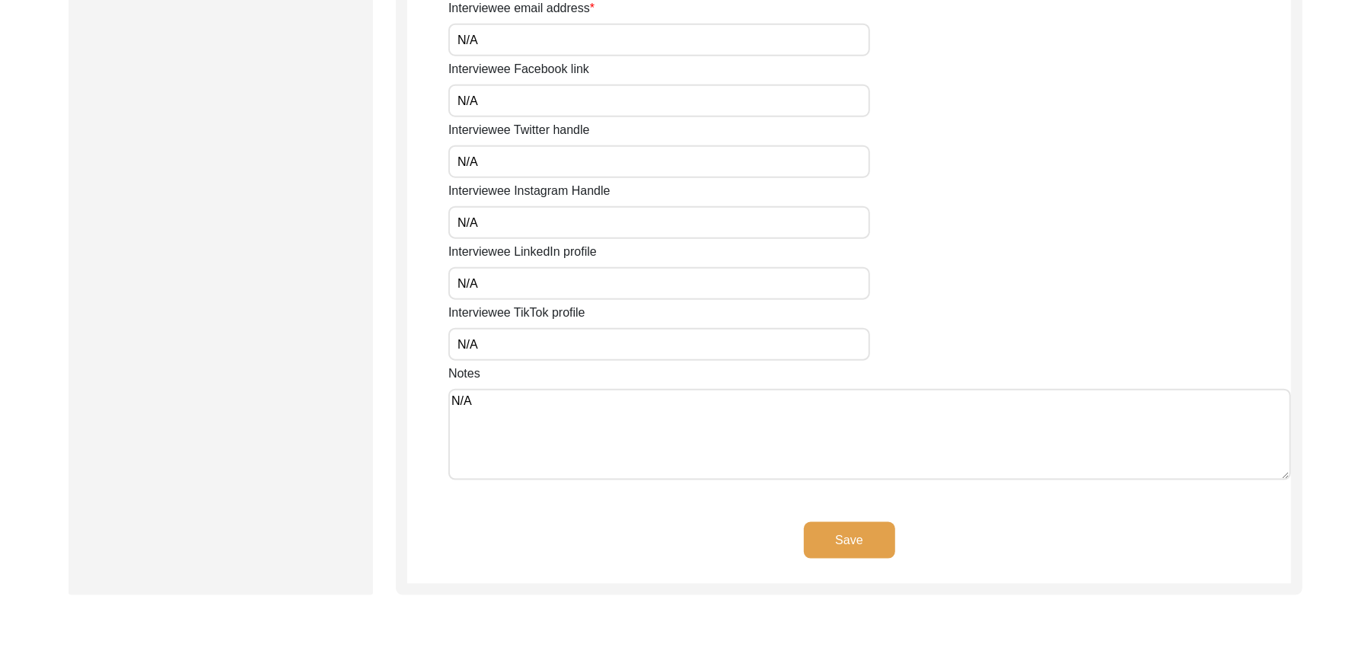
scroll to position [1128, 0]
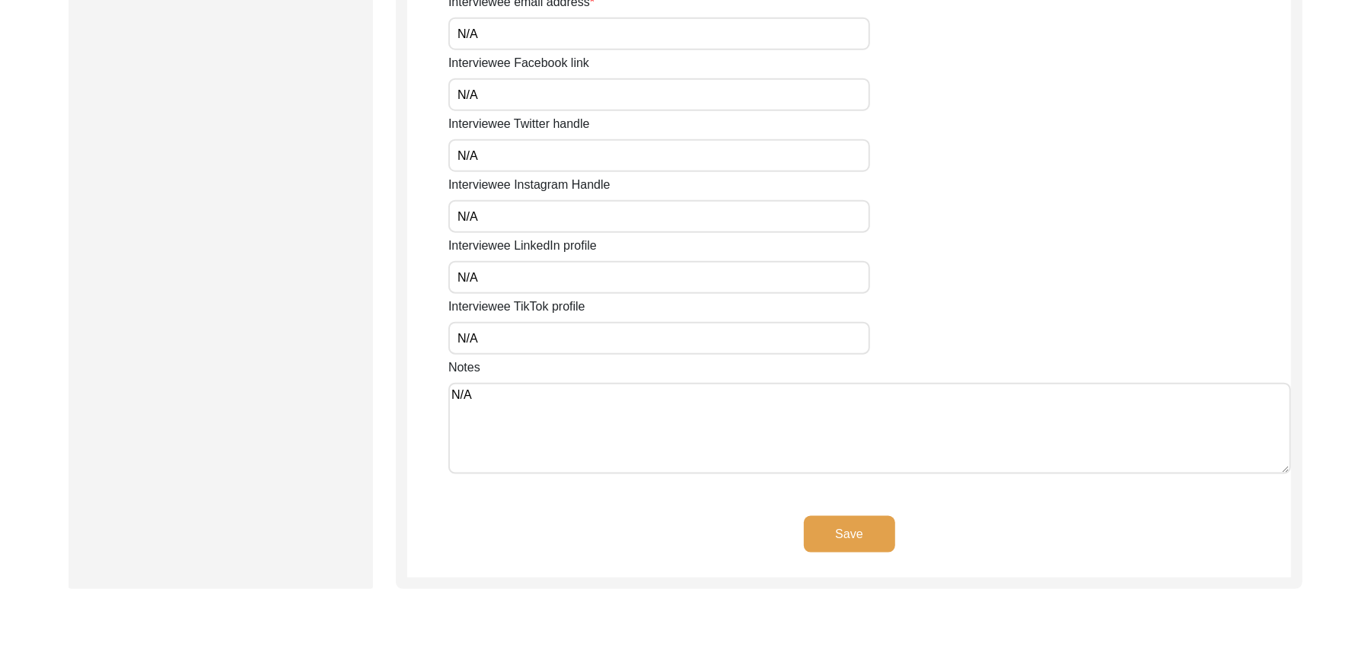
click at [869, 524] on button "Save" at bounding box center [849, 534] width 91 height 37
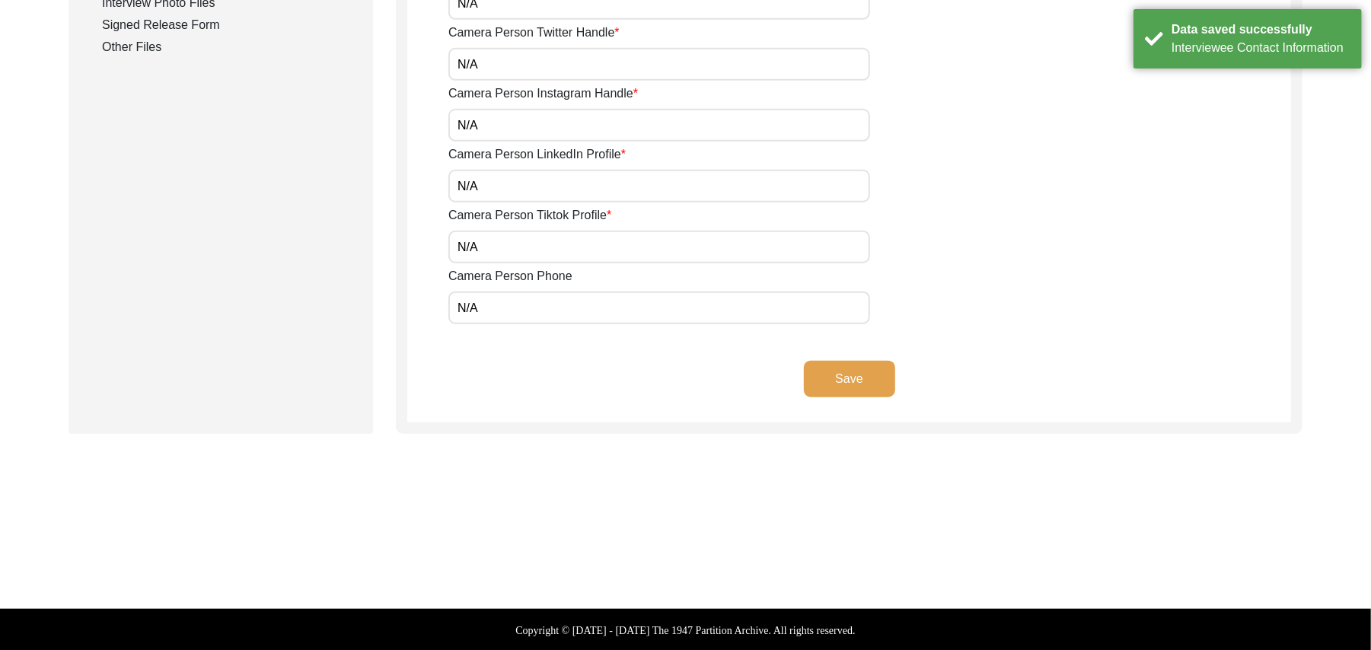
click at [860, 368] on button "Save" at bounding box center [849, 379] width 91 height 37
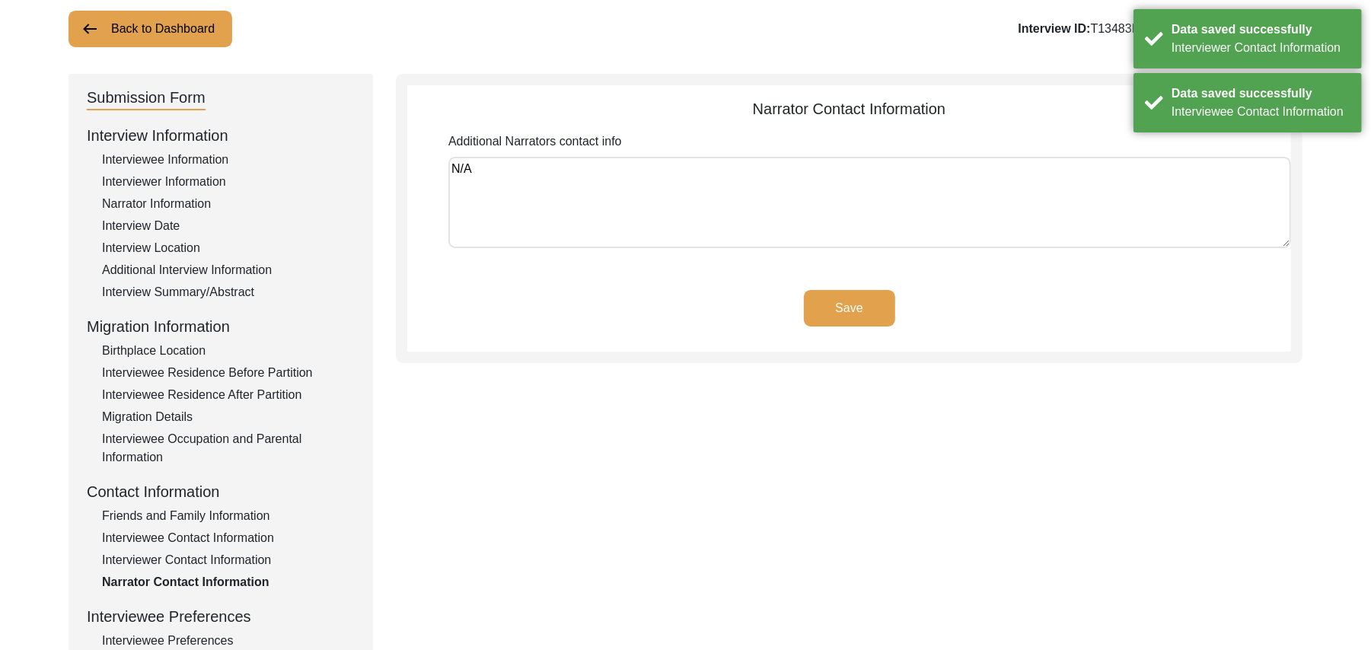
scroll to position [85, 0]
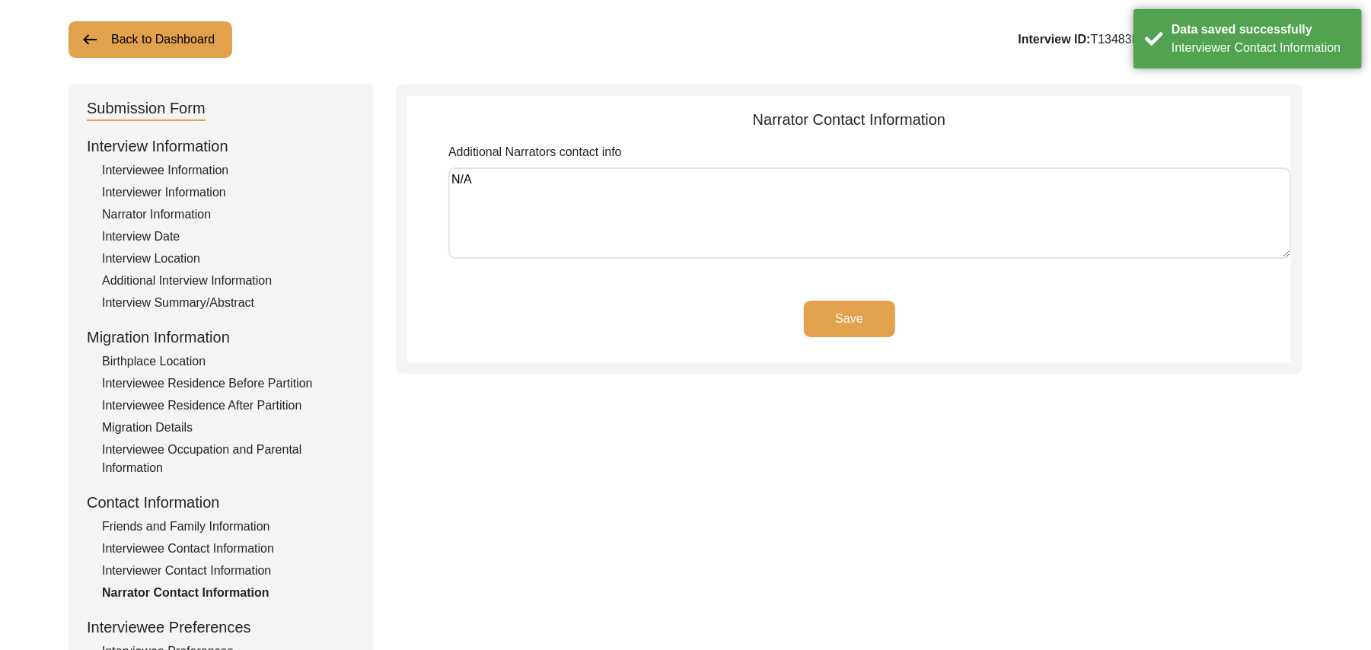
click at [869, 318] on button "Save" at bounding box center [849, 319] width 91 height 37
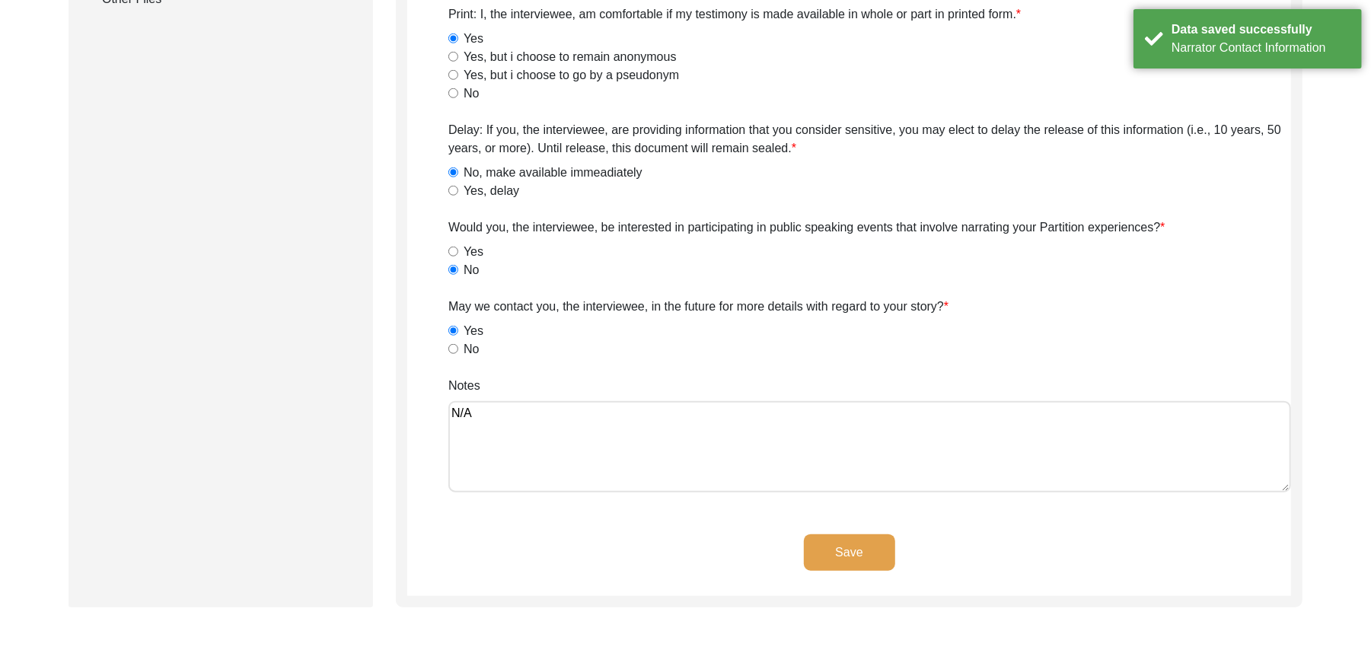
scroll to position [938, 0]
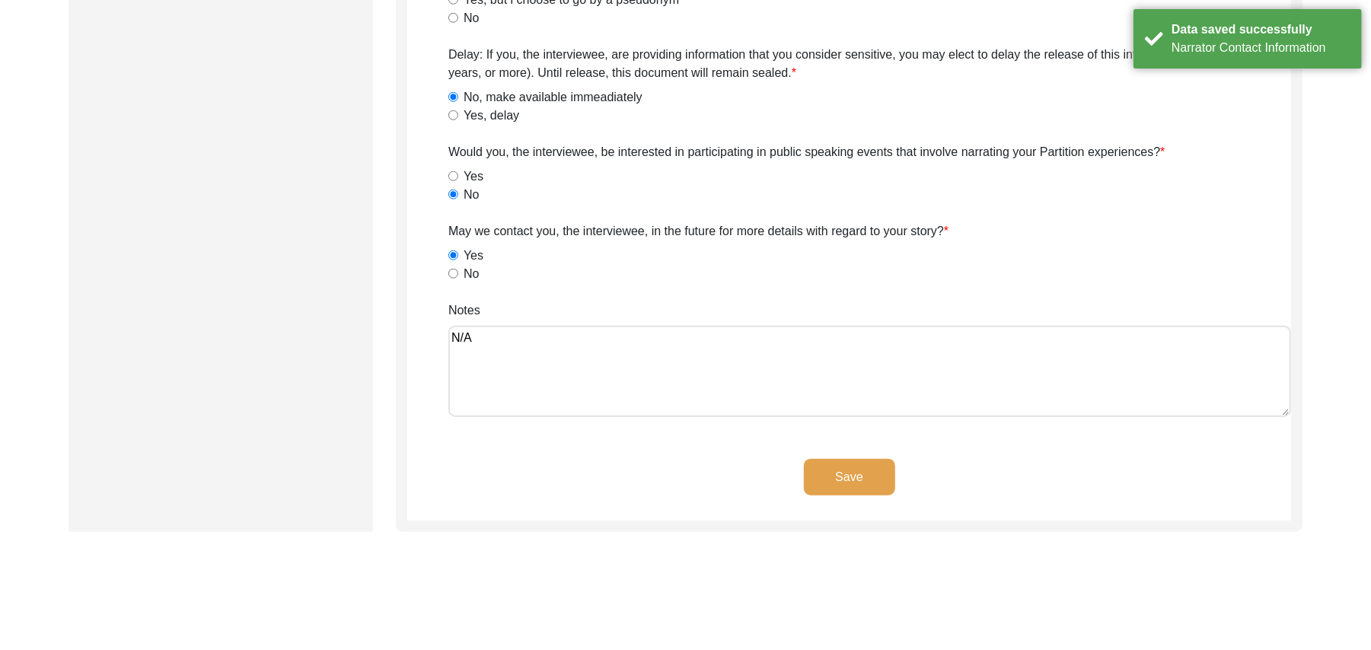
click at [871, 476] on button "Save" at bounding box center [849, 477] width 91 height 37
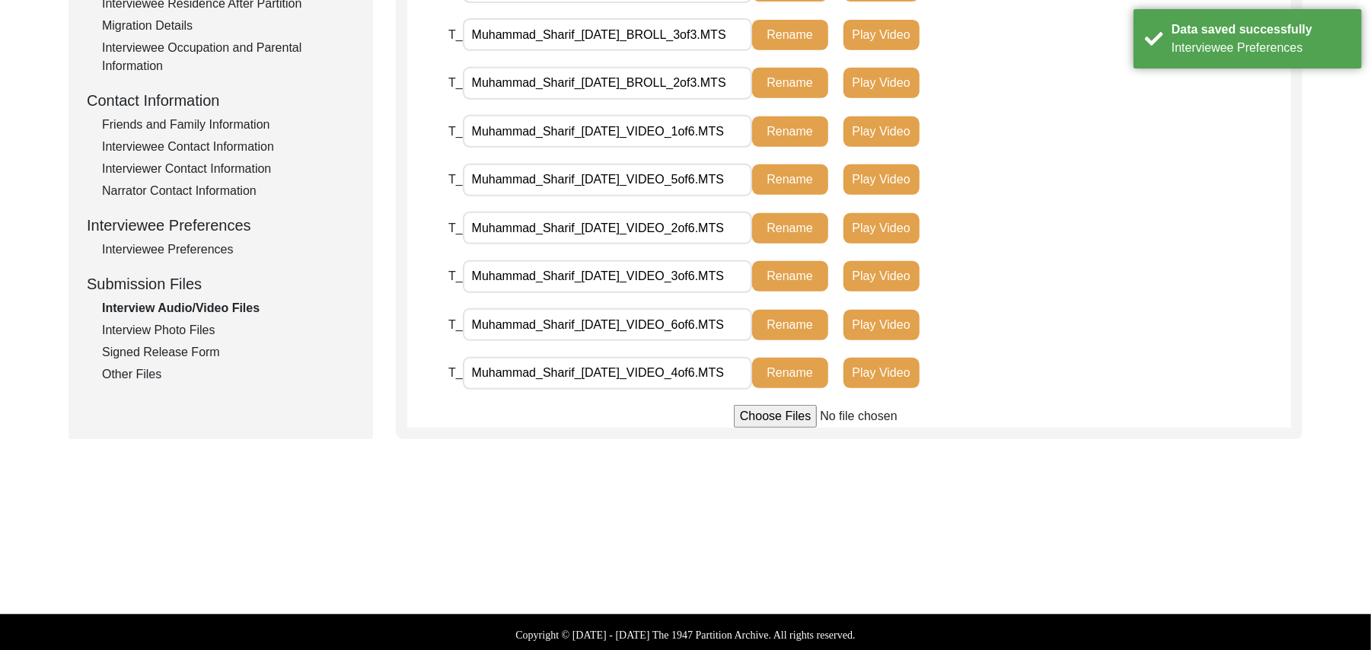
scroll to position [484, 0]
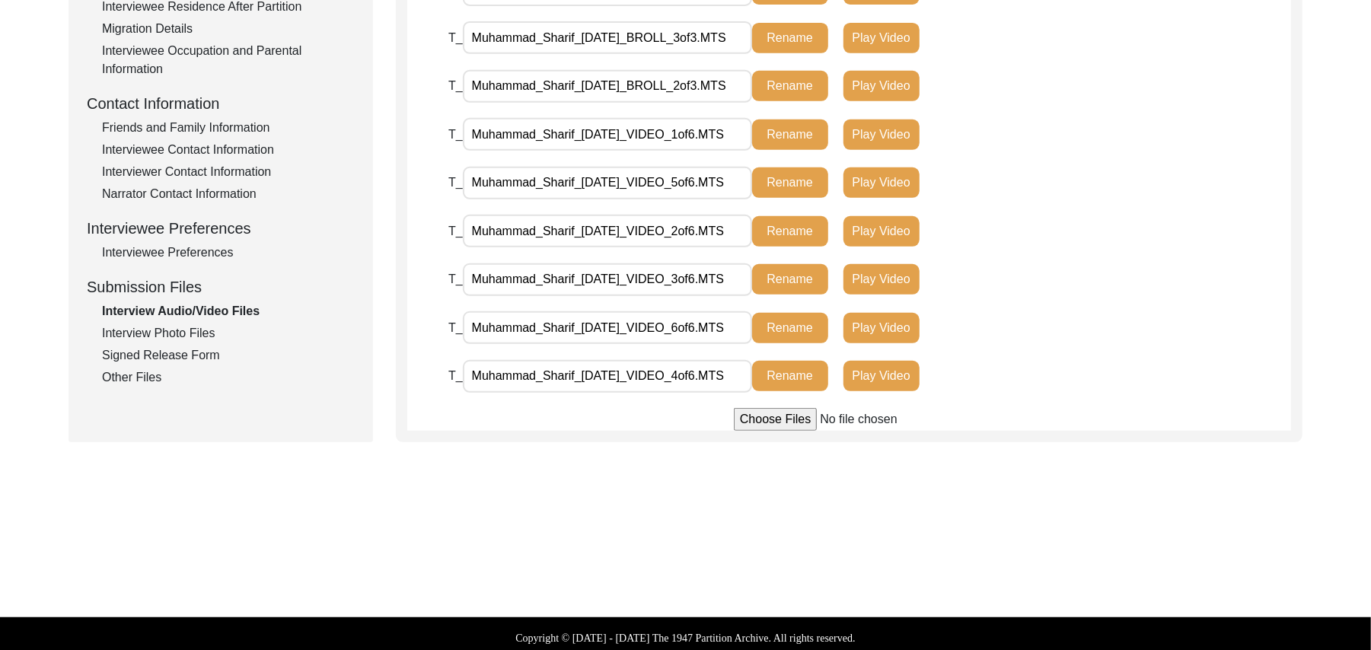
click at [207, 333] on div "Interview Photo Files" at bounding box center [228, 333] width 253 height 18
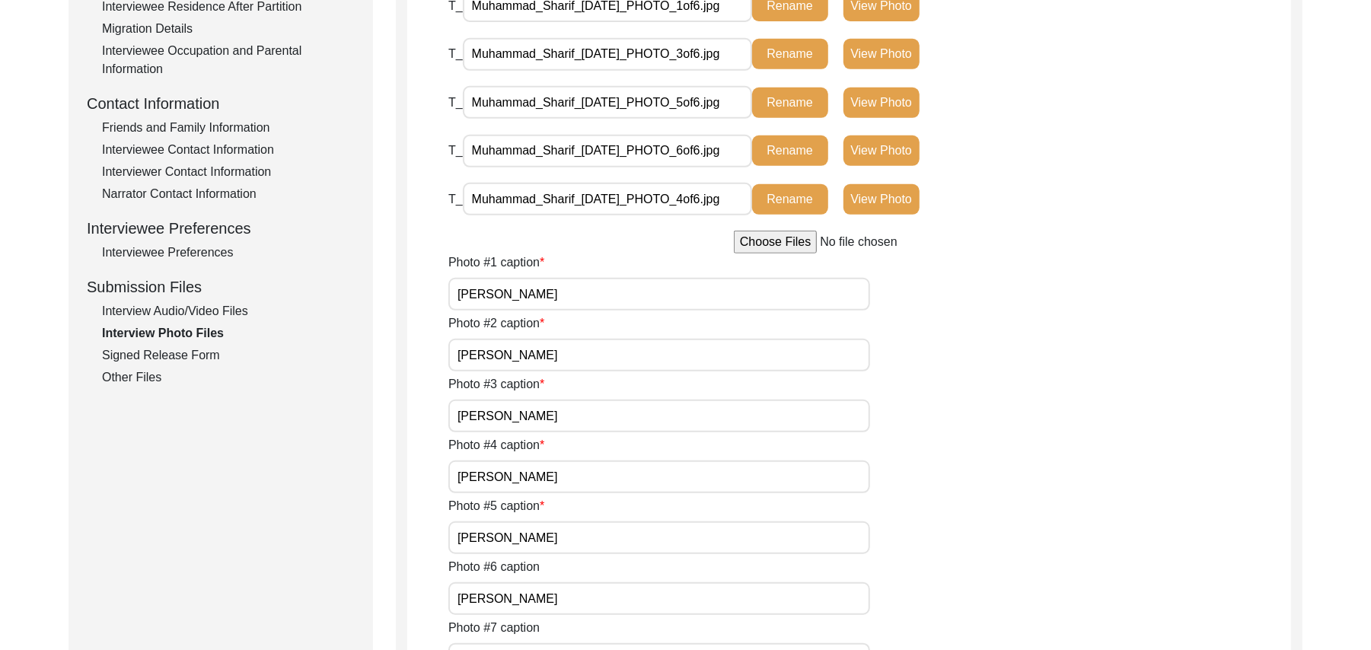
click at [190, 349] on div "Signed Release Form" at bounding box center [228, 355] width 253 height 18
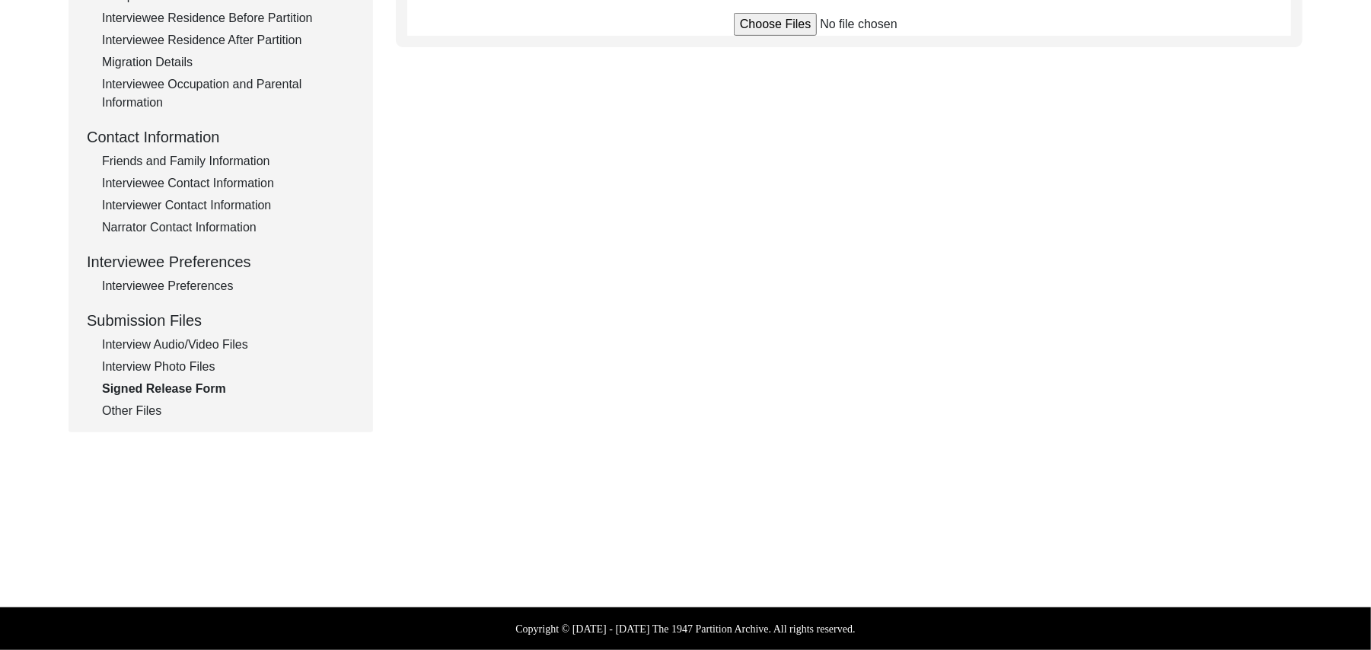
scroll to position [449, 0]
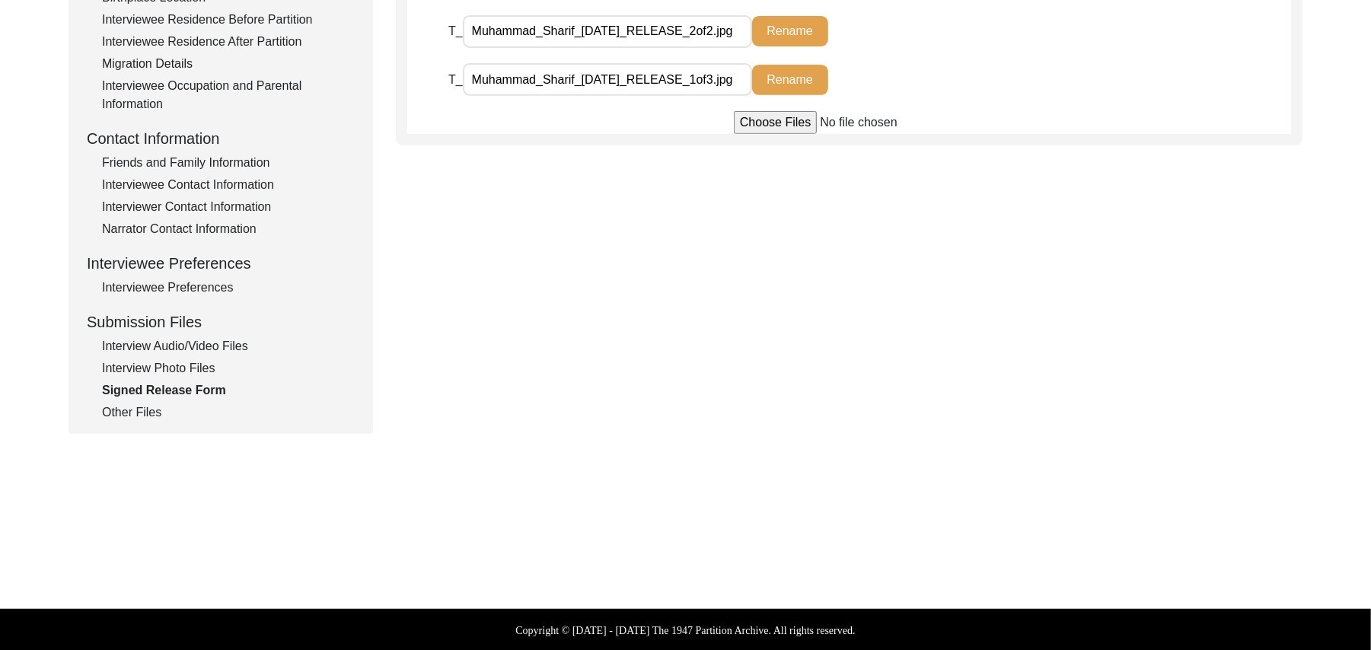
click at [131, 413] on div "Other Files" at bounding box center [228, 412] width 253 height 18
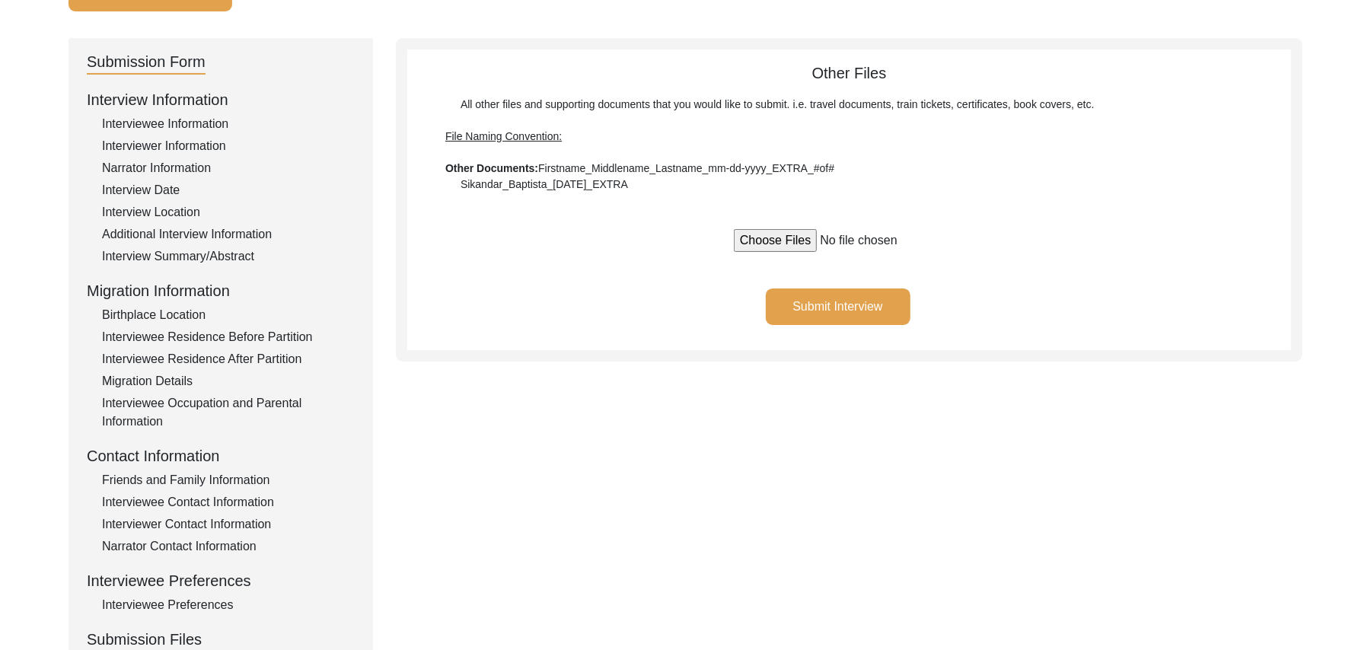
scroll to position [125, 0]
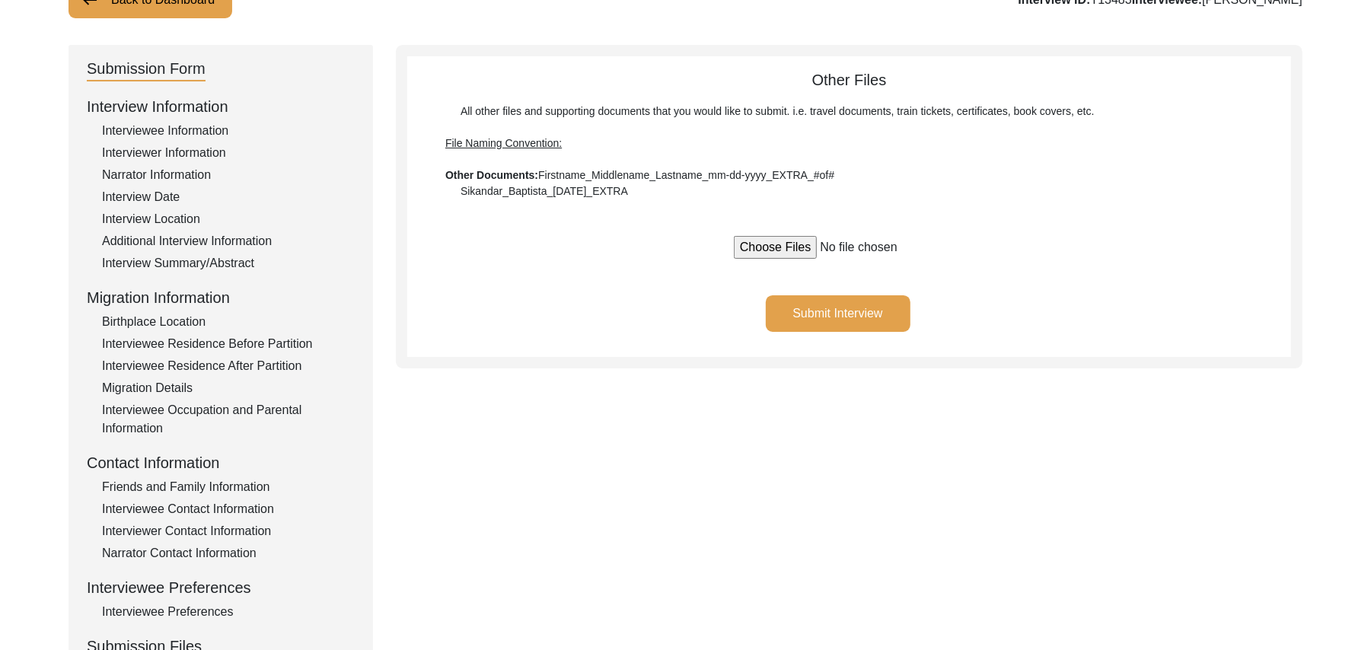
click at [863, 303] on button "Submit Interview" at bounding box center [838, 313] width 145 height 37
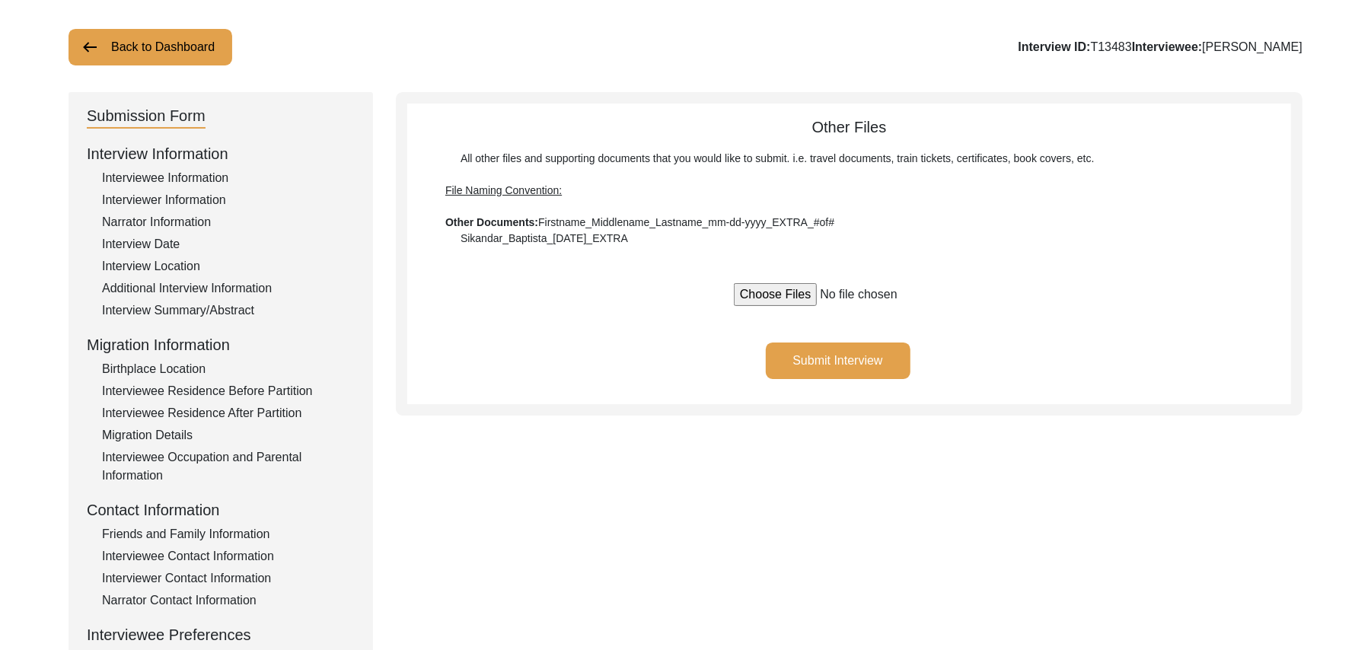
scroll to position [0, 0]
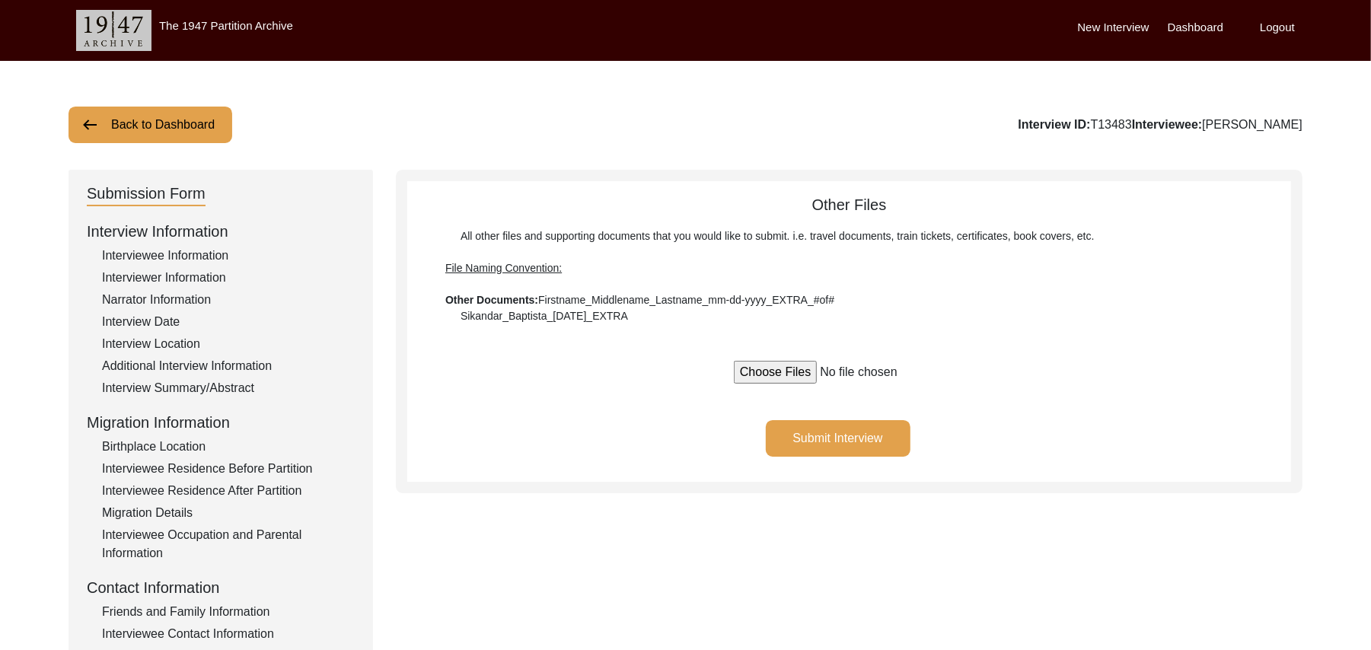
click at [183, 116] on button "Back to Dashboard" at bounding box center [151, 125] width 164 height 37
